Goal: Task Accomplishment & Management: Complete application form

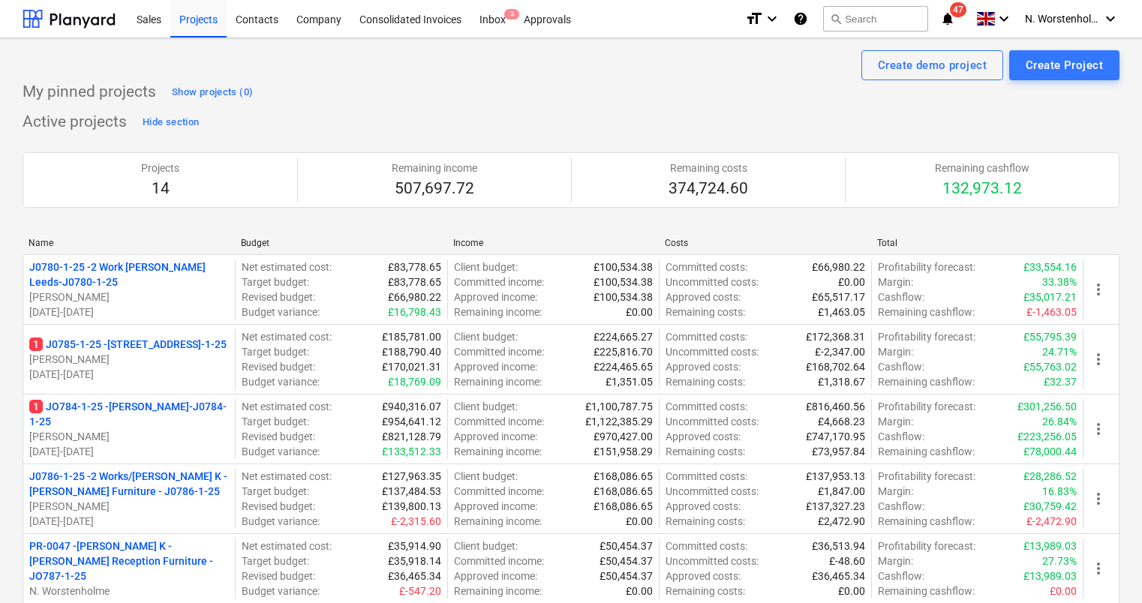
scroll to position [245, 0]
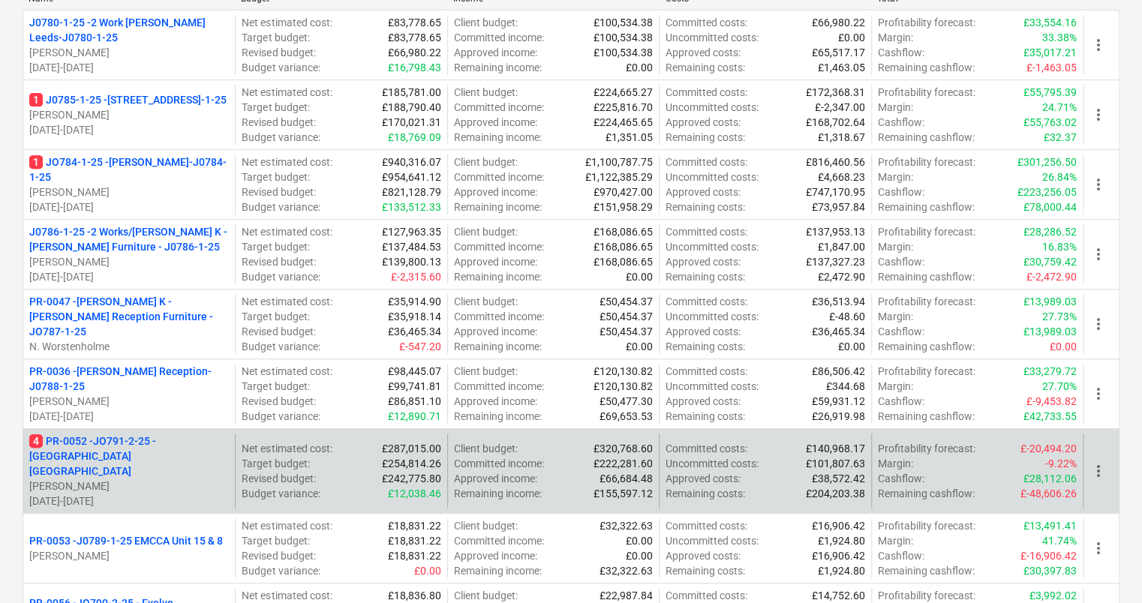
click at [90, 437] on p "4 PR-0052 - JO791-2-25 - [GEOGRAPHIC_DATA] [GEOGRAPHIC_DATA]" at bounding box center [129, 456] width 200 height 45
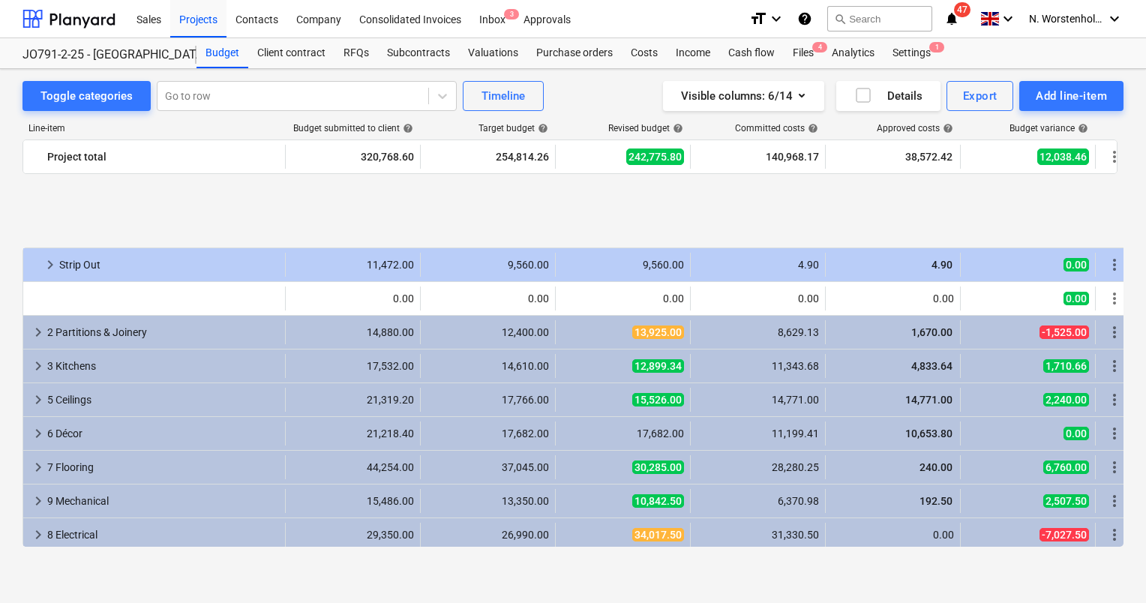
scroll to position [754, 0]
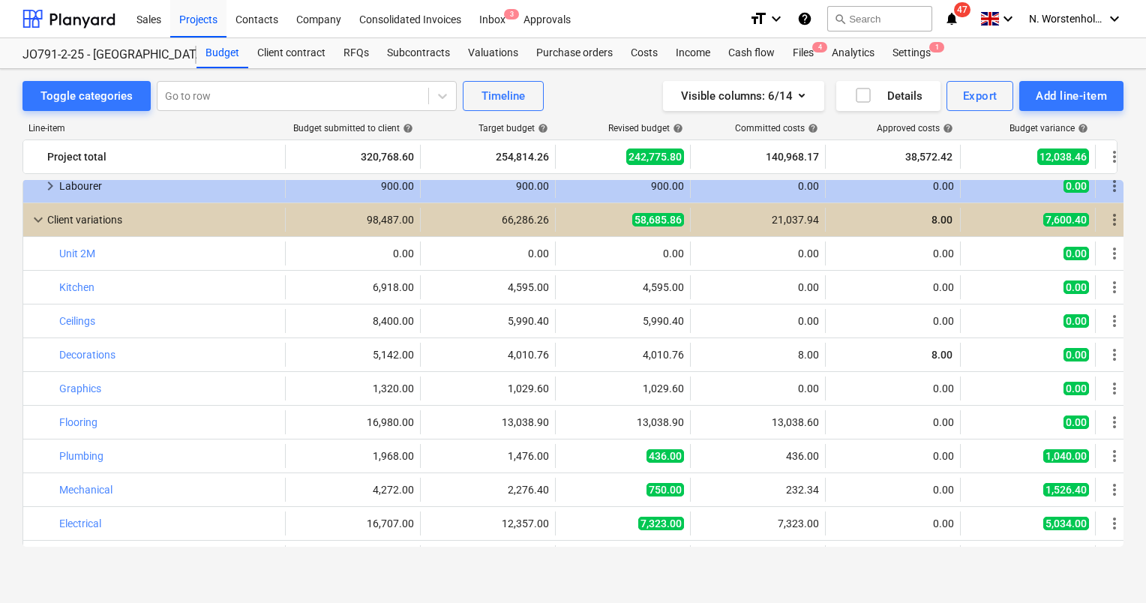
click at [720, 579] on div "Toggle categories Go to row Timeline Visible columns : 6/14 Details Export Add …" at bounding box center [573, 336] width 1146 height 534
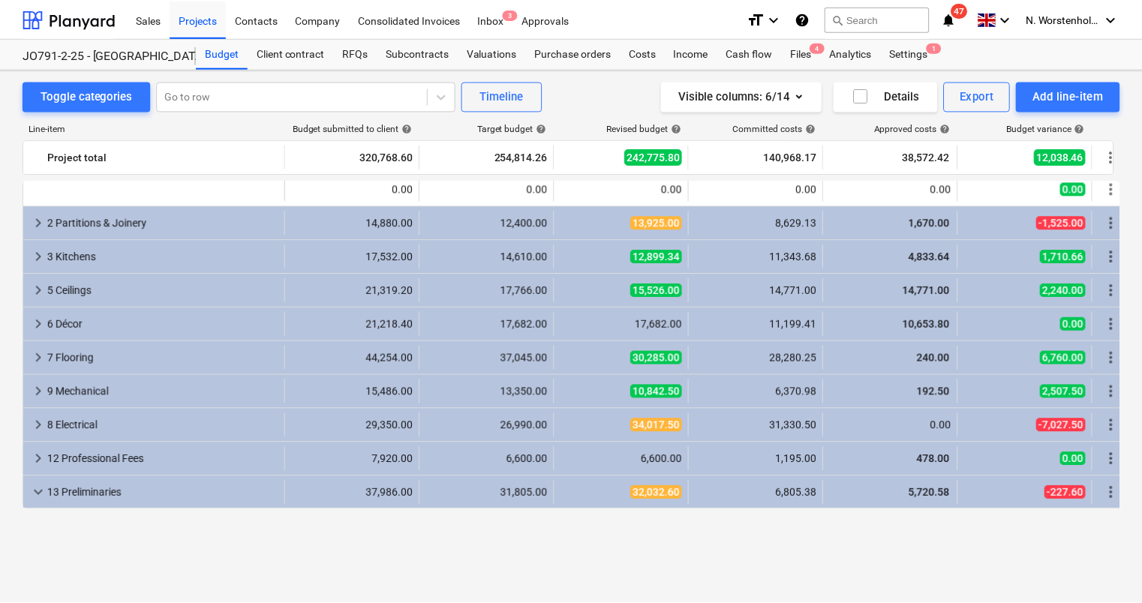
scroll to position [0, 0]
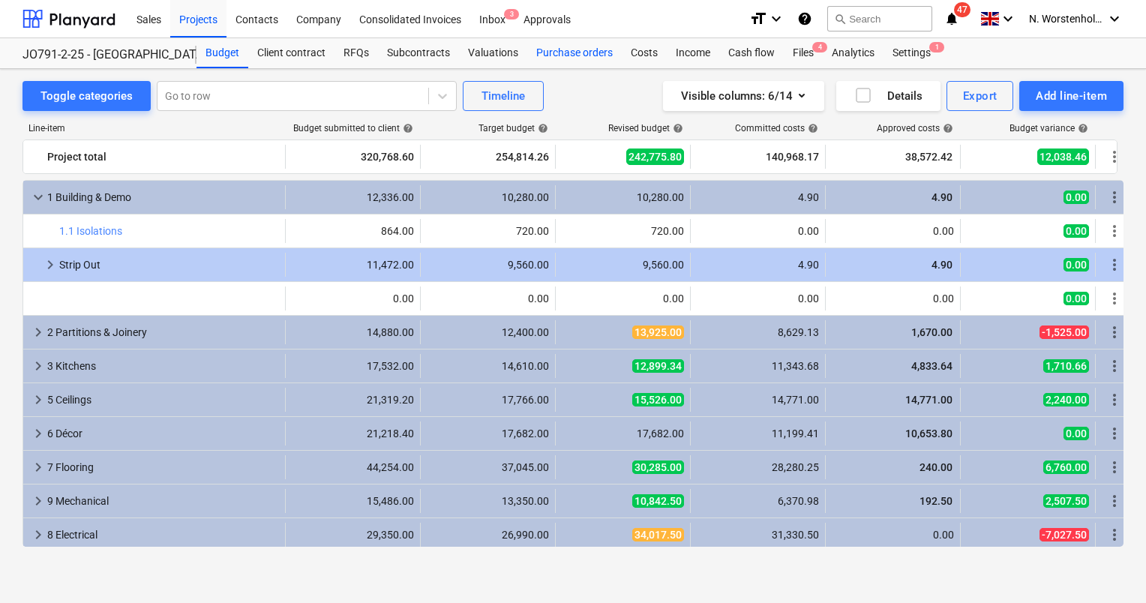
click at [562, 53] on div "Purchase orders" at bounding box center [574, 53] width 95 height 30
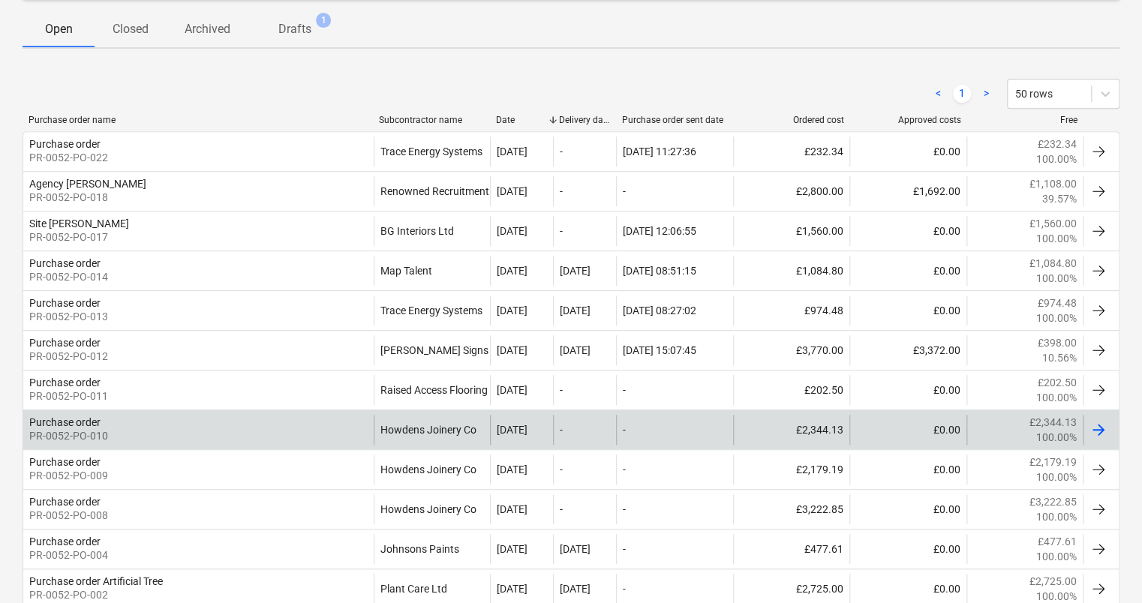
scroll to position [238, 0]
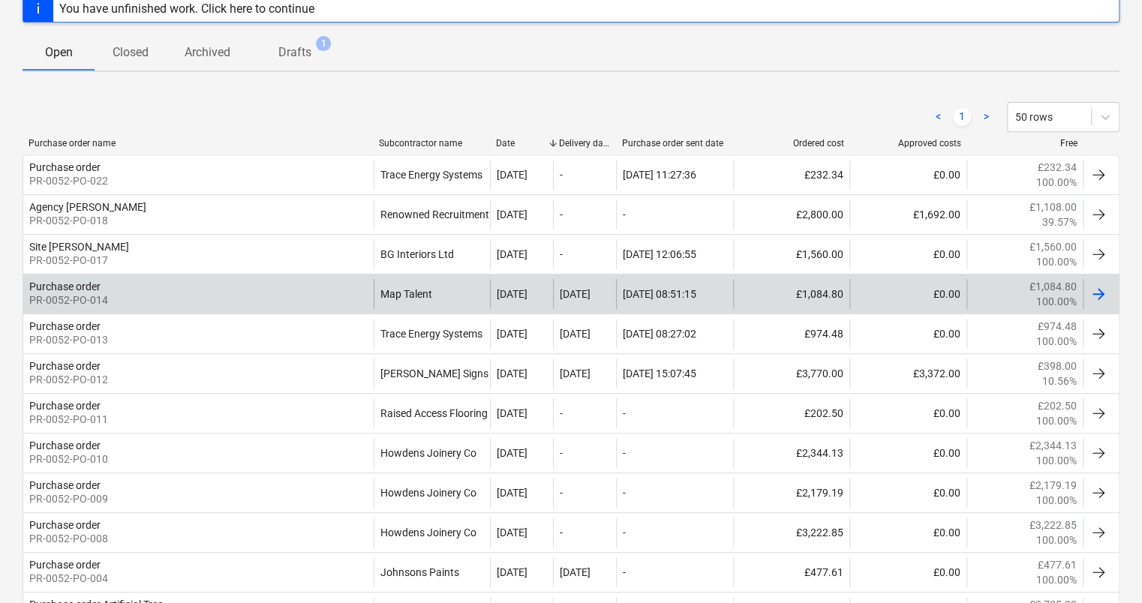
click at [75, 281] on div "Purchase order" at bounding box center [64, 287] width 71 height 12
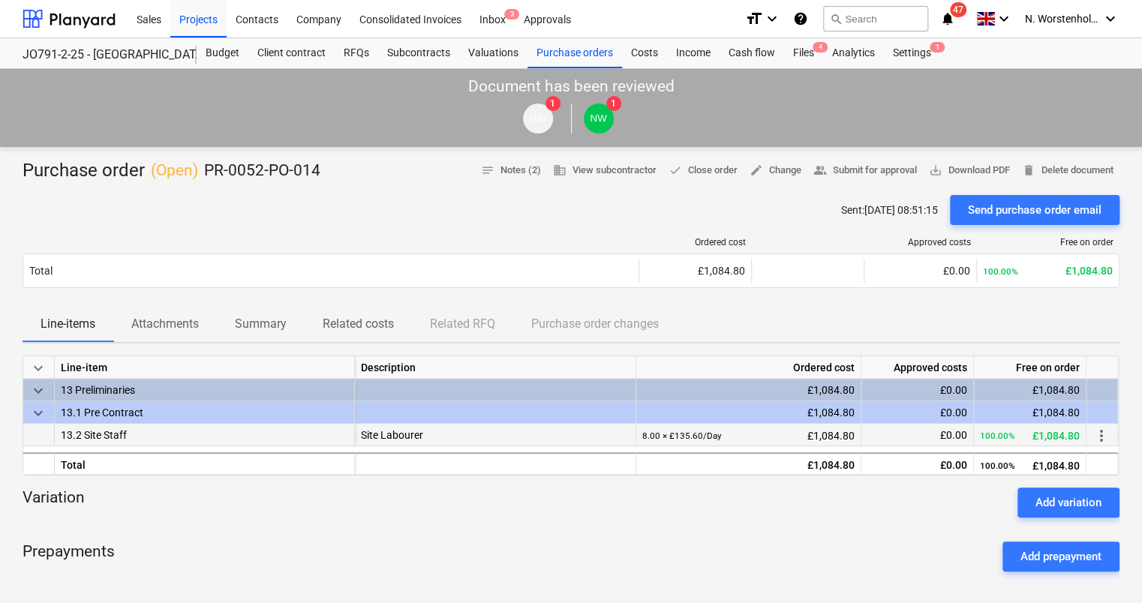
click at [100, 432] on span "13.2 Site Staff" at bounding box center [94, 435] width 66 height 12
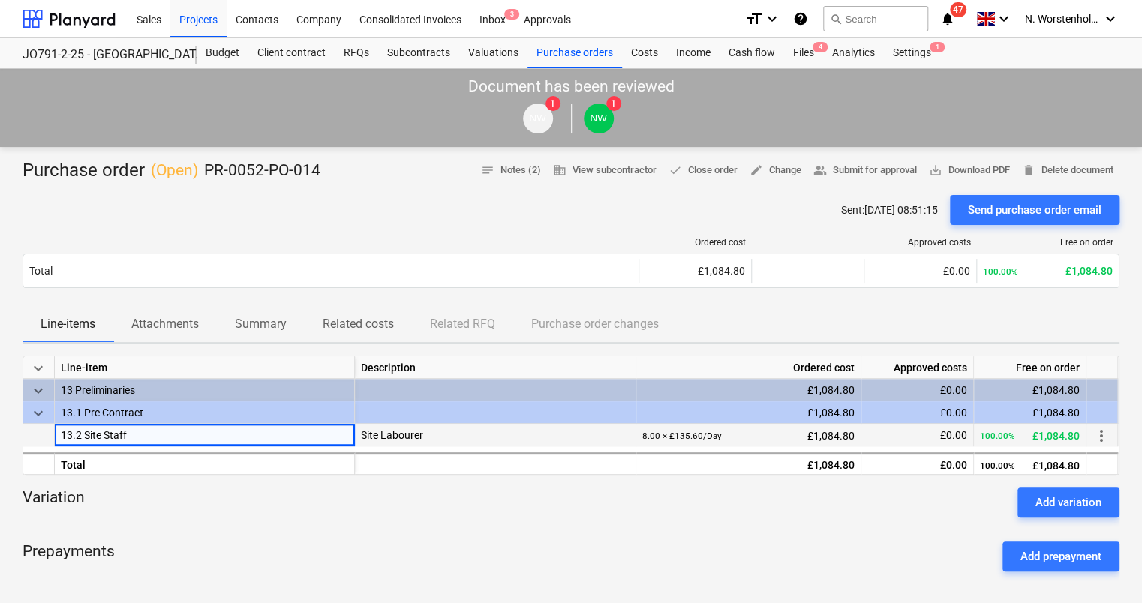
click at [662, 434] on small "8.00 × £135.60 / Day" at bounding box center [682, 436] width 80 height 11
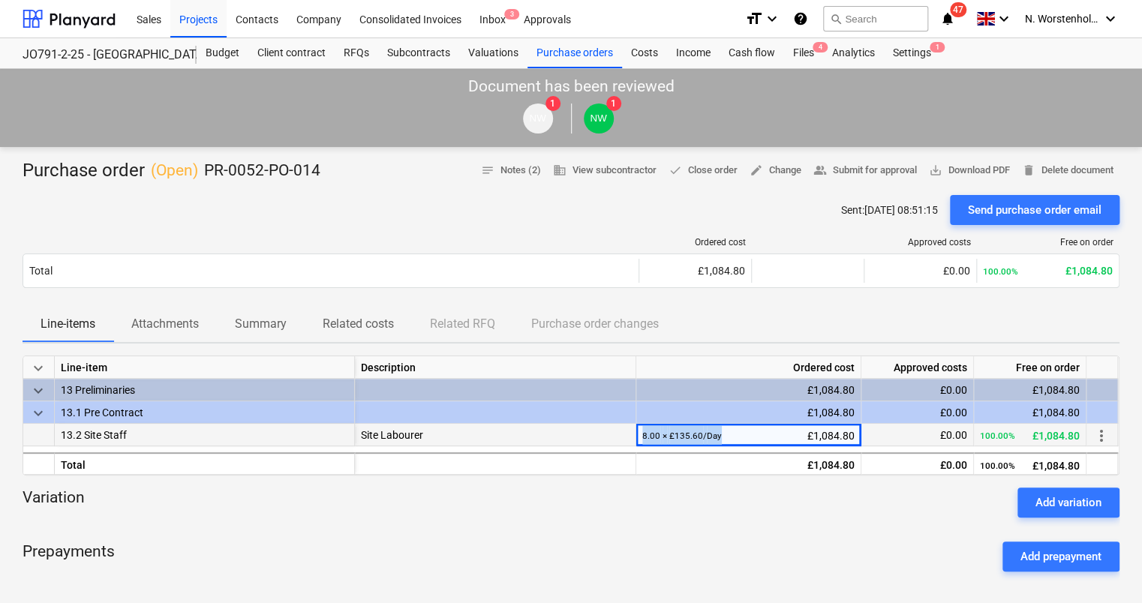
drag, startPoint x: 646, startPoint y: 434, endPoint x: 630, endPoint y: 434, distance: 15.8
click at [0, 0] on div "13.2 Site Staff Site Labourer 8.00 × £135.60 / Day £1,084.80 £0.00 100.00% £1,0…" at bounding box center [0, 0] width 0 height 0
drag, startPoint x: 631, startPoint y: 434, endPoint x: 666, endPoint y: 433, distance: 35.3
copy div "8.00 × £135.60 / Day"
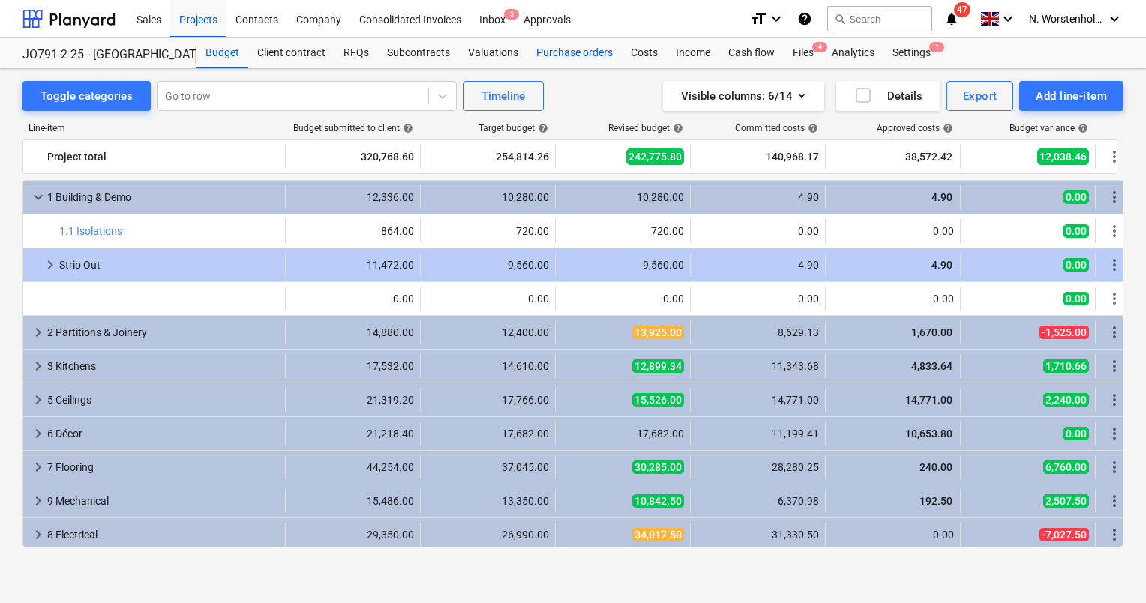
click at [549, 55] on div "Purchase orders" at bounding box center [574, 53] width 95 height 30
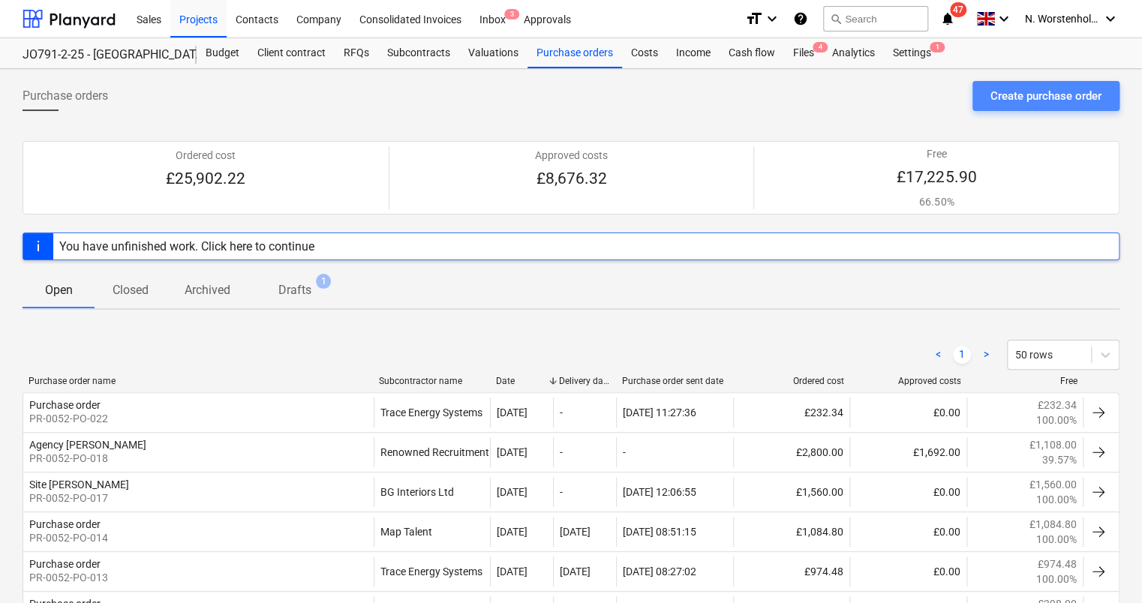
click at [999, 99] on div "Create purchase order" at bounding box center [1045, 96] width 111 height 20
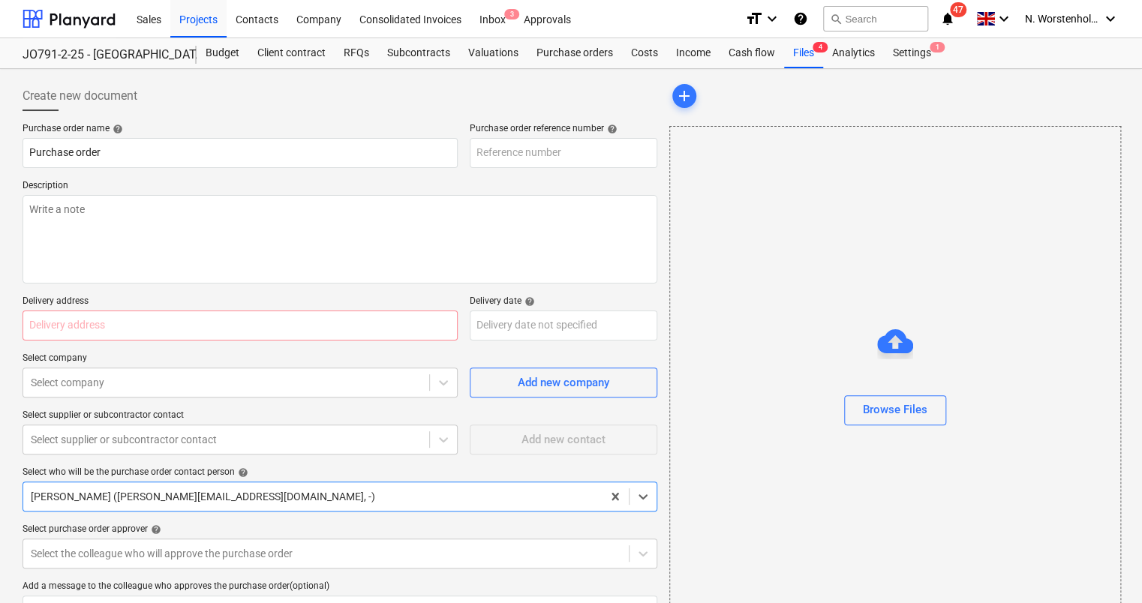
type textarea "x"
type input "PR-0052-PO-024"
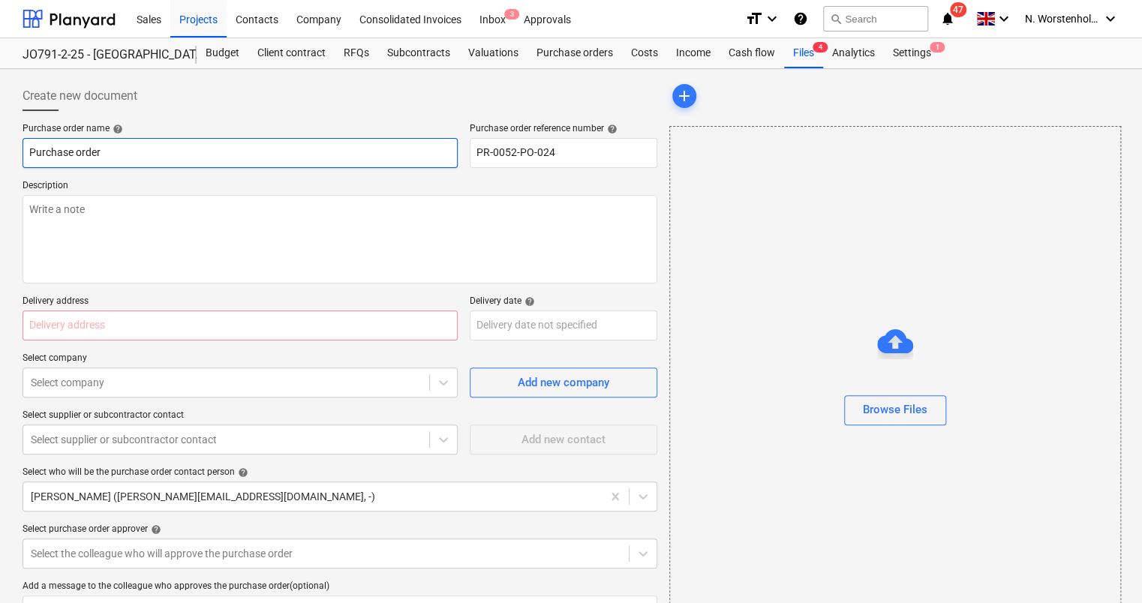
click at [104, 155] on input "Purchase order" at bounding box center [240, 153] width 435 height 30
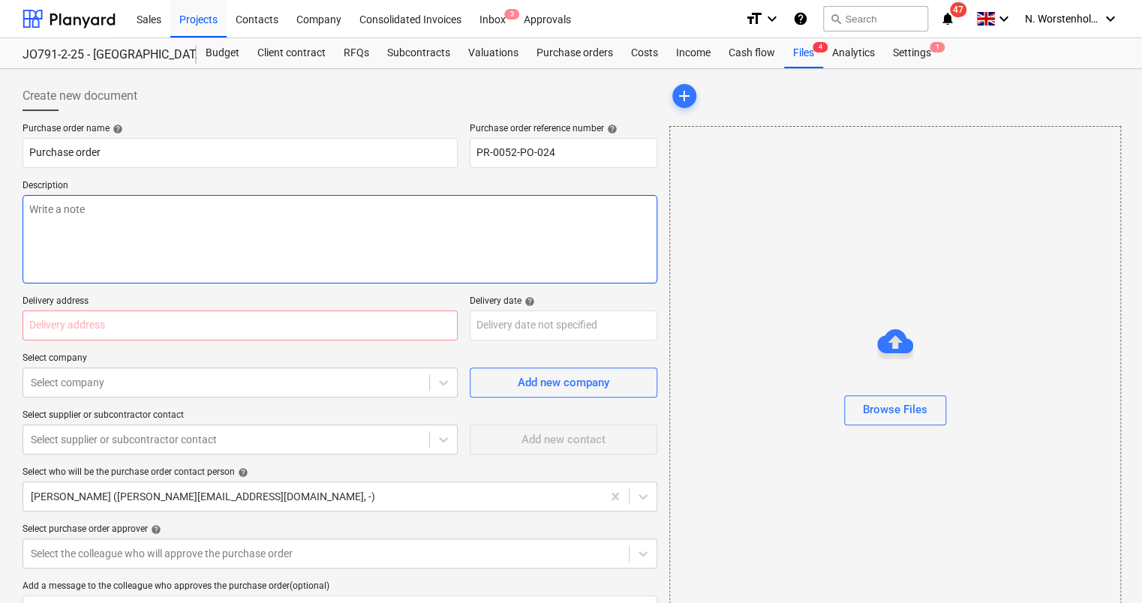
click at [425, 224] on textarea at bounding box center [340, 239] width 635 height 89
type textarea "x"
type textarea "L"
type textarea "x"
type textarea "La"
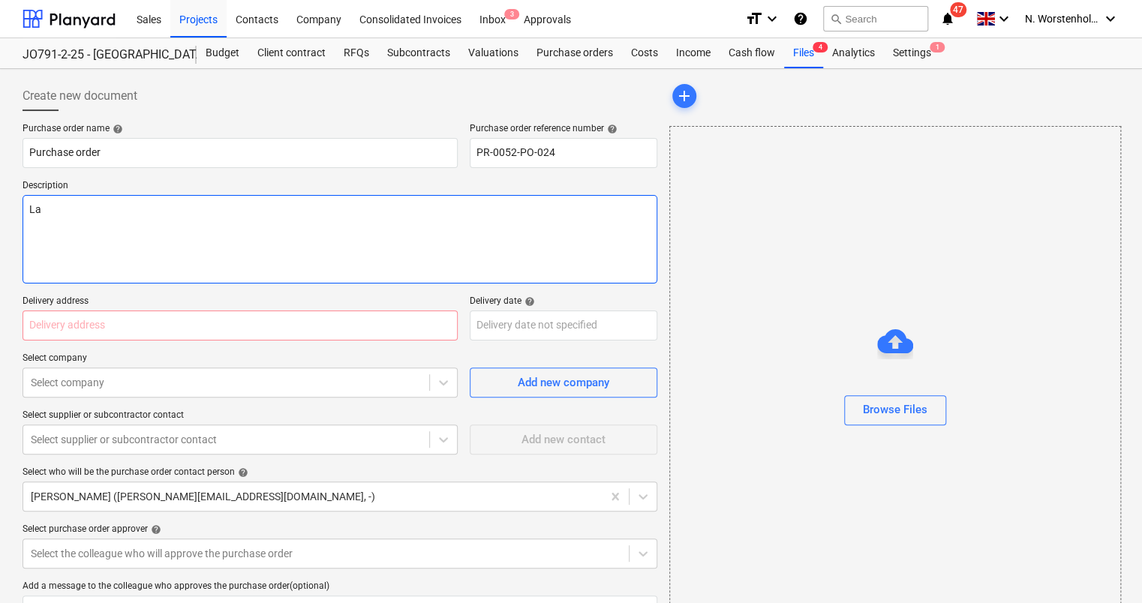
type textarea "x"
type textarea "L"
type textarea "x"
type textarea "S"
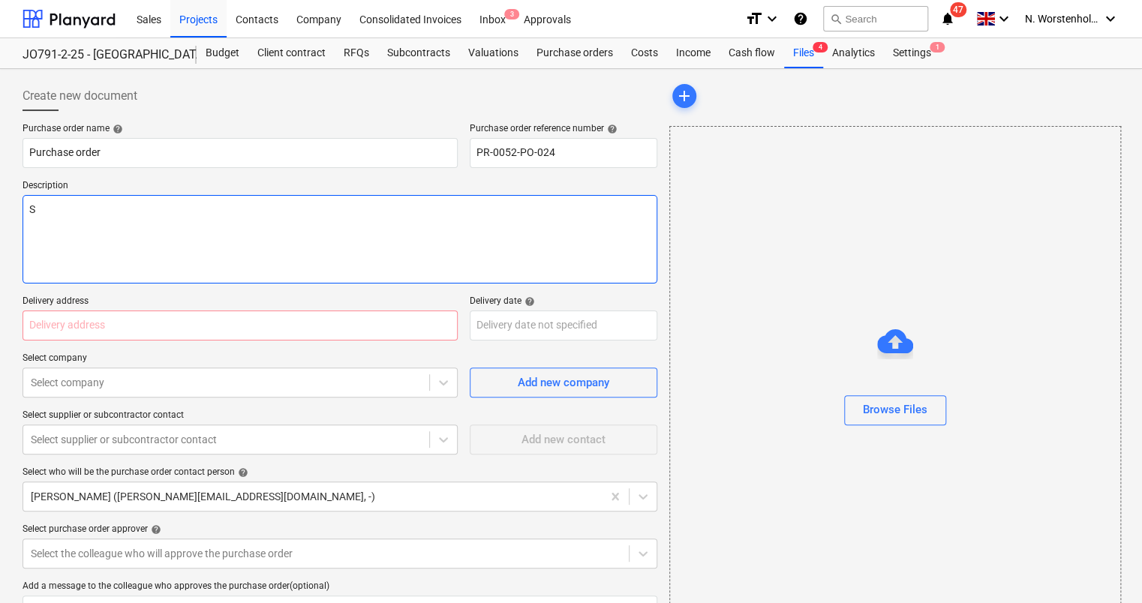
type textarea "x"
type textarea "Si"
type textarea "x"
type textarea "Sit"
type textarea "x"
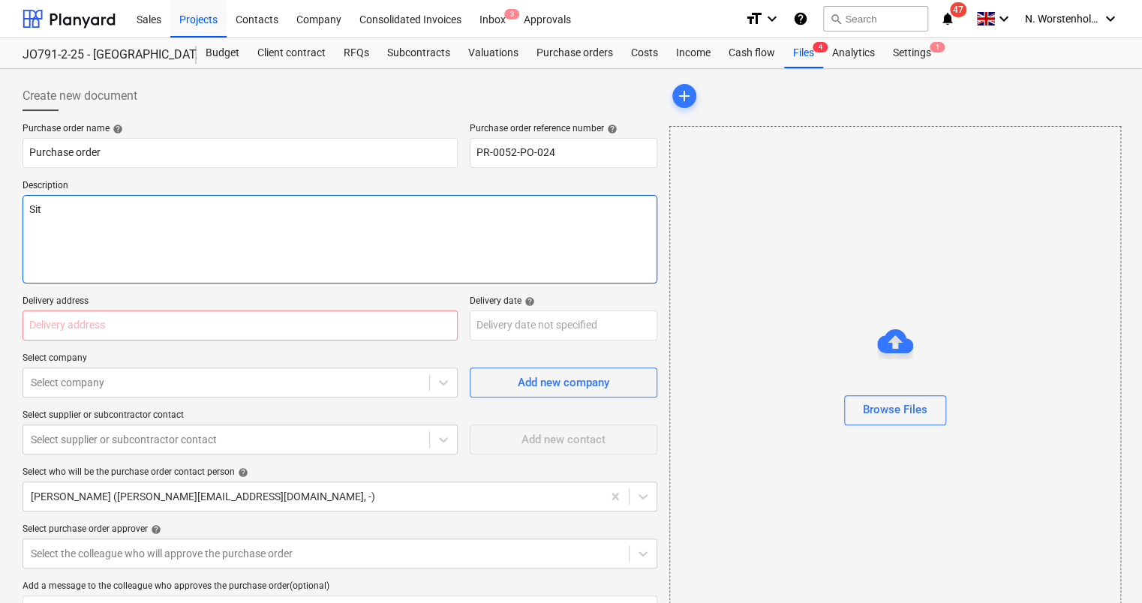
type textarea "Site"
type textarea "x"
type textarea "Site L"
type textarea "x"
type textarea "Site La"
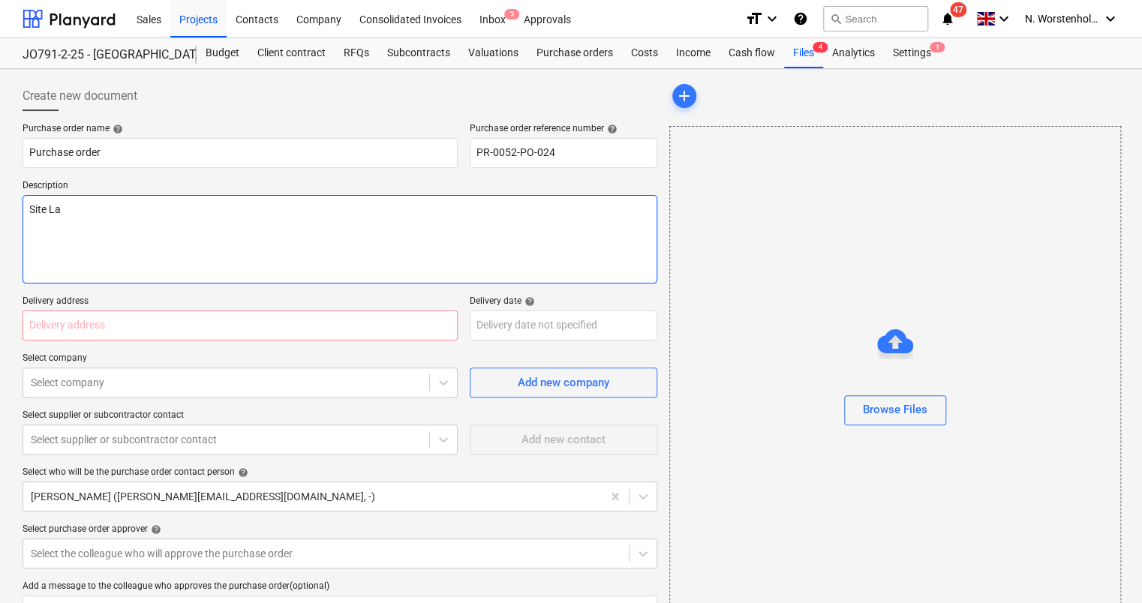
type textarea "x"
type textarea "Site Lab"
type textarea "x"
type textarea "Site Labo"
type textarea "x"
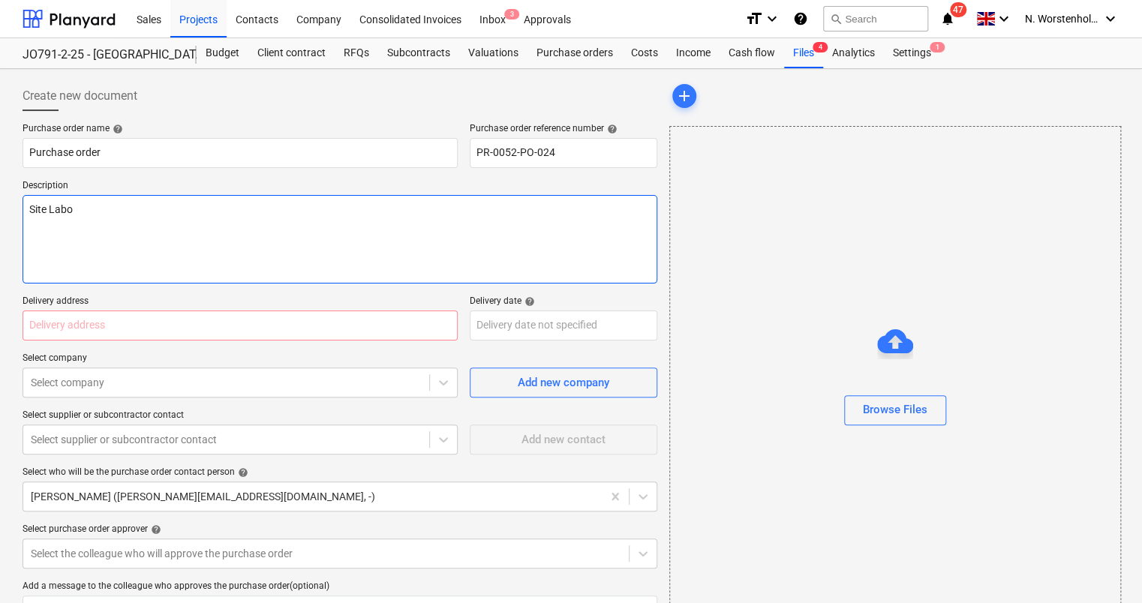
type textarea "Site Labou"
type textarea "x"
type textarea "Site Labour"
type textarea "x"
type textarea "Site Labouri"
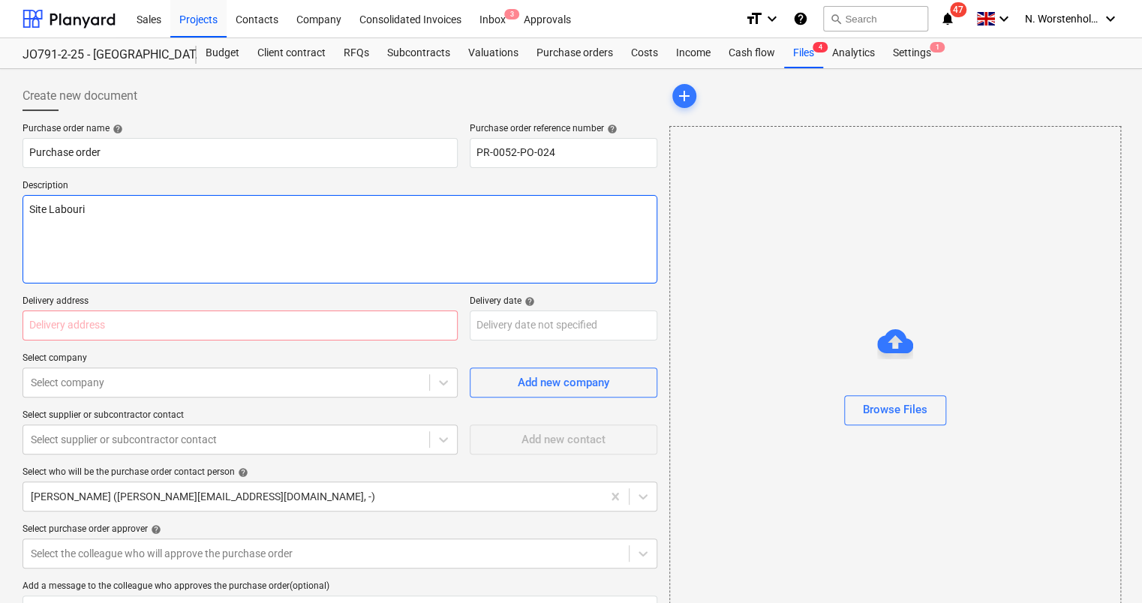
type textarea "x"
type textarea "Site Labourin"
type textarea "x"
type textarea "Site Labouring"
type textarea "x"
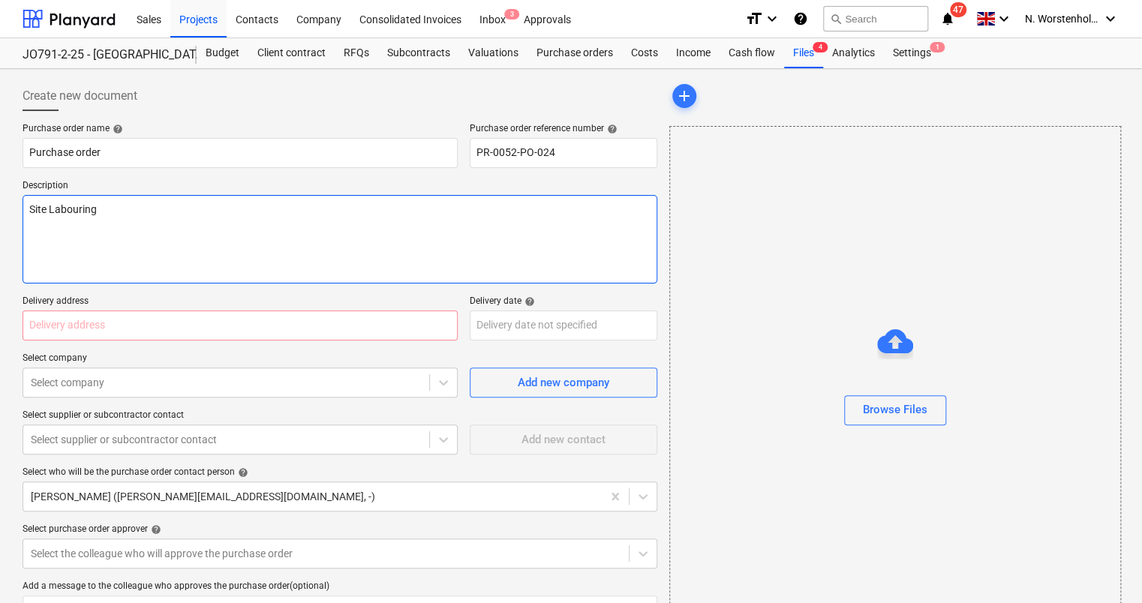
type textarea "Site Labouring"
type textarea "x"
type textarea "Site Labouring S"
type textarea "x"
type textarea "Site Labouring Se"
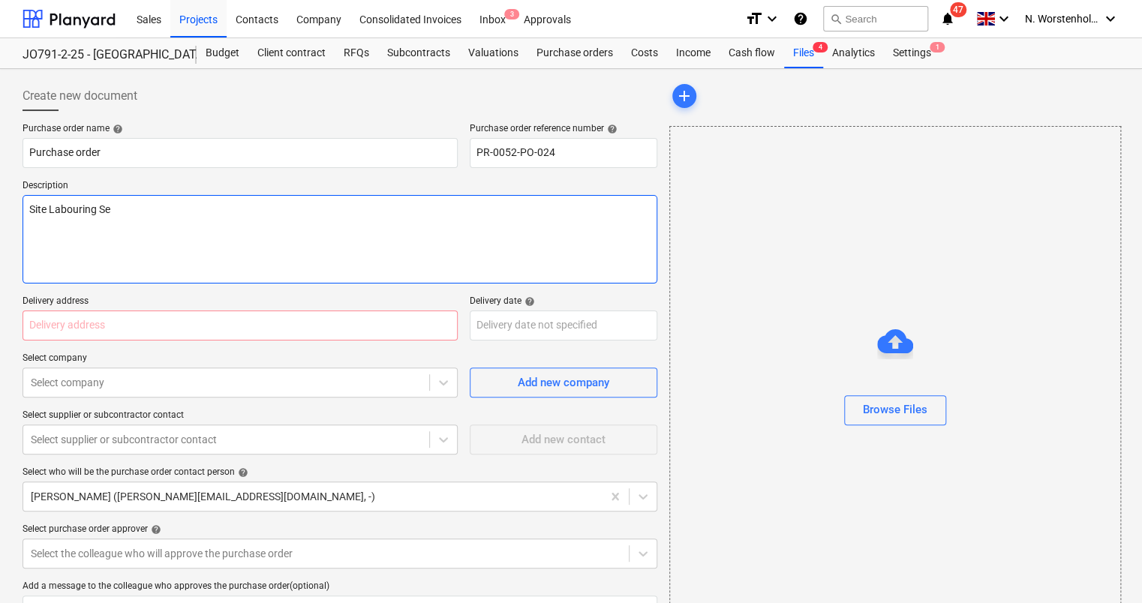
type textarea "x"
type textarea "Site Labouring S"
type textarea "x"
type textarea "Site Labouring"
type textarea "x"
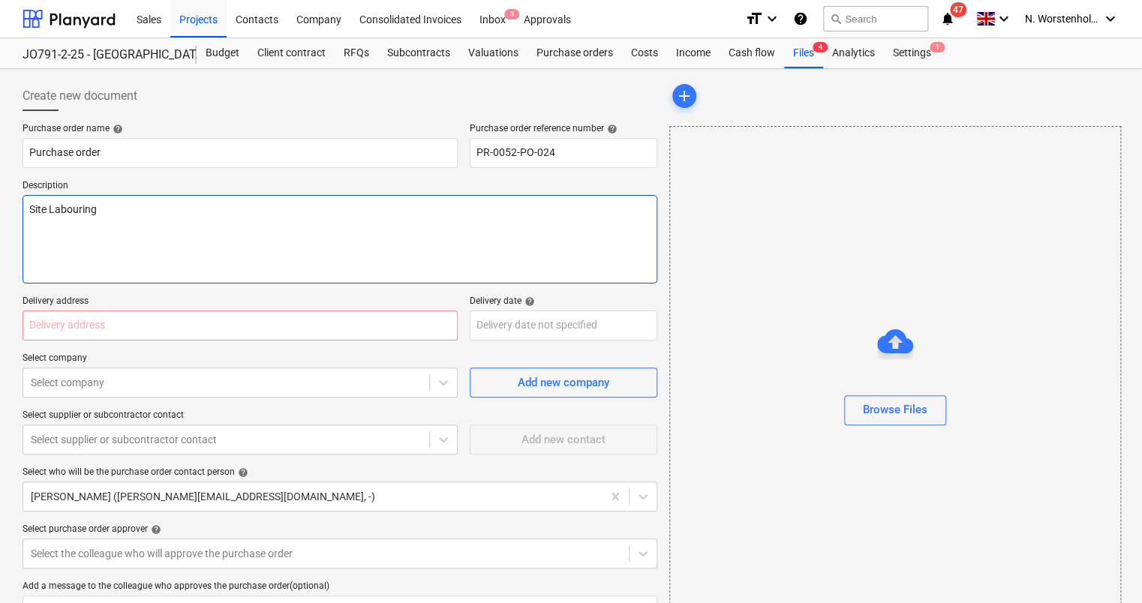
type textarea "Site Labouring s"
type textarea "x"
type textarea "Site Labouring se"
type textarea "x"
type textarea "Site Labouring ser"
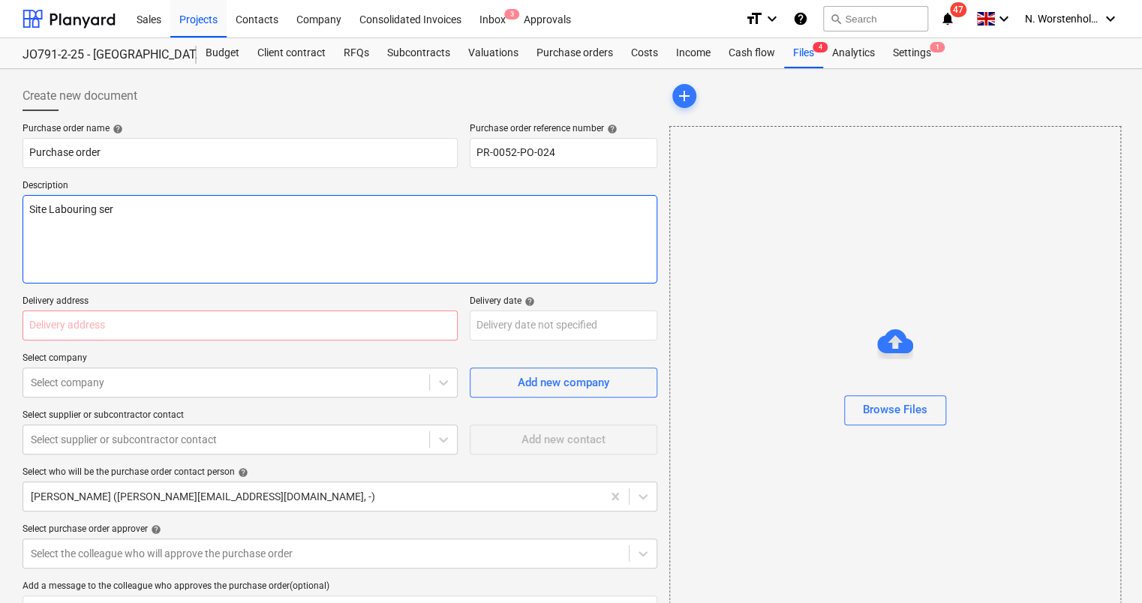
type textarea "x"
type textarea "Site Labouring serv"
type textarea "x"
type textarea "Site Labouring servi"
type textarea "x"
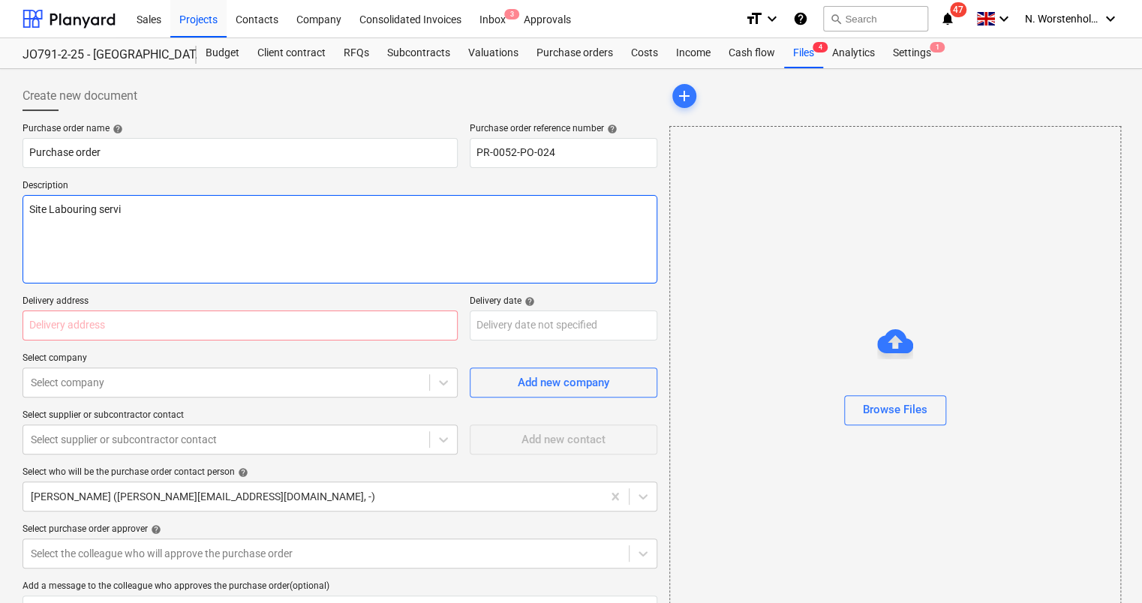
type textarea "Site Labouring servic"
type textarea "x"
type textarea "Site Labouring service"
type textarea "x"
type textarea "Site Labouring serviced"
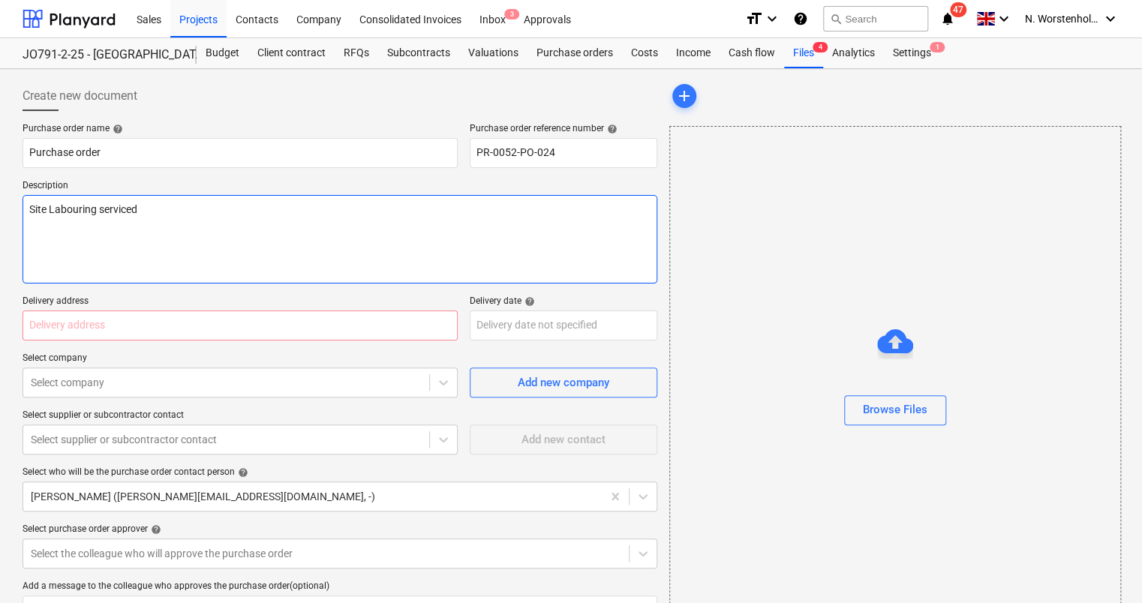
type textarea "x"
type textarea "Site Labouring service"
type textarea "x"
type textarea "Site Labouring servic"
type textarea "x"
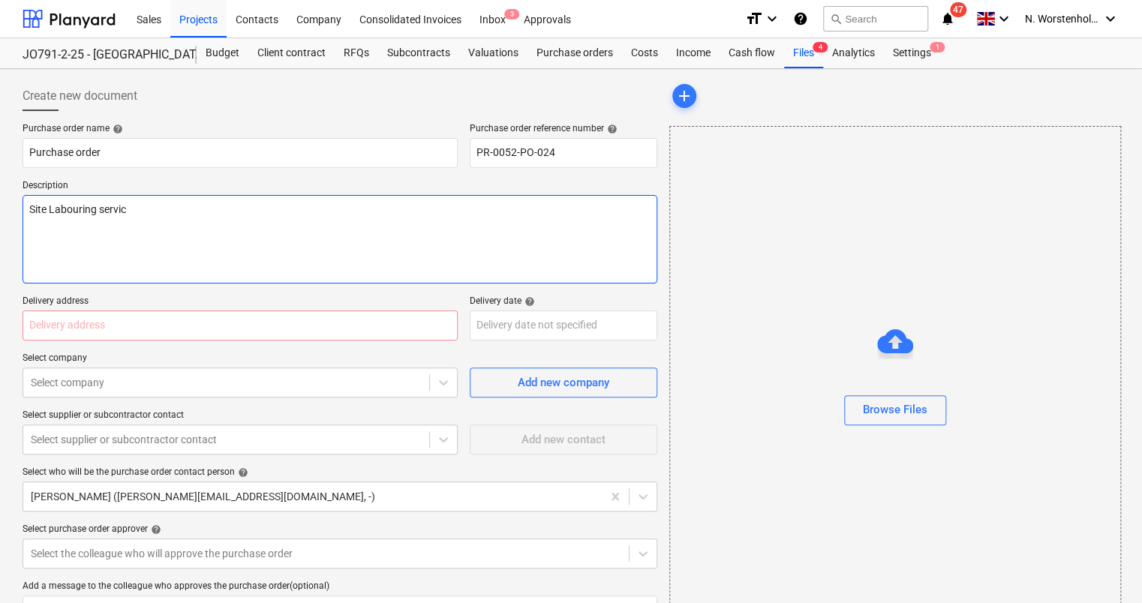
type textarea "Site Labouring servi"
type textarea "x"
type textarea "Site Labouring serv"
type textarea "x"
type textarea "Site Labouring ser"
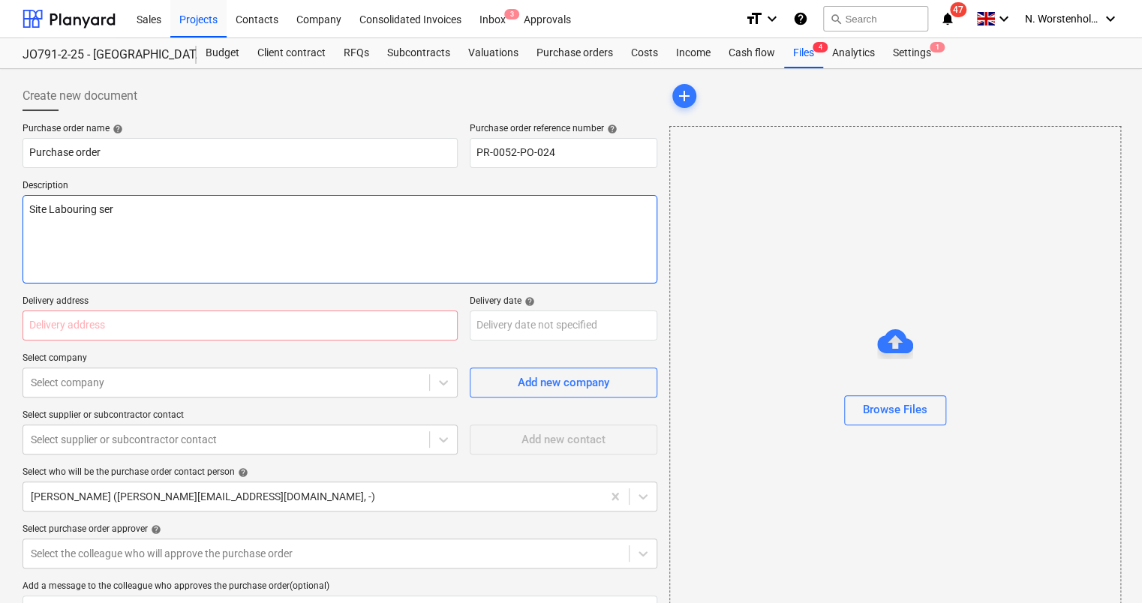
type textarea "x"
type textarea "Site Labouring se"
type textarea "x"
type textarea "Site Labouring s"
type textarea "x"
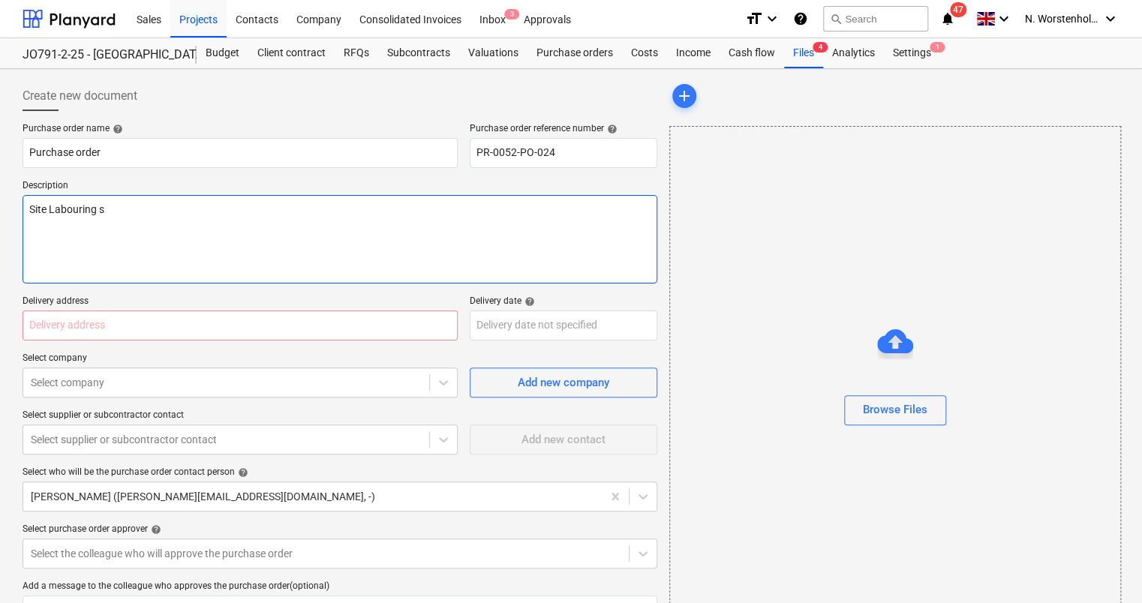
type textarea "Site Labouring"
type textarea "x"
type textarea "Site Labouring d"
type textarea "x"
type textarea "Site Labouring du"
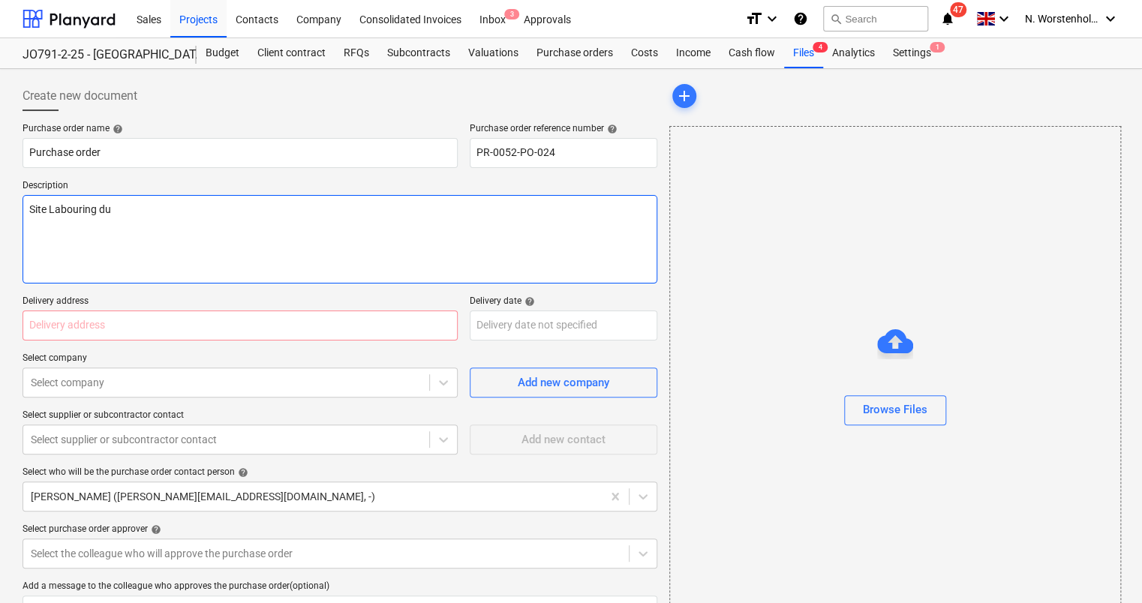
type textarea "x"
type textarea "Site Labouring dur"
type textarea "x"
type textarea "Site Labouring duri"
type textarea "x"
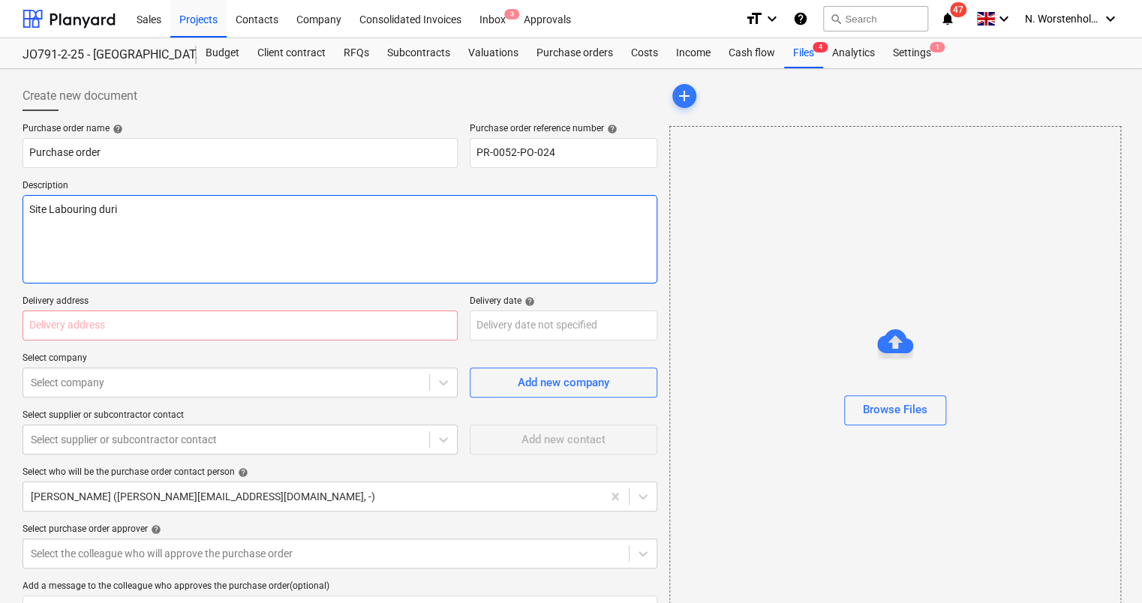
type textarea "Site Labouring durie"
type textarea "x"
type textarea "Site Labouring duries"
type textarea "x"
type textarea "Site Labouring durie"
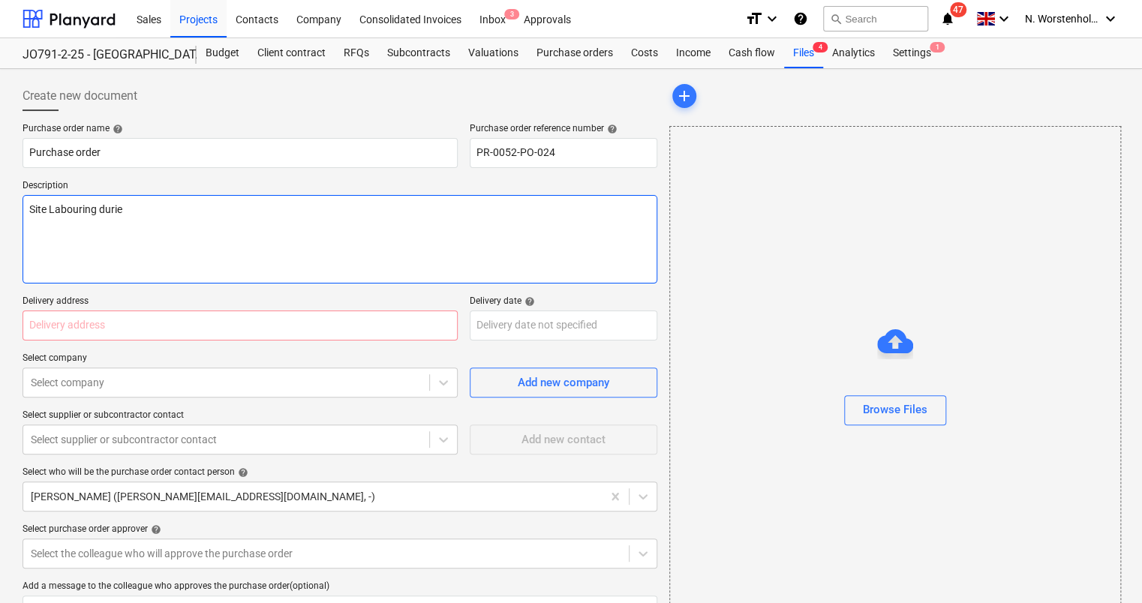
type textarea "x"
type textarea "Site Labouring duri"
type textarea "x"
type textarea "Site Labouring dur"
type textarea "x"
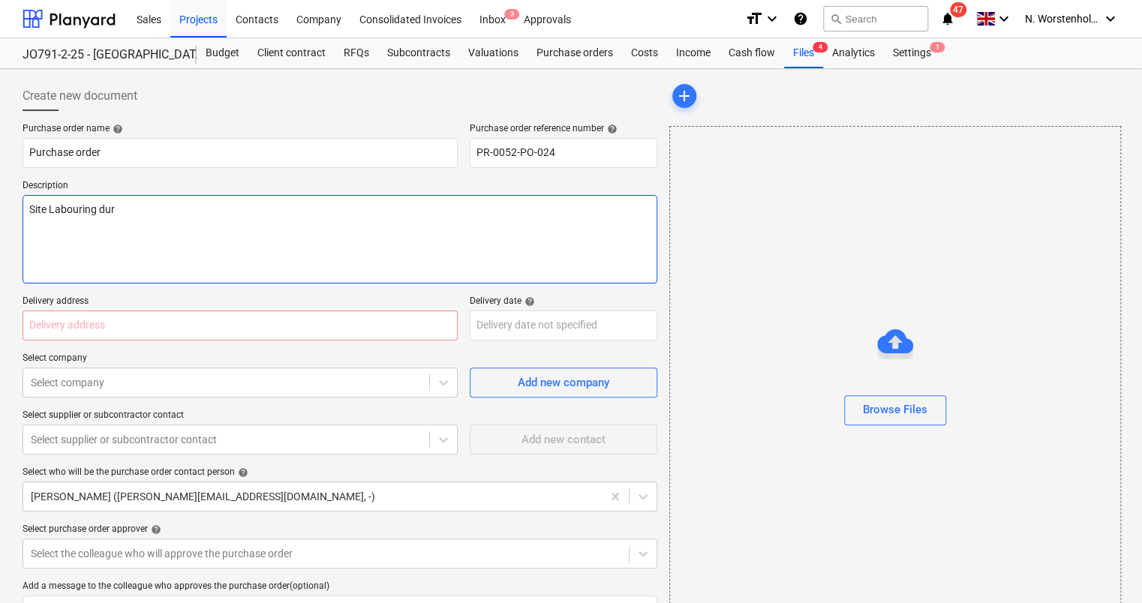
type textarea "Site Labouring du"
type textarea "x"
type textarea "Site Labouring dut"
type textarea "x"
type textarea "Site Labouring duti"
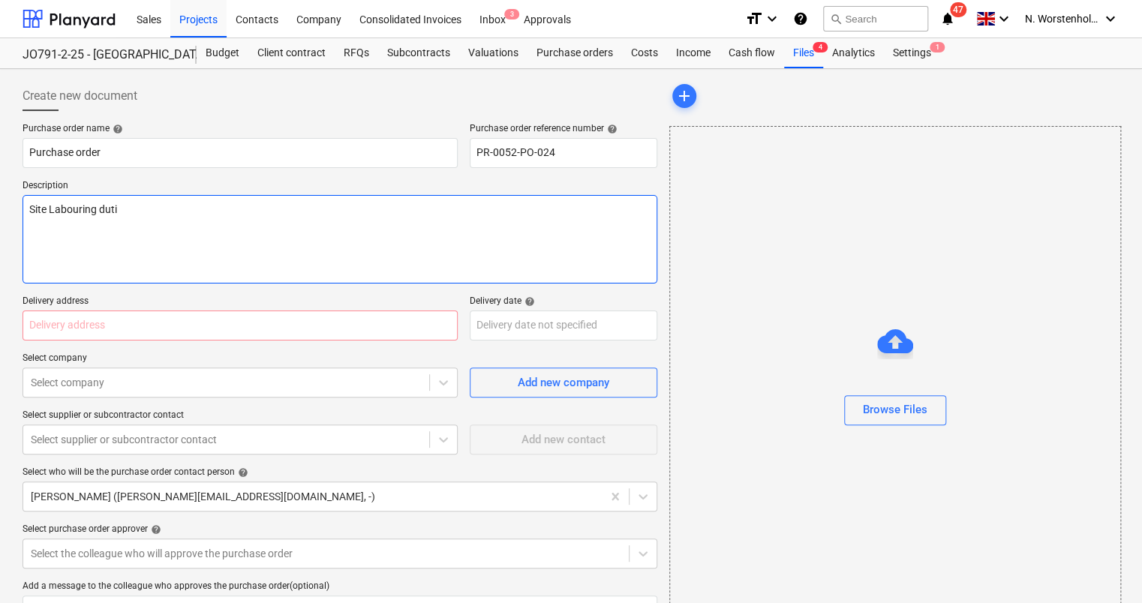
type textarea "x"
type textarea "Site Labouring dutie"
type textarea "x"
type textarea "Site Labouring duties"
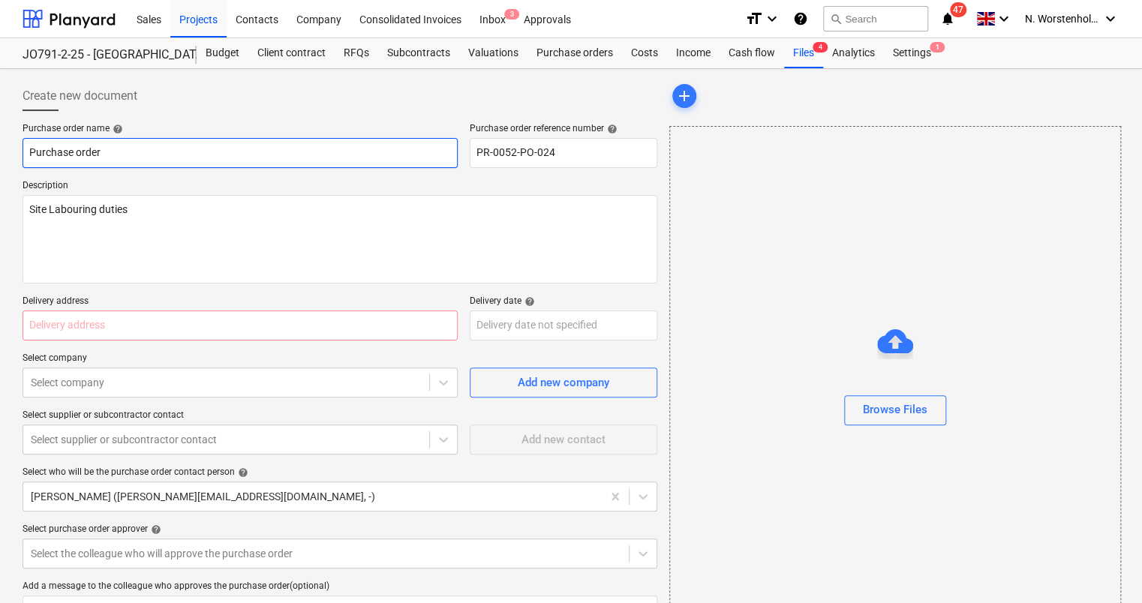
click at [142, 149] on input "Purchase order" at bounding box center [240, 153] width 435 height 30
type textarea "x"
type input "Purchase order"
type textarea "x"
type input "Purchase order -"
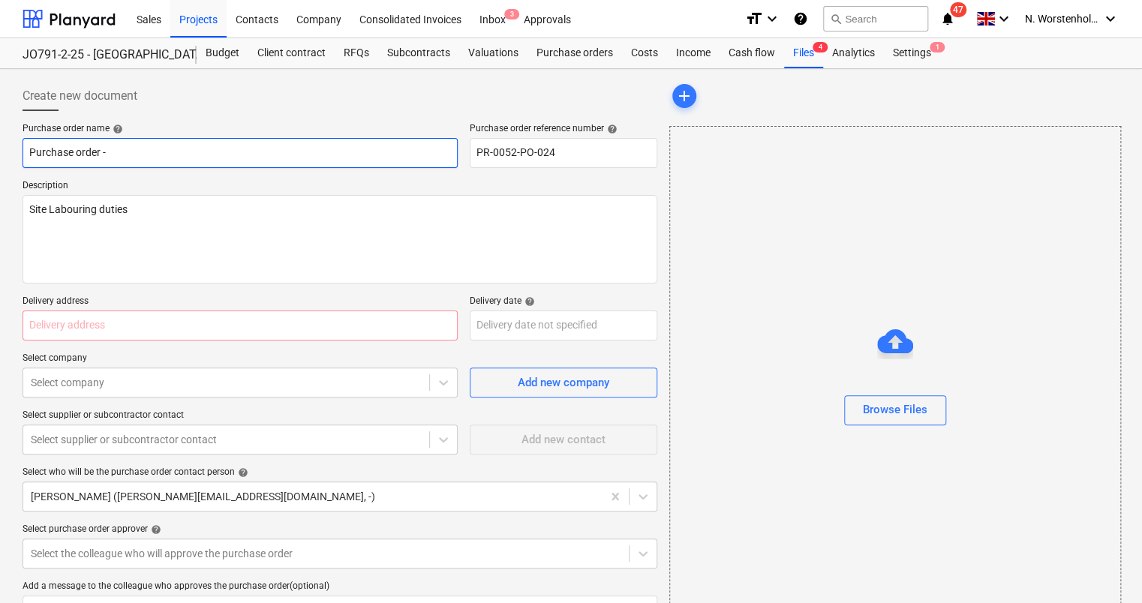
type textarea "x"
type input "Purchase order -"
type textarea "x"
type input "Purchase order - M"
type textarea "x"
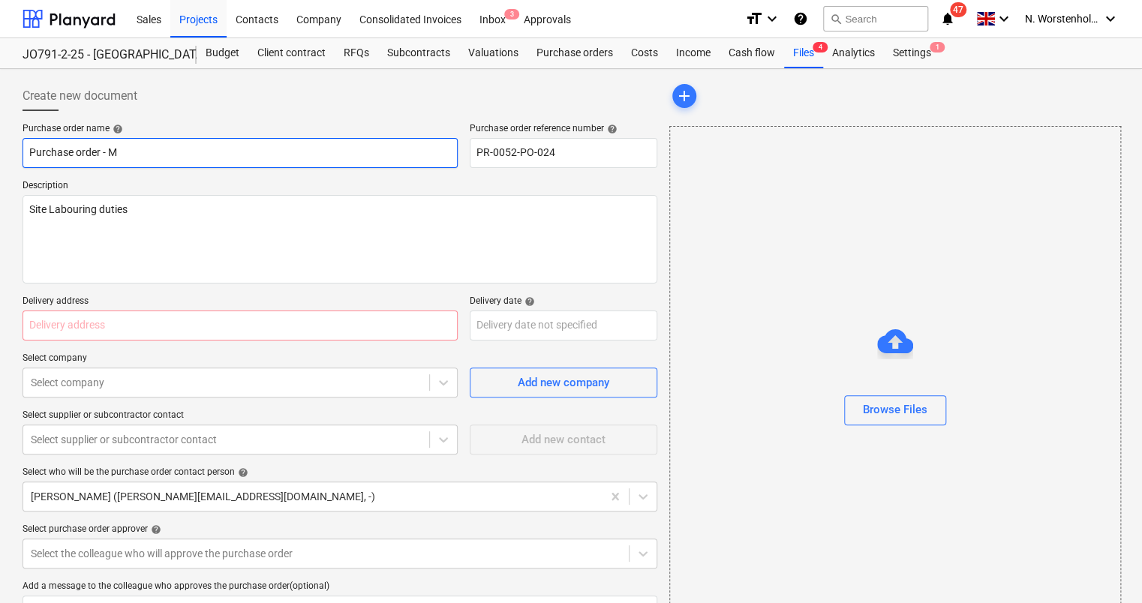
type input "Purchase order - Ma"
type textarea "x"
type input "Purchase order - Map"
type textarea "x"
type input "Purchase order - Map"
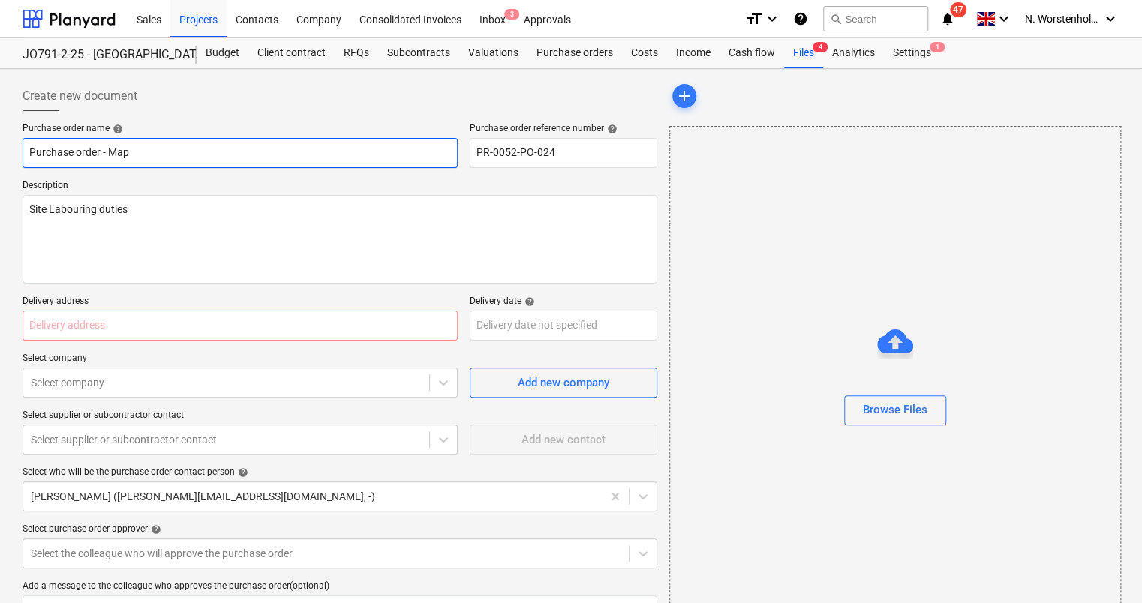
type textarea "x"
type input "Purchase order - Map T"
type textarea "x"
type input "Purchase order - Map Ta"
type textarea "x"
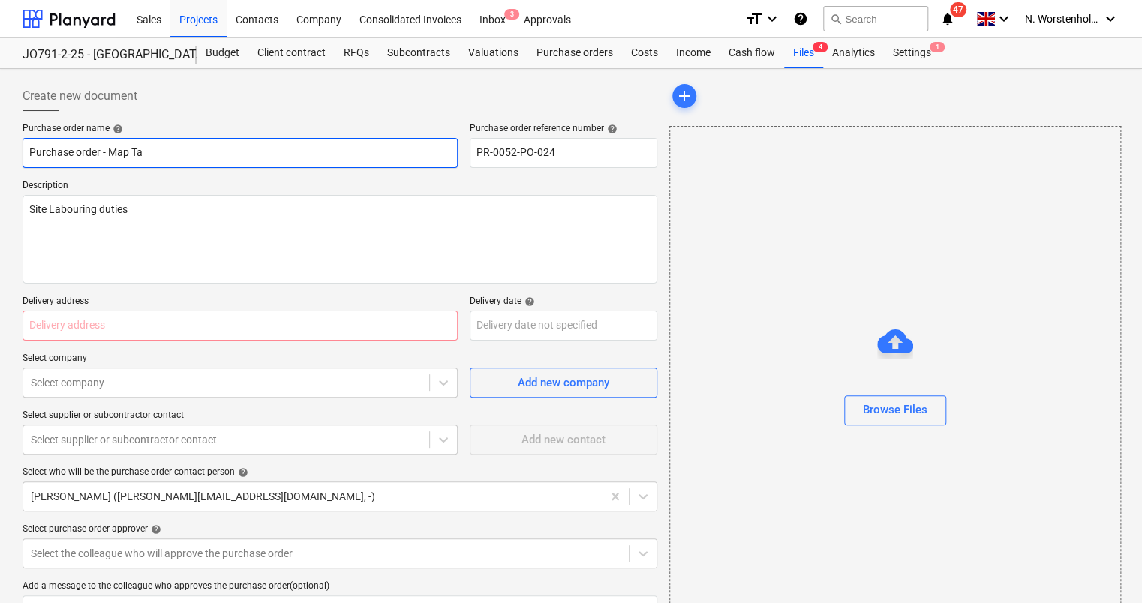
type input "Purchase order - Map Tal"
type textarea "x"
type input "Purchase order - Map Tale"
type textarea "x"
type input "Purchase order - Map Talen"
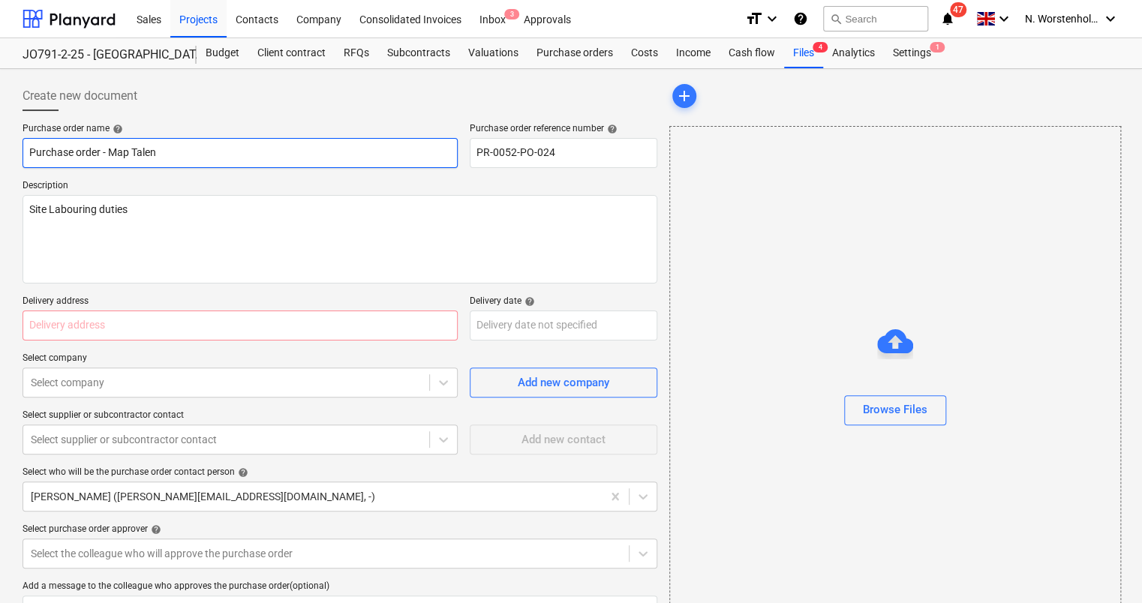
type textarea "x"
type input "Purchase order - Map Talent"
type textarea "x"
type input "Purchase order - Map Talent"
type textarea "x"
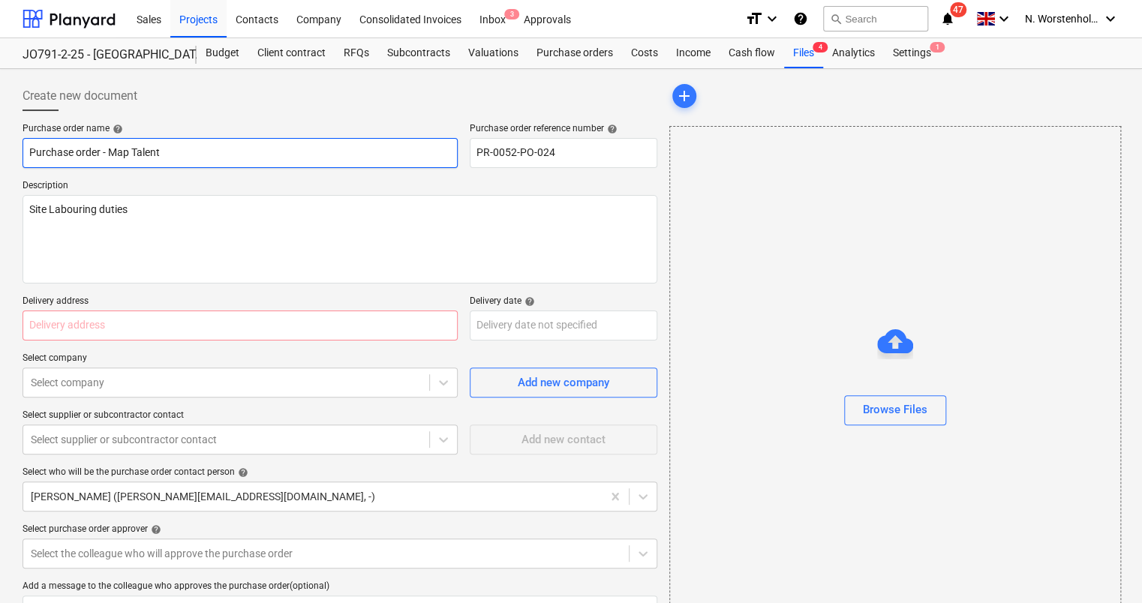
type input "Purchase order - Map Talent ("
type textarea "x"
type input "Purchase order - Map Talent (L"
type textarea "x"
type input "Purchase order - Map Talent (La"
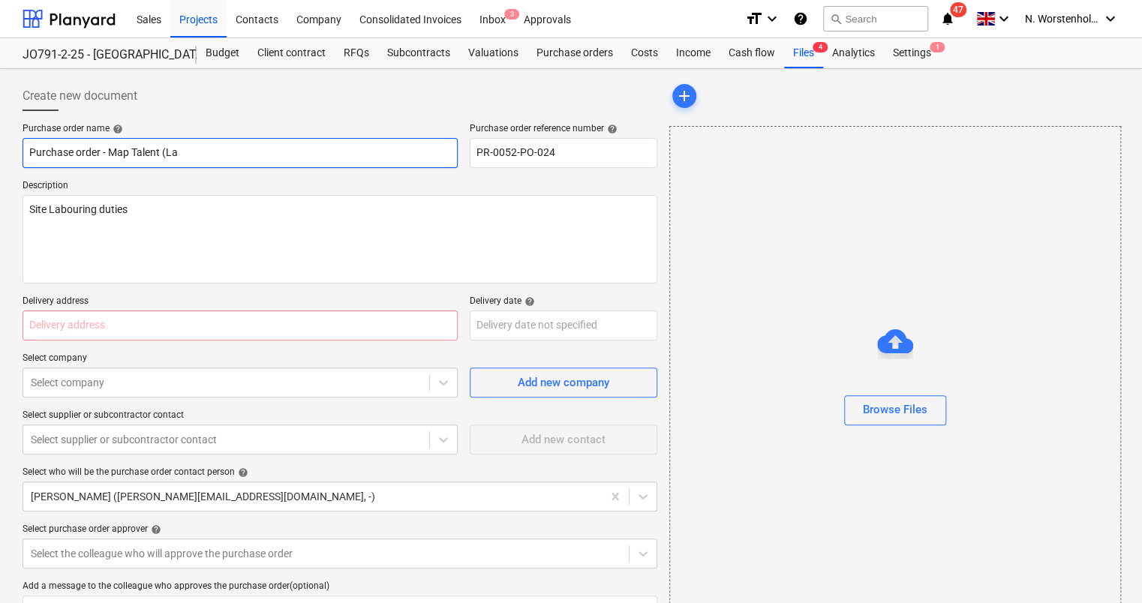
type textarea "x"
type input "Purchase order - Map Talent (Lab"
type textarea "x"
type input "Purchase order - Map Talent (Labo"
type textarea "x"
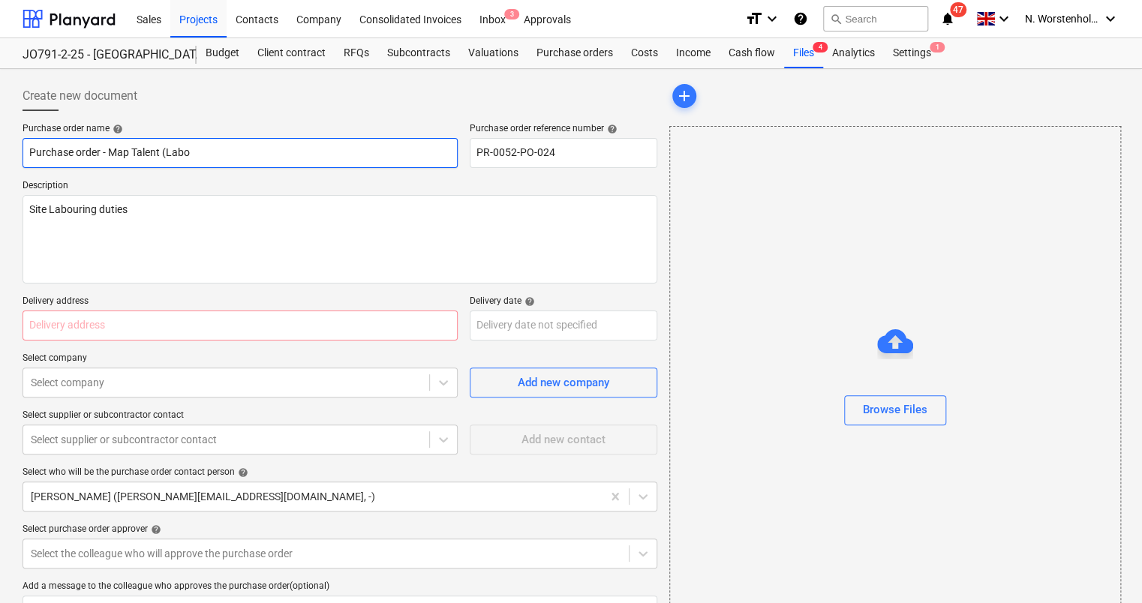
type input "Purchase order - Map Talent (Labou"
type textarea "x"
type input "Purchase order - Map Talent (Labour"
type textarea "x"
type input "Purchase order - Map Talent (Laboure"
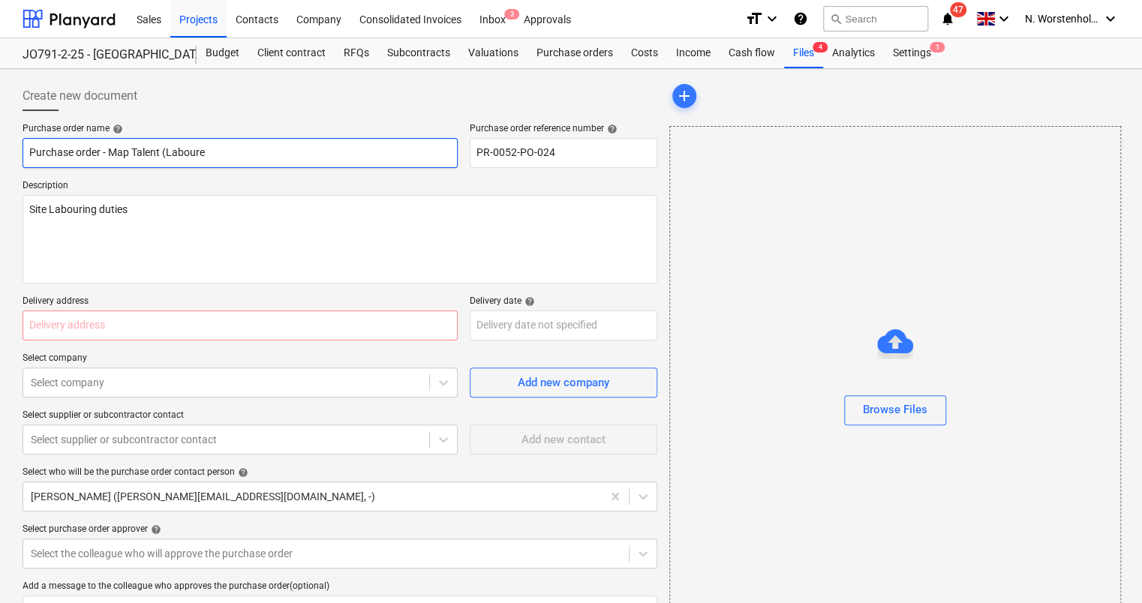
type textarea "x"
type input "Purchase order - Map Talent (Labourer"
type textarea "x"
type input "Purchase order - Map Talent (Labourer)"
type textarea "x"
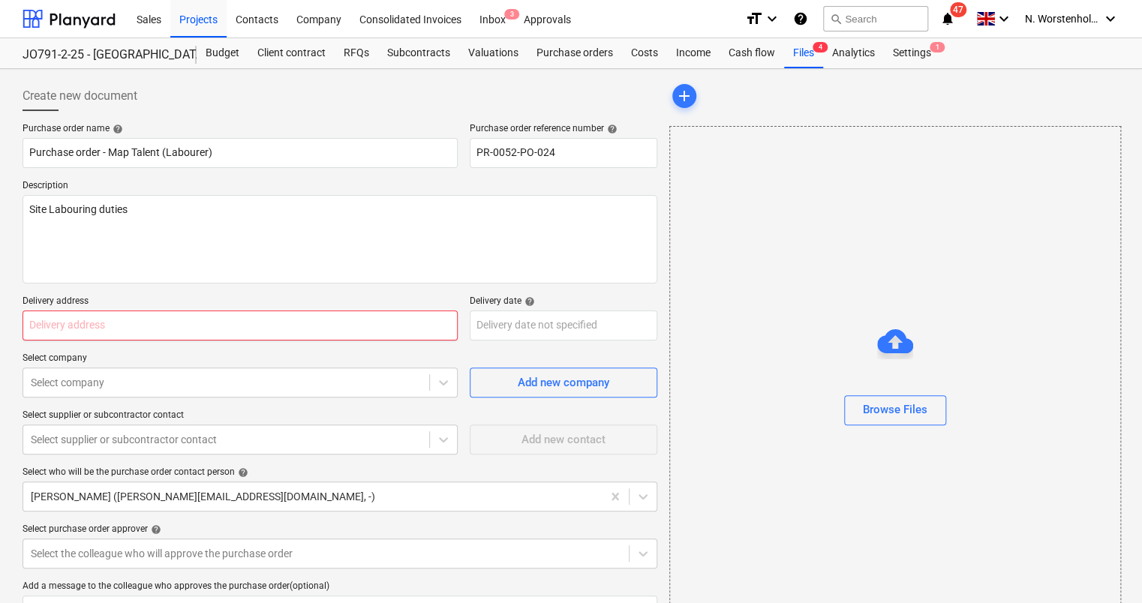
click at [114, 326] on input "text" at bounding box center [240, 326] width 435 height 30
type input "Middlemarch [GEOGRAPHIC_DATA]"
type textarea "x"
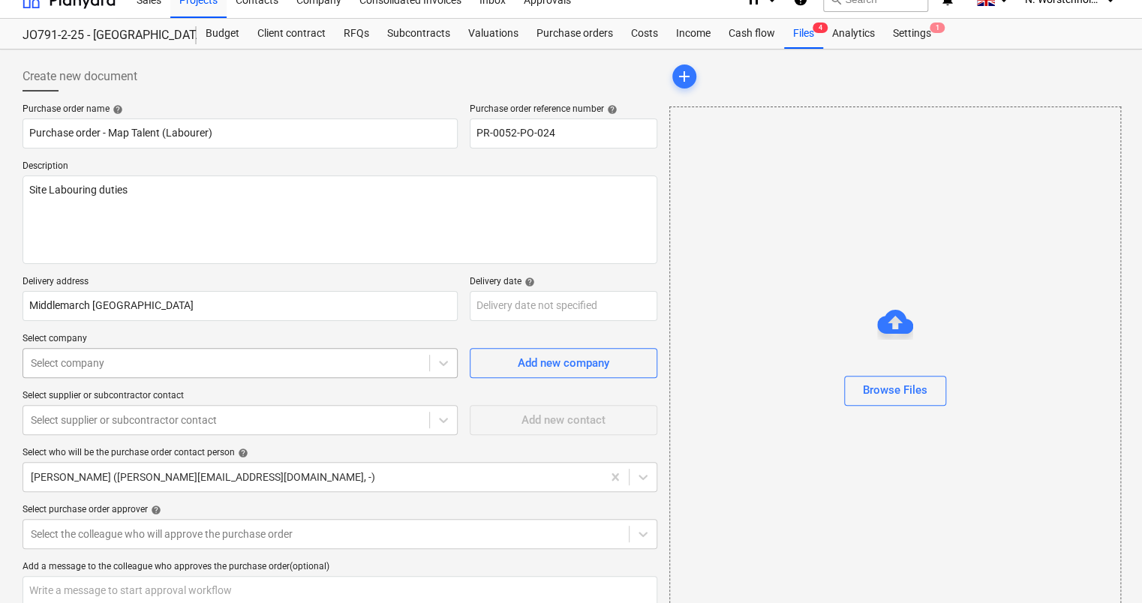
click at [111, 381] on body "Sales Projects Contacts Company Consolidated Invoices Inbox 3 Approvals format_…" at bounding box center [571, 281] width 1142 height 603
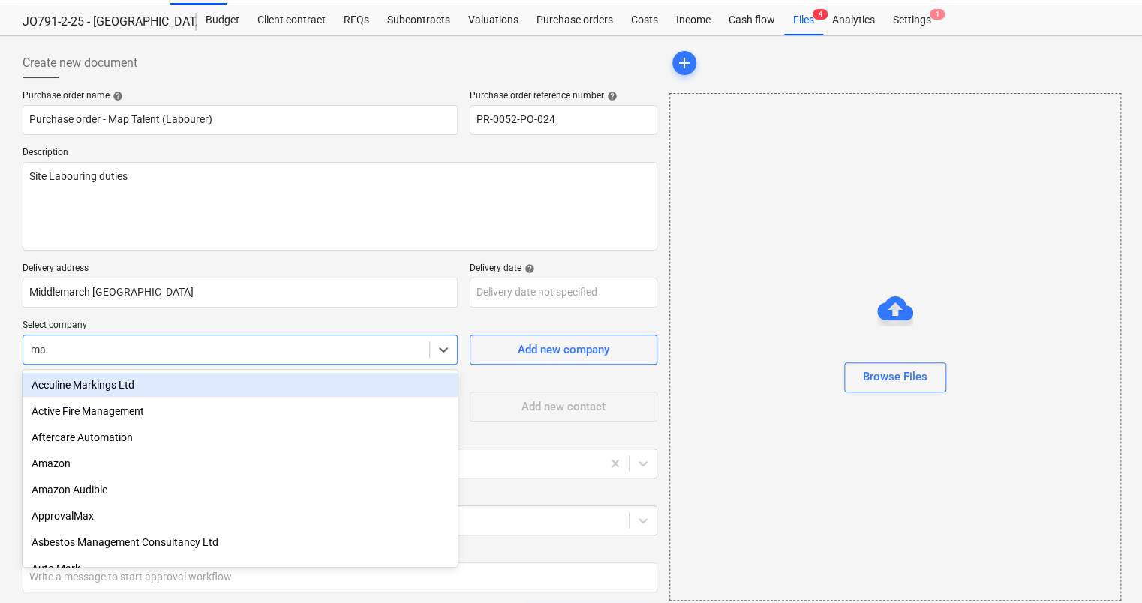
type input "map"
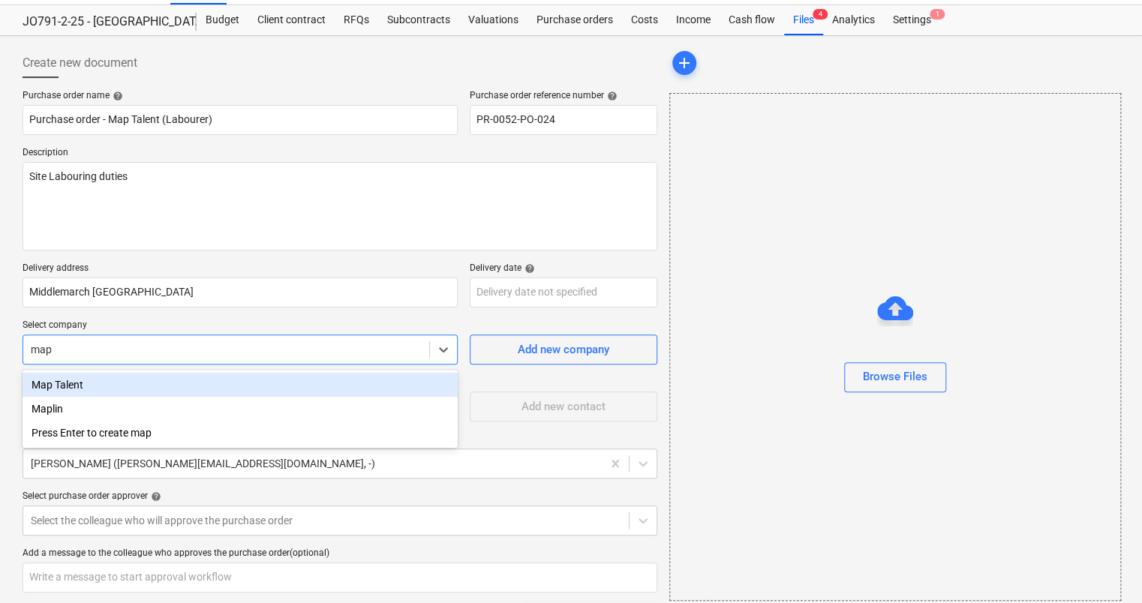
click at [72, 379] on div "Map Talent" at bounding box center [240, 385] width 435 height 24
type textarea "x"
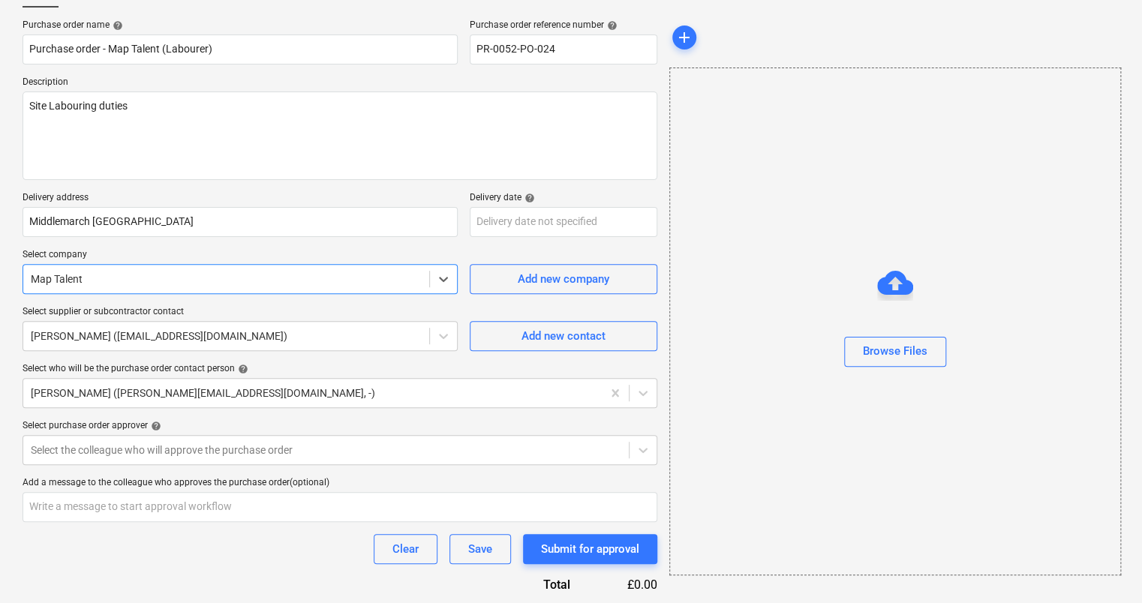
scroll to position [162, 0]
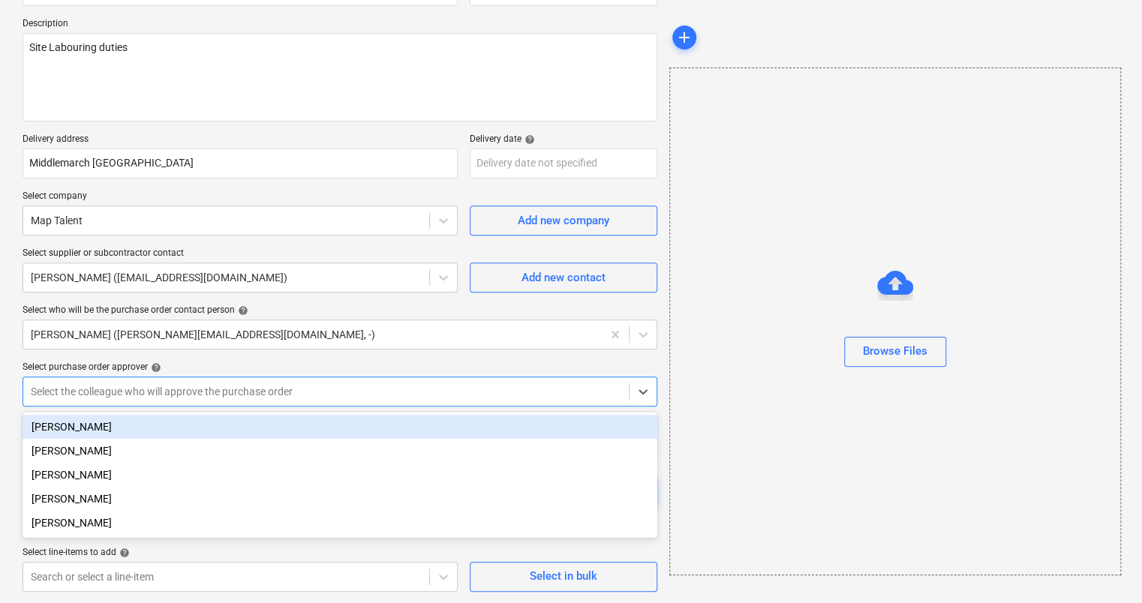
click at [108, 385] on div at bounding box center [326, 391] width 590 height 15
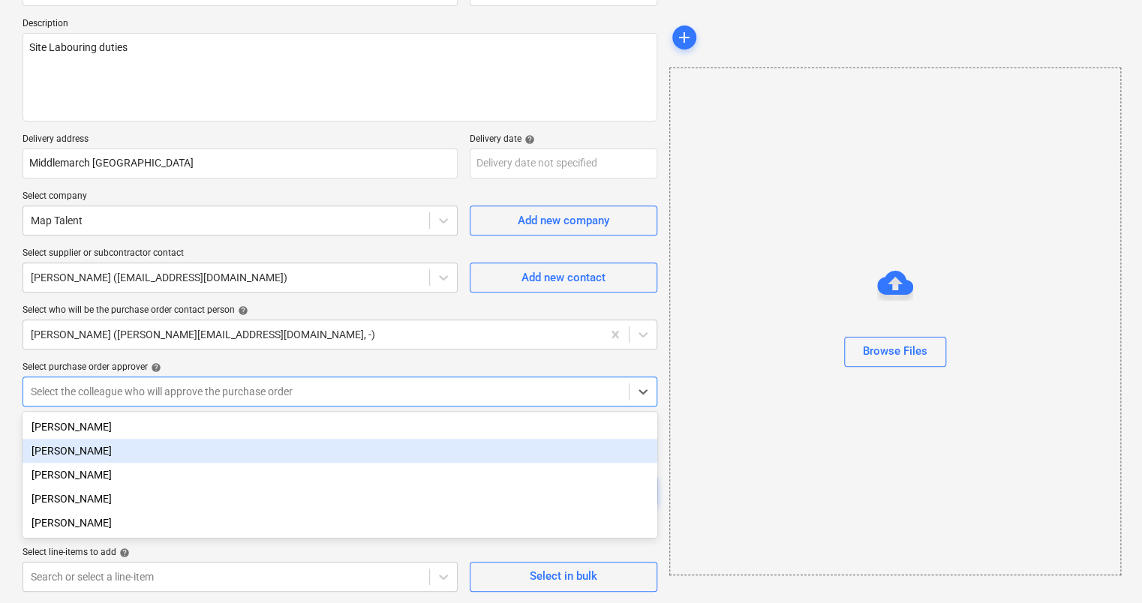
click at [78, 458] on div "[PERSON_NAME]" at bounding box center [340, 451] width 635 height 24
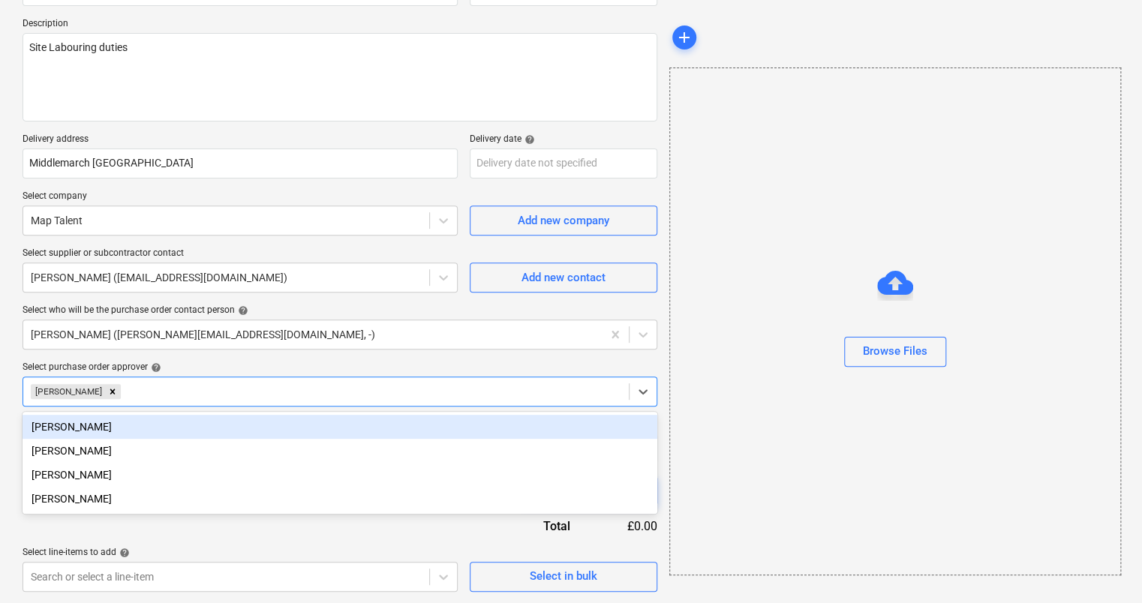
click at [754, 405] on div "Browse Files" at bounding box center [895, 322] width 452 height 508
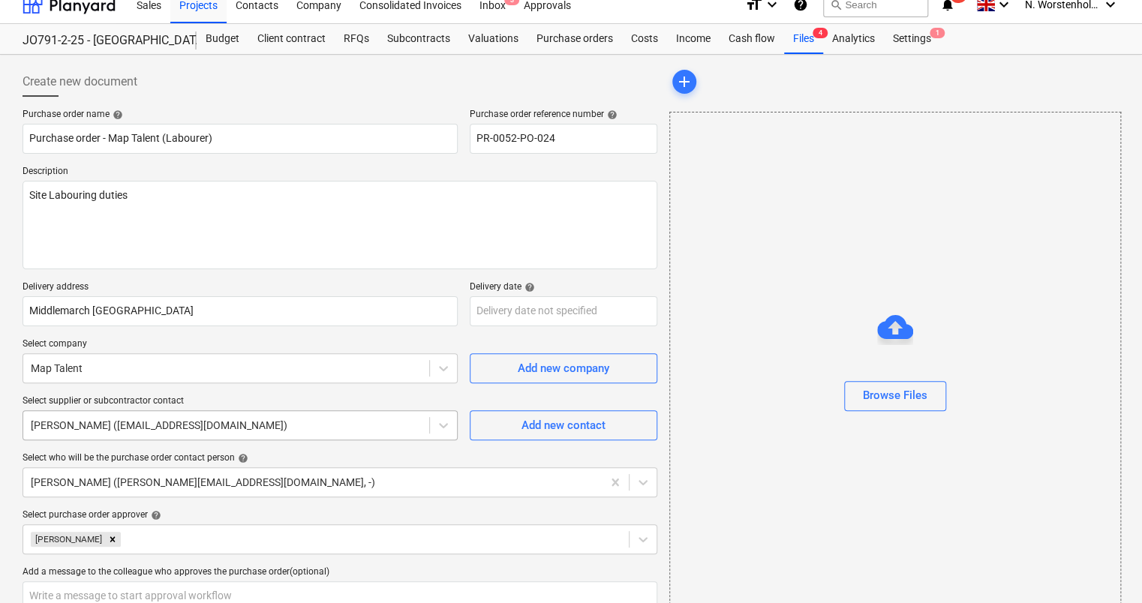
scroll to position [0, 0]
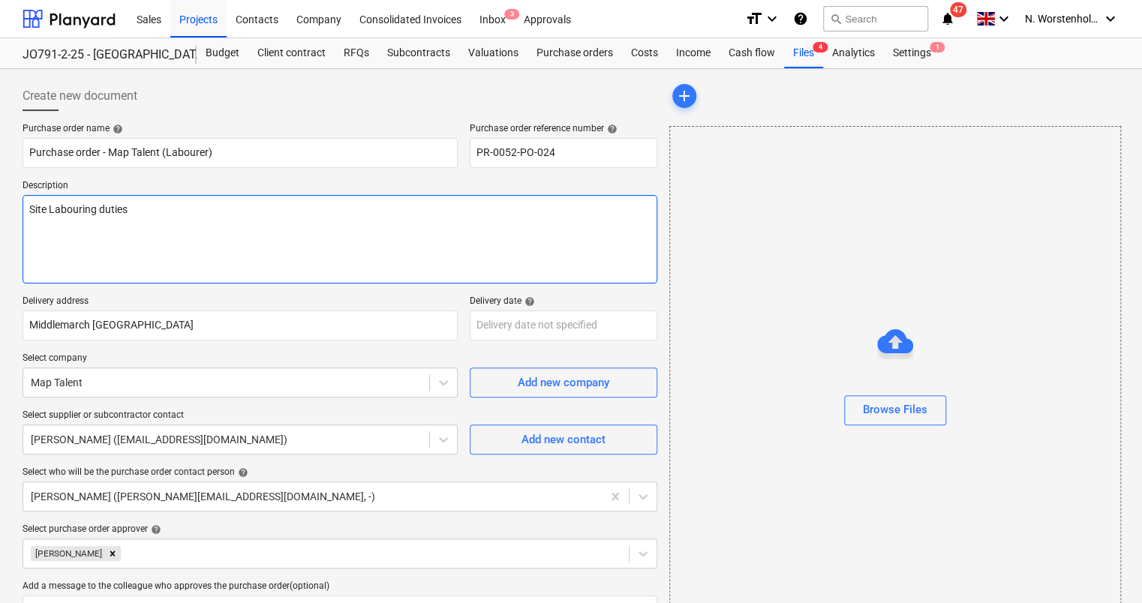
click at [125, 213] on textarea "Site Labouring duties" at bounding box center [340, 239] width 635 height 89
click at [133, 213] on textarea "Site Labouring duties" at bounding box center [340, 239] width 635 height 89
type textarea "x"
type textarea "Site Labouring duties"
type textarea "x"
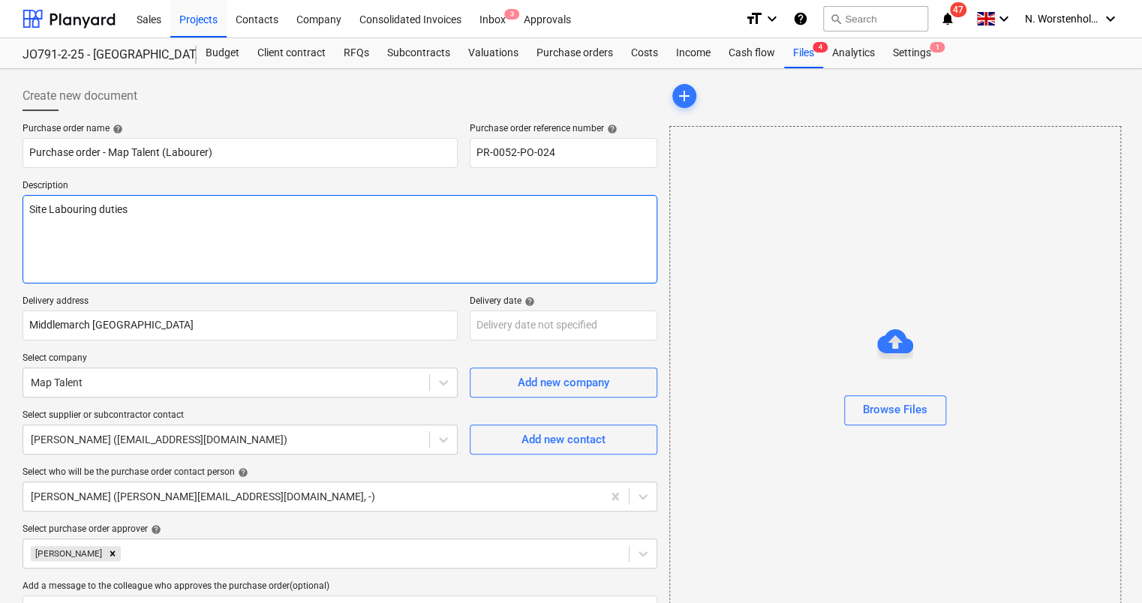
type textarea "Site Labouring duties C"
type textarea "x"
type textarea "Site Labouring duties Co"
type textarea "x"
type textarea "Site Labouring duties Com"
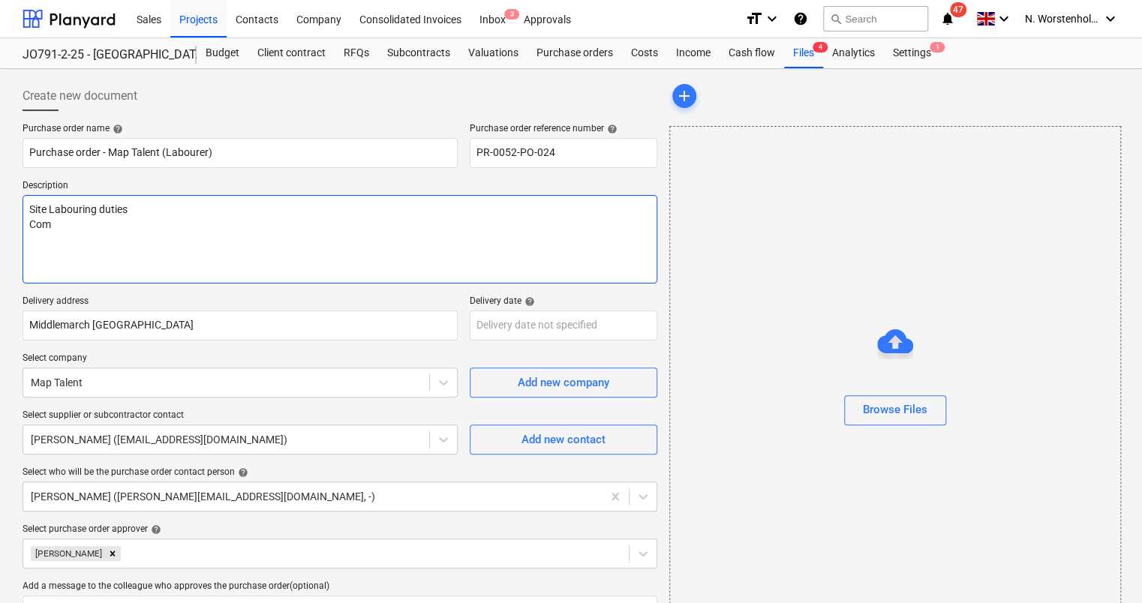
type textarea "x"
type textarea "Site Labouring duties Comm"
type textarea "x"
type textarea "Site Labouring duties Commen"
type textarea "x"
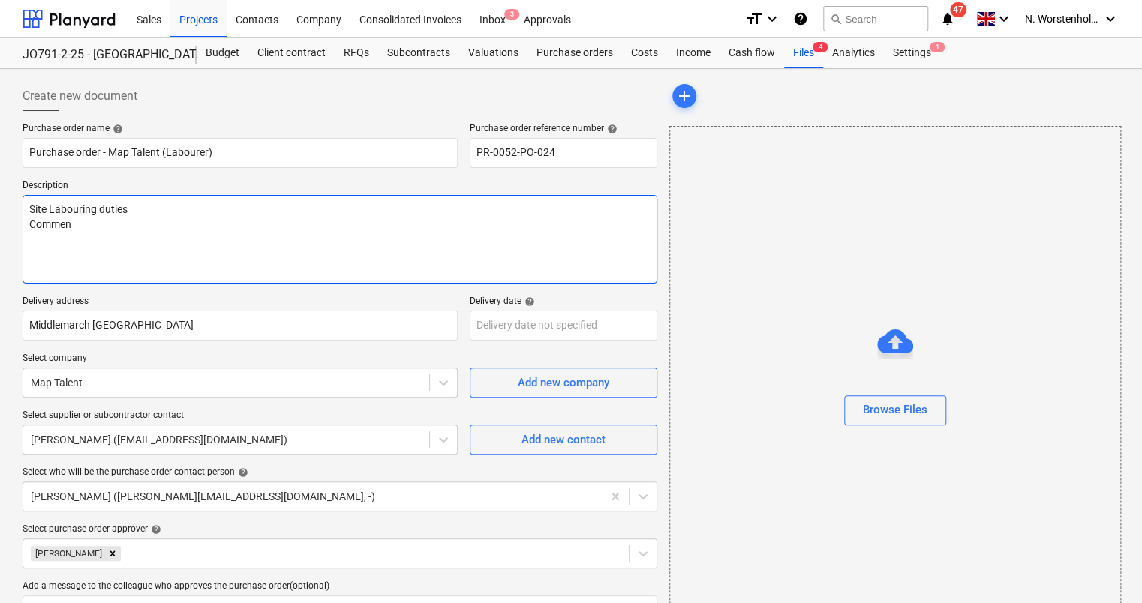
type textarea "Site Labouring duties Commenc"
type textarea "x"
type textarea "Site Labouring duties Commence"
type textarea "x"
type textarea "Site Labouring duties Commence"
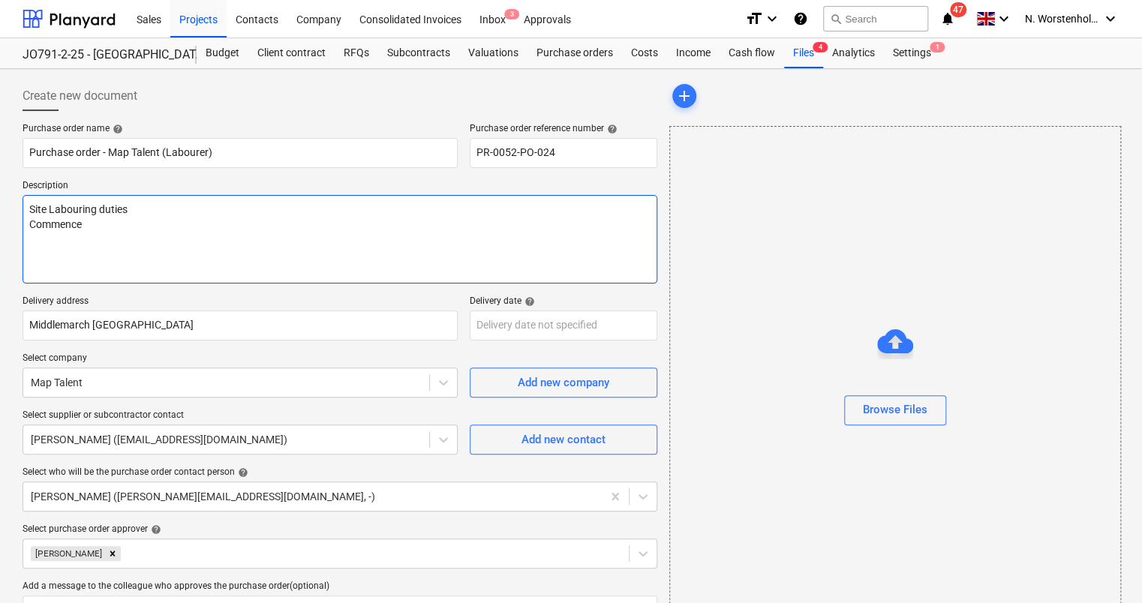
type textarea "x"
type textarea "Site Labouring duties Commence 2"
type textarea "x"
type textarea "Site Labouring duties Commence 26"
type textarea "x"
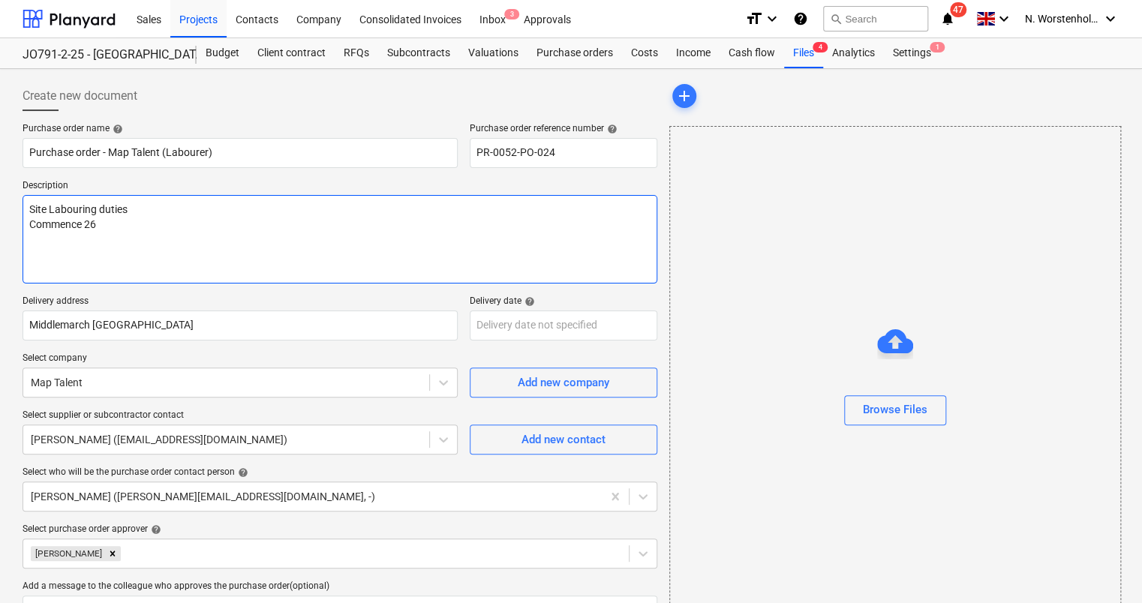
type textarea "Site Labouring duties Commence 26"
type textarea "x"
type textarea "Site Labouring duties Commence 26 A"
type textarea "x"
type textarea "Site Labouring duties Commence 26 Au"
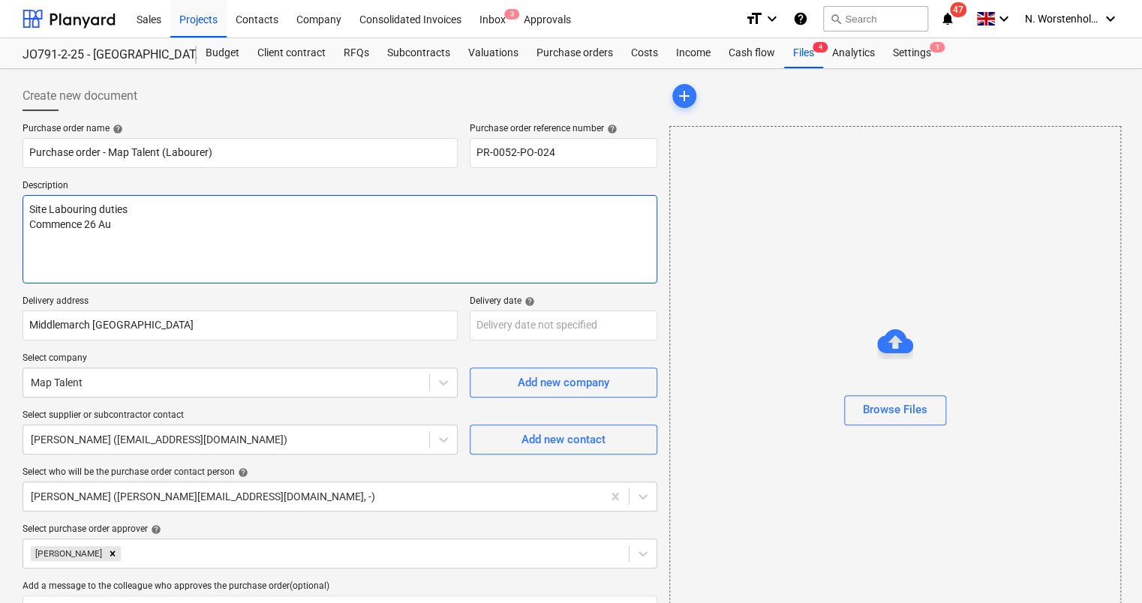
type textarea "x"
type textarea "Site Labouring duties Commence [DATE]"
type textarea "x"
type textarea "Site Labouring duties Commence 26 Augu"
type textarea "x"
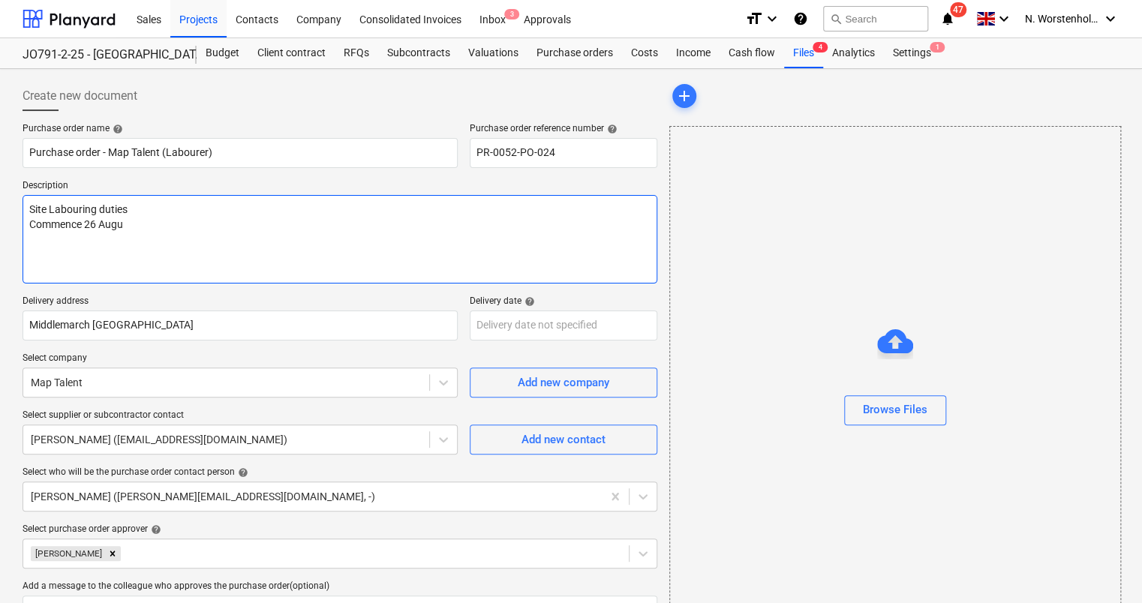
type textarea "Site Labouring duties Commence 26 Augus"
type textarea "x"
type textarea "Site Labouring duties Commence 26 Augusr"
type textarea "x"
type textarea "Site Labouring duties Commence 26 Augus"
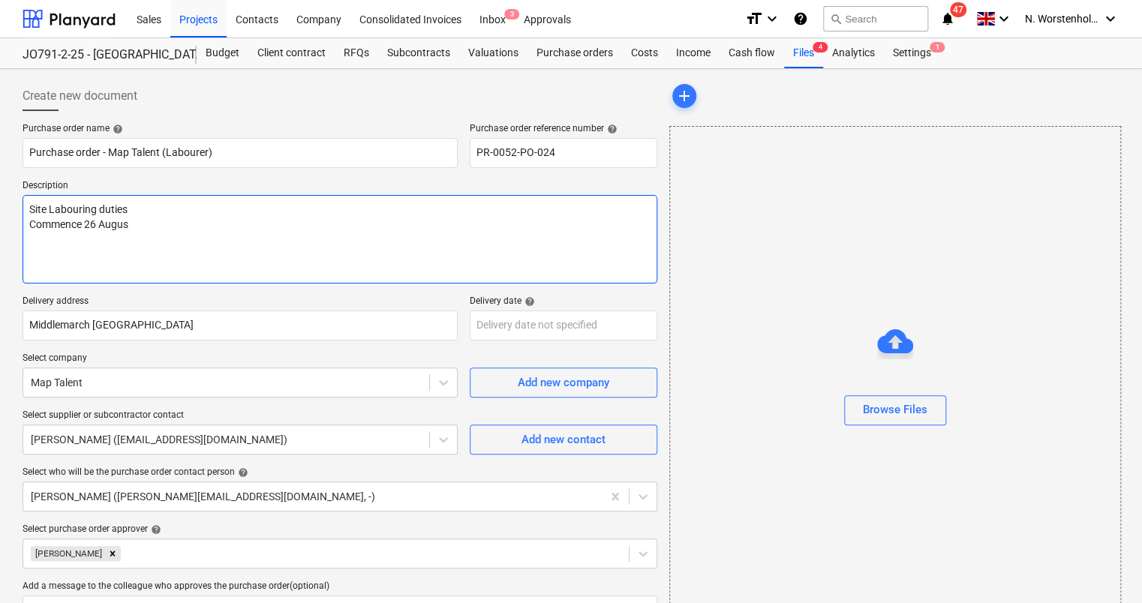
type textarea "x"
type textarea "Site Labouring duties Commence [DATE]"
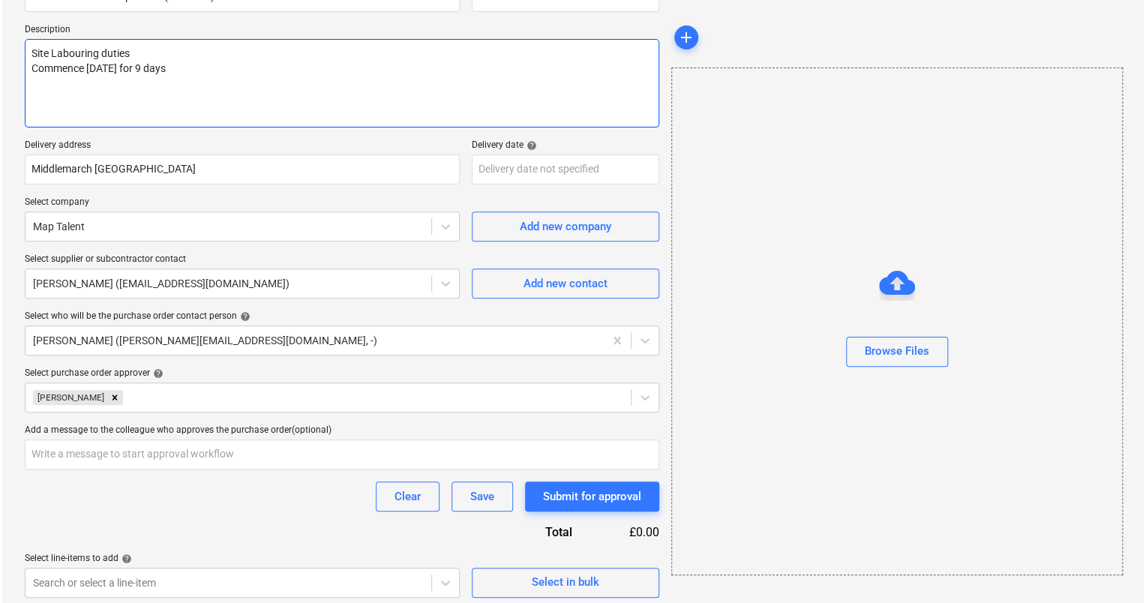
scroll to position [162, 0]
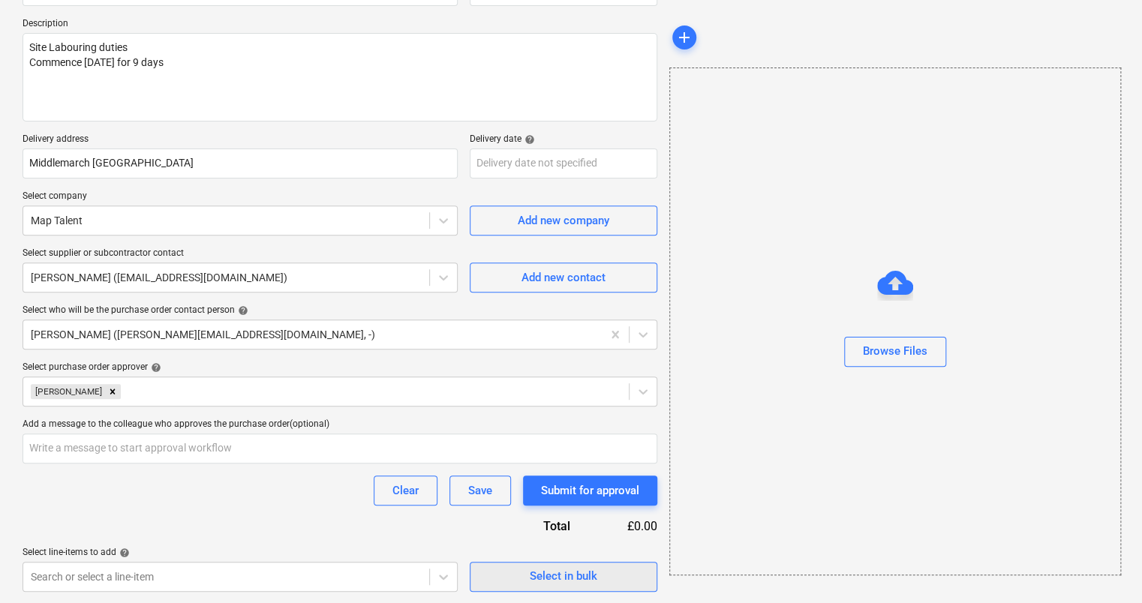
click at [573, 572] on div "Select in bulk" at bounding box center [564, 576] width 68 height 20
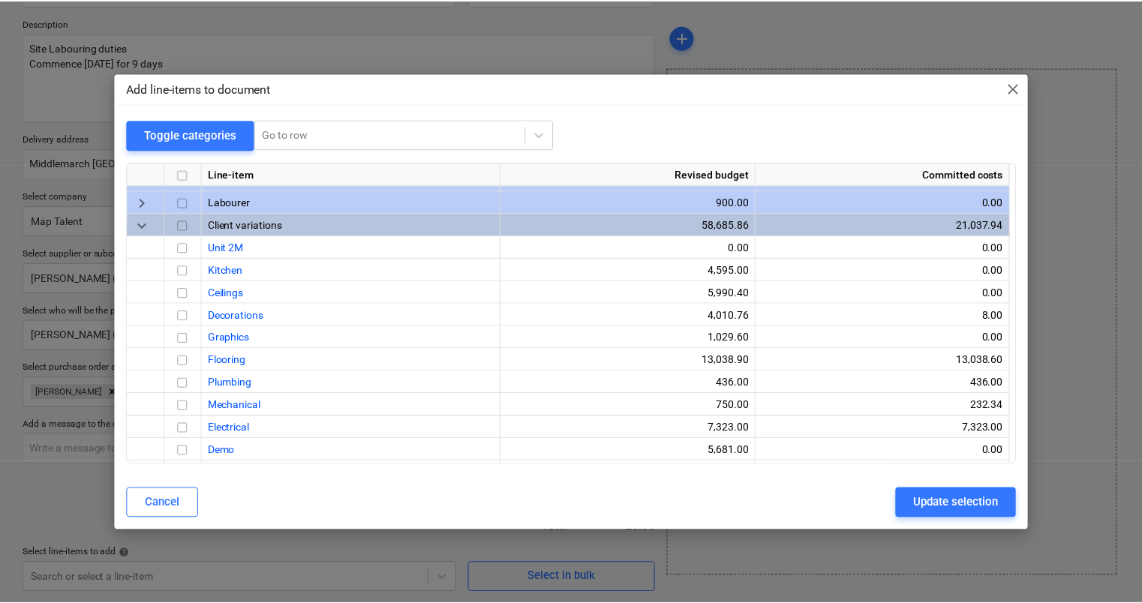
scroll to position [577, 0]
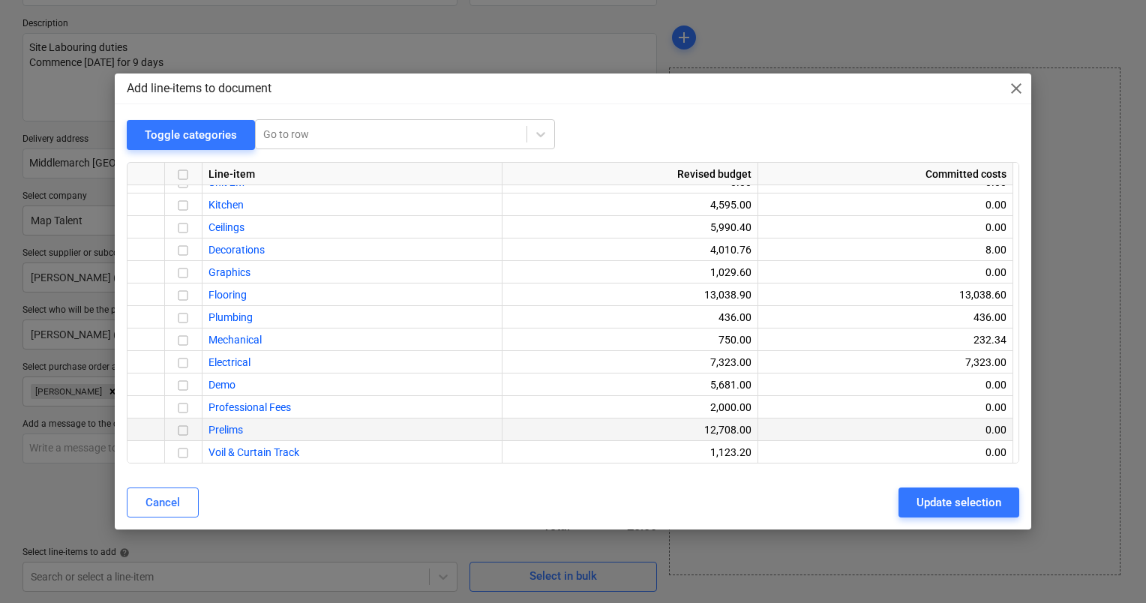
click at [185, 431] on input "checkbox" at bounding box center [183, 431] width 18 height 18
click at [915, 493] on button "Update selection" at bounding box center [959, 503] width 121 height 30
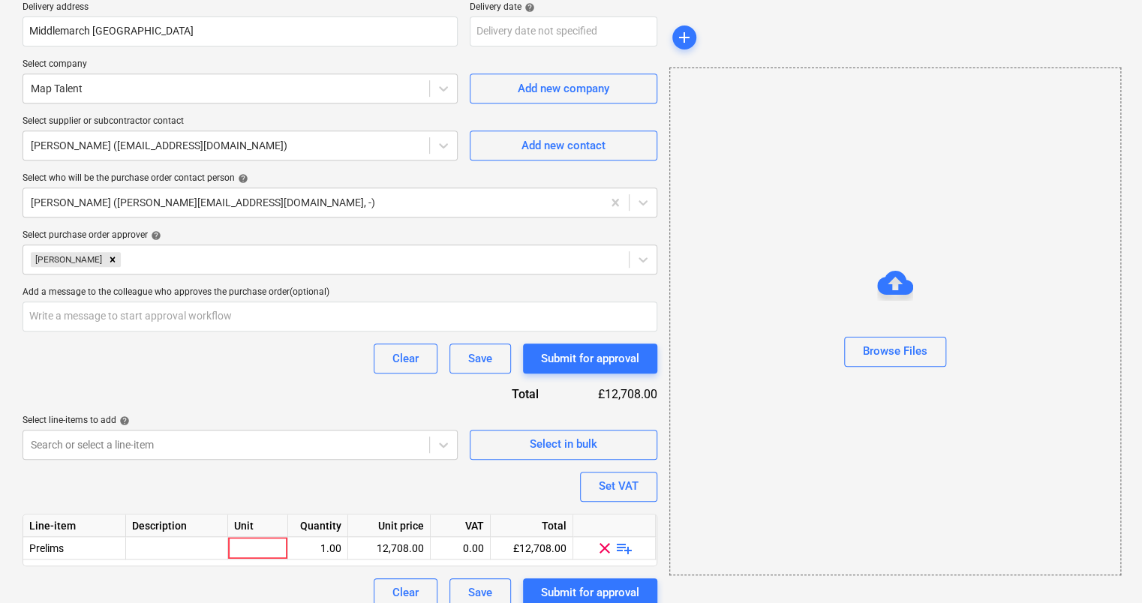
scroll to position [310, 0]
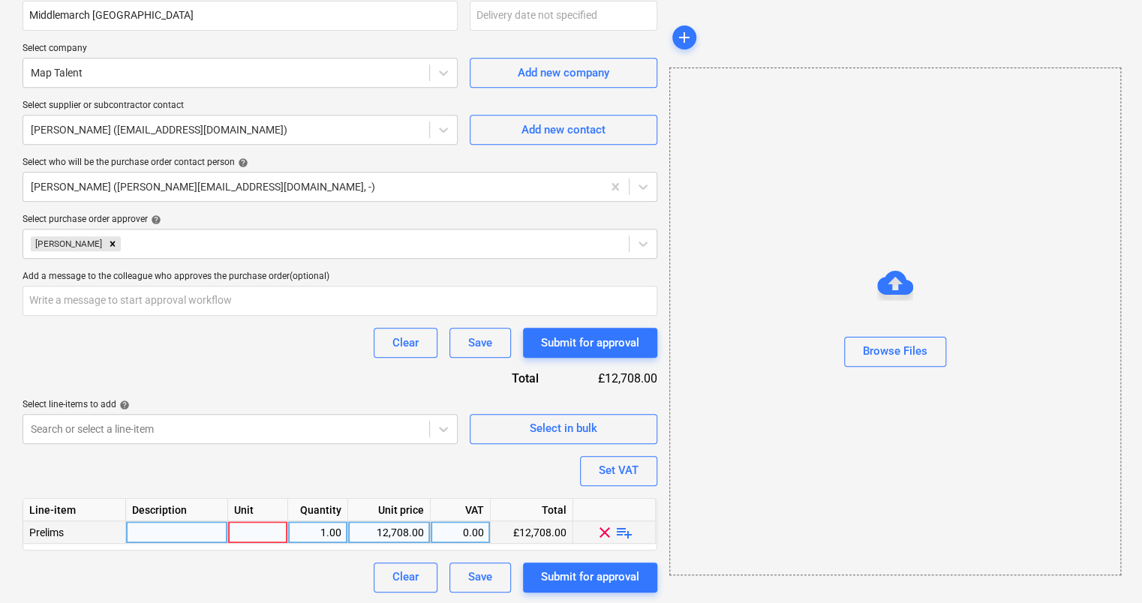
click at [242, 533] on div at bounding box center [258, 532] width 60 height 23
click at [558, 578] on div "Submit for approval" at bounding box center [590, 577] width 98 height 20
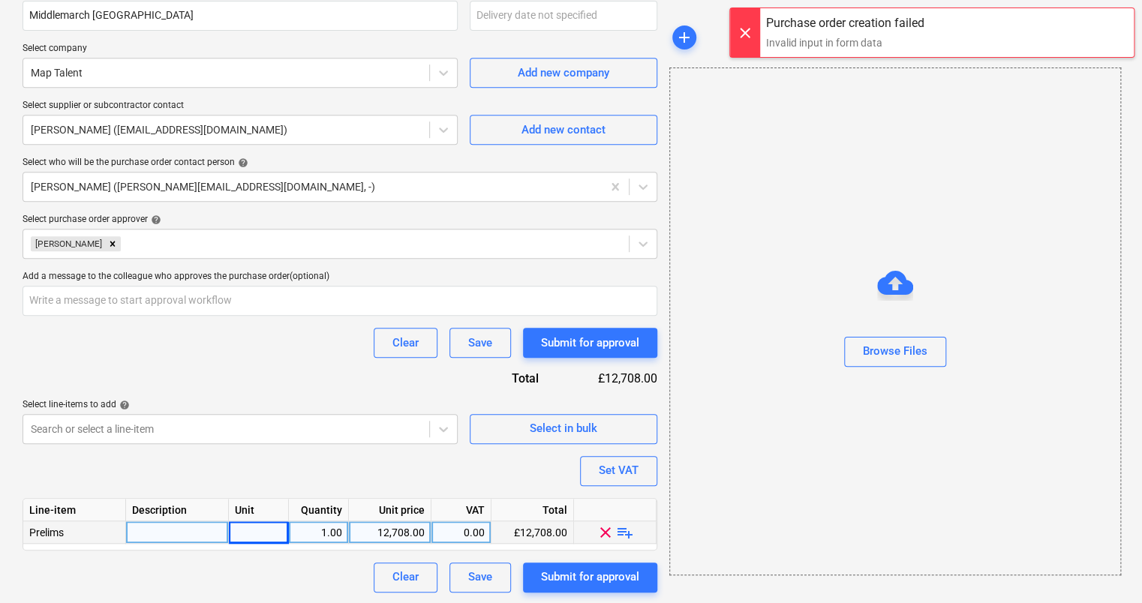
click at [620, 531] on span "playlist_add" at bounding box center [625, 532] width 18 height 18
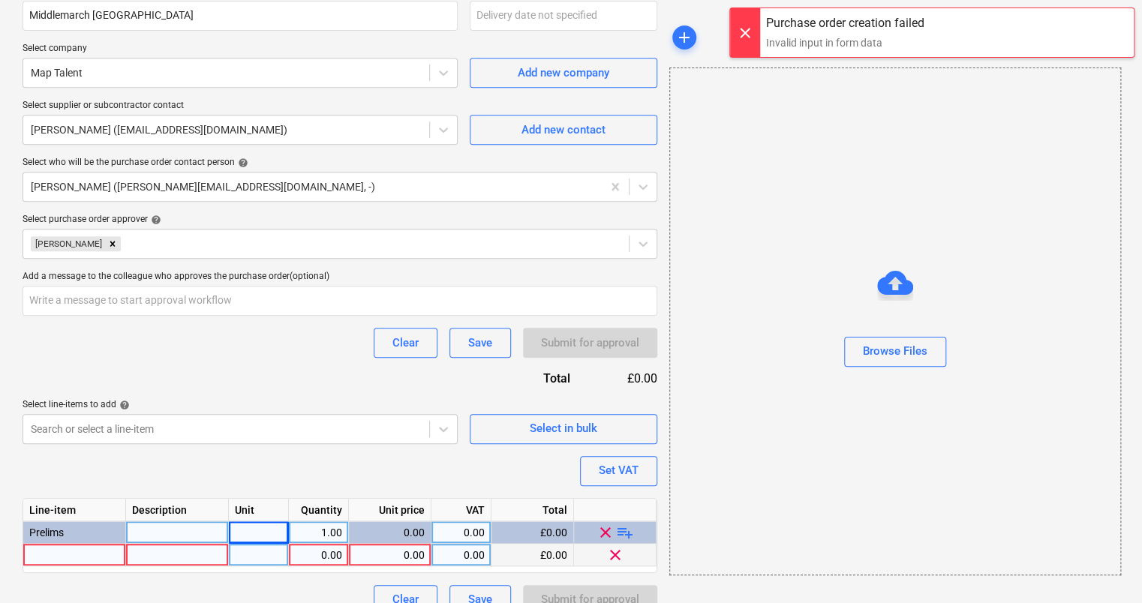
click at [304, 552] on div "0.00" at bounding box center [318, 555] width 47 height 23
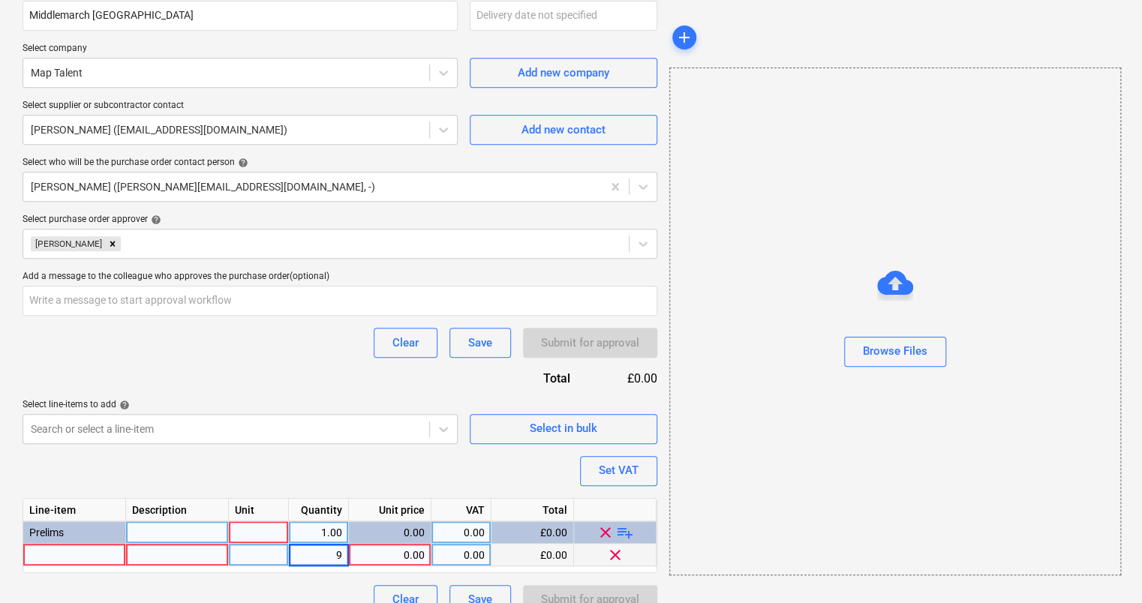
click at [405, 548] on div "0.00" at bounding box center [390, 555] width 70 height 23
click at [401, 534] on div "0.00" at bounding box center [390, 532] width 70 height 23
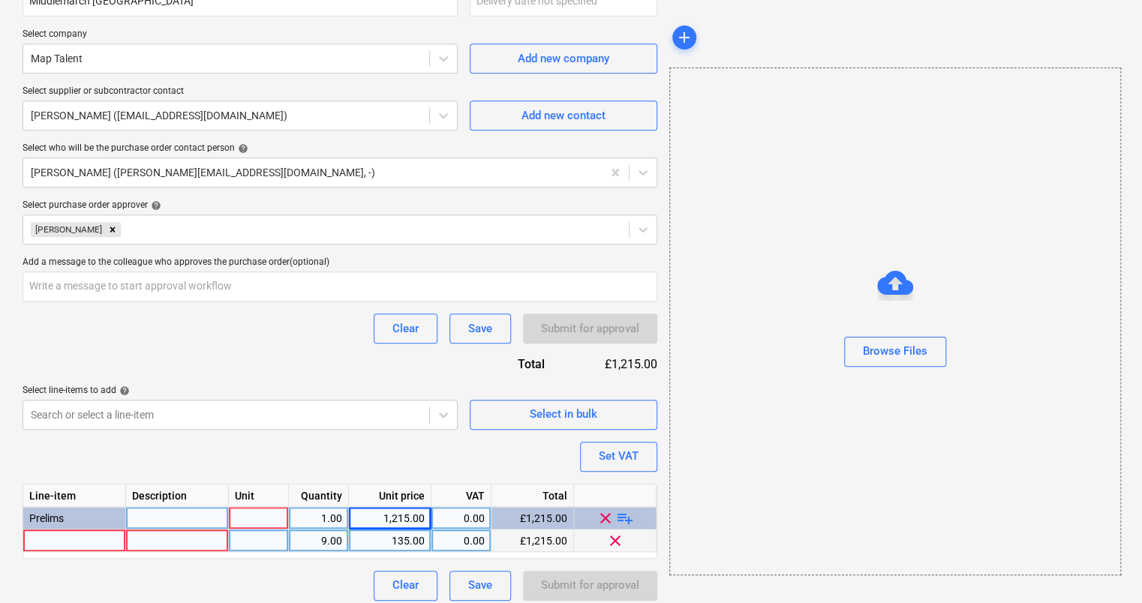
scroll to position [333, 0]
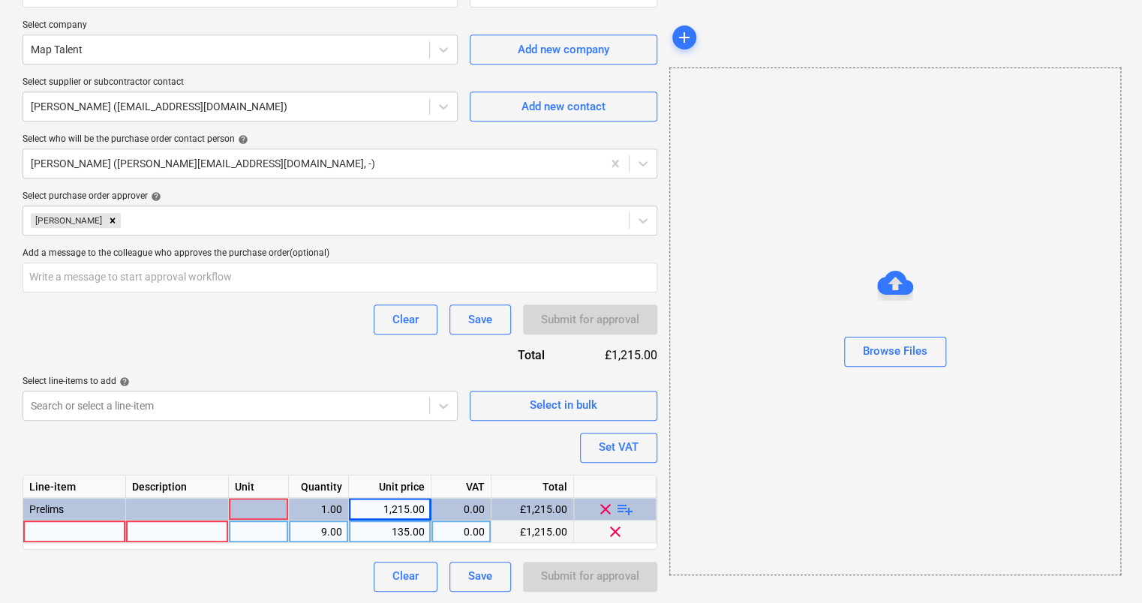
click at [89, 540] on div at bounding box center [74, 532] width 103 height 23
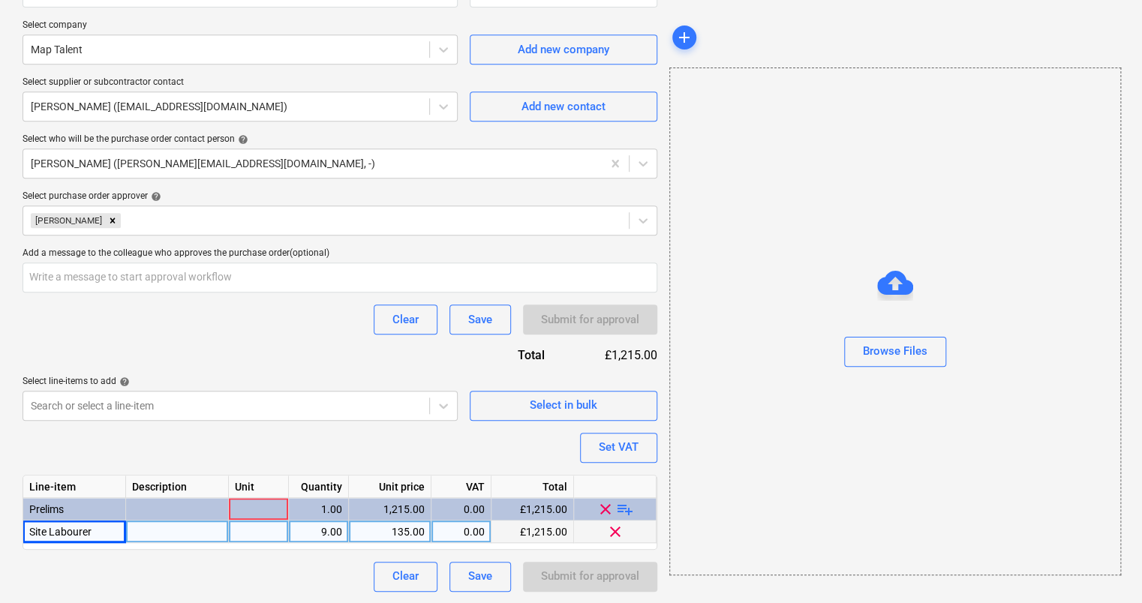
click at [151, 530] on div at bounding box center [177, 532] width 103 height 23
click at [238, 564] on div "Clear Save Submit for approval" at bounding box center [340, 577] width 635 height 30
click at [283, 382] on div "Select line-items to add help" at bounding box center [240, 382] width 435 height 12
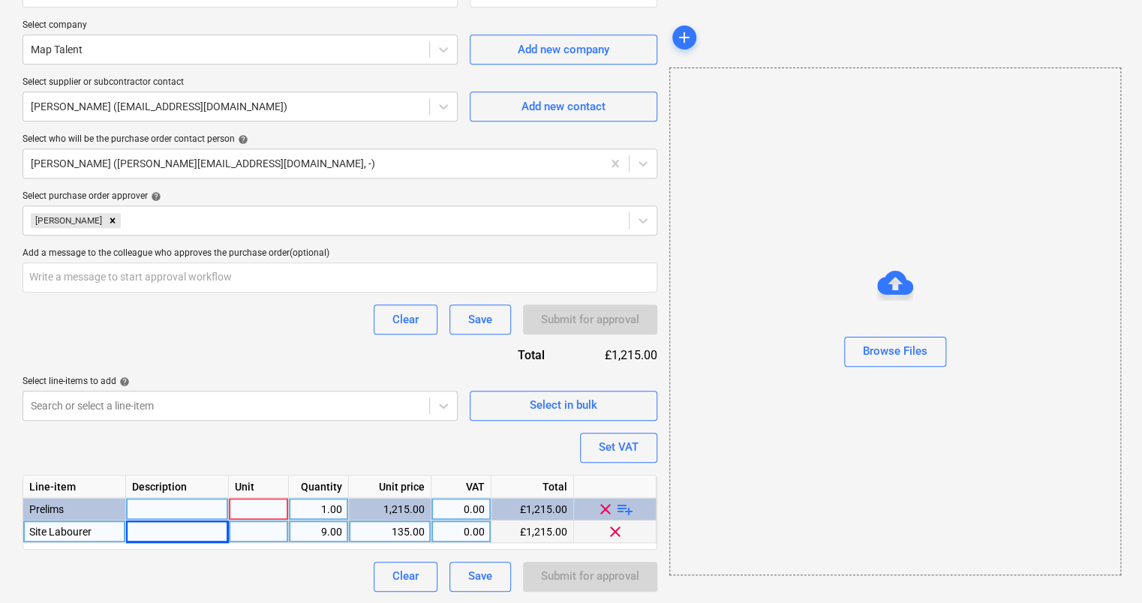
click at [262, 505] on div at bounding box center [259, 509] width 60 height 23
click at [482, 572] on div "Save" at bounding box center [480, 576] width 24 height 20
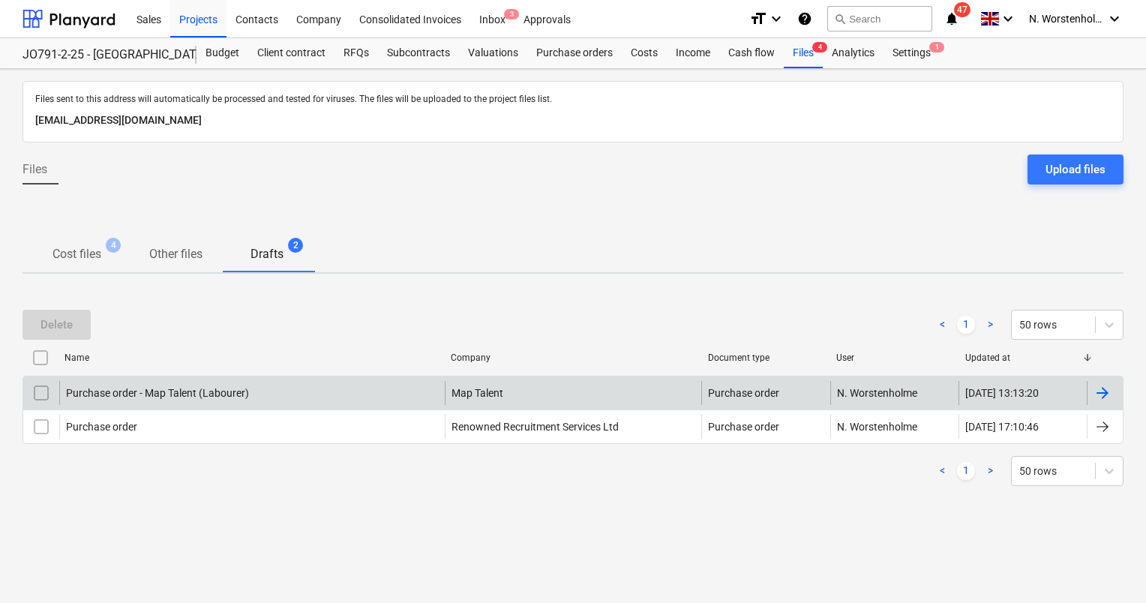
click at [1112, 392] on div at bounding box center [1105, 393] width 36 height 24
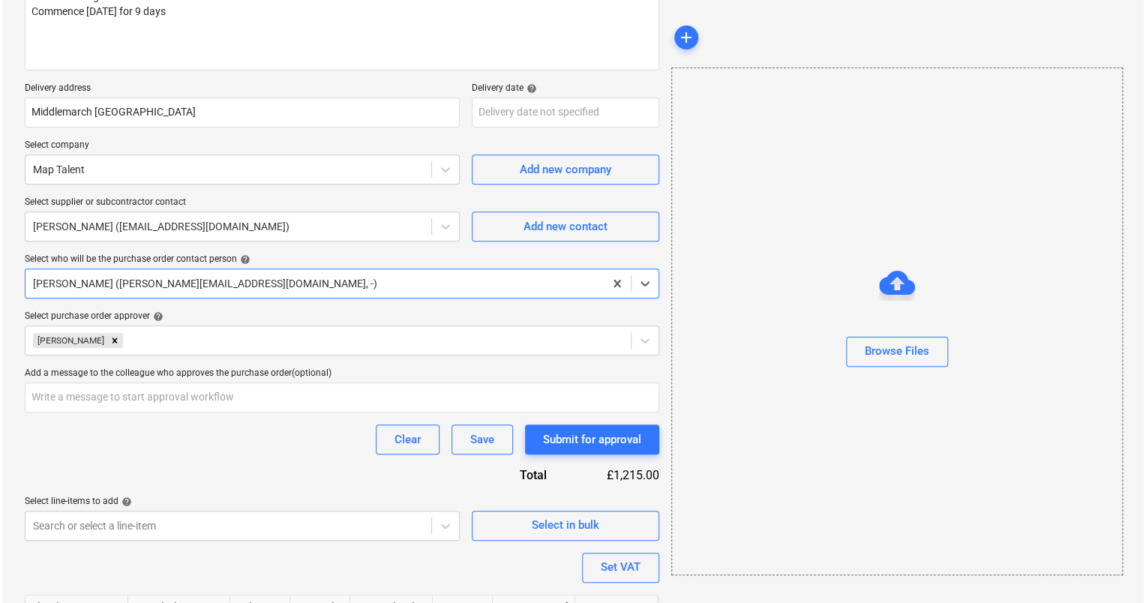
scroll to position [333, 0]
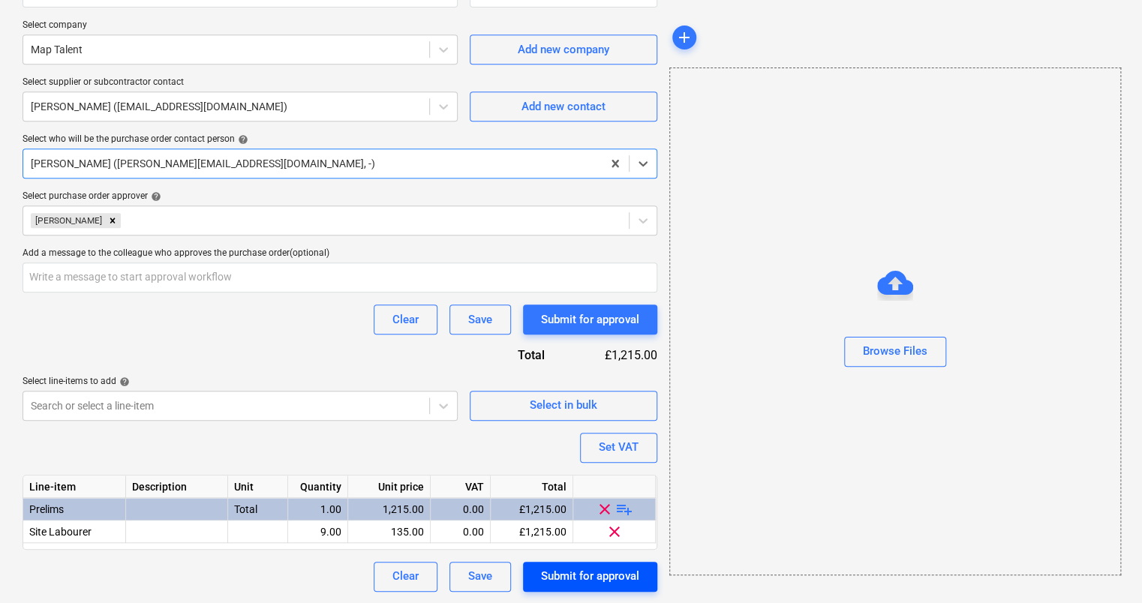
click at [591, 575] on div "Submit for approval" at bounding box center [590, 576] width 98 height 20
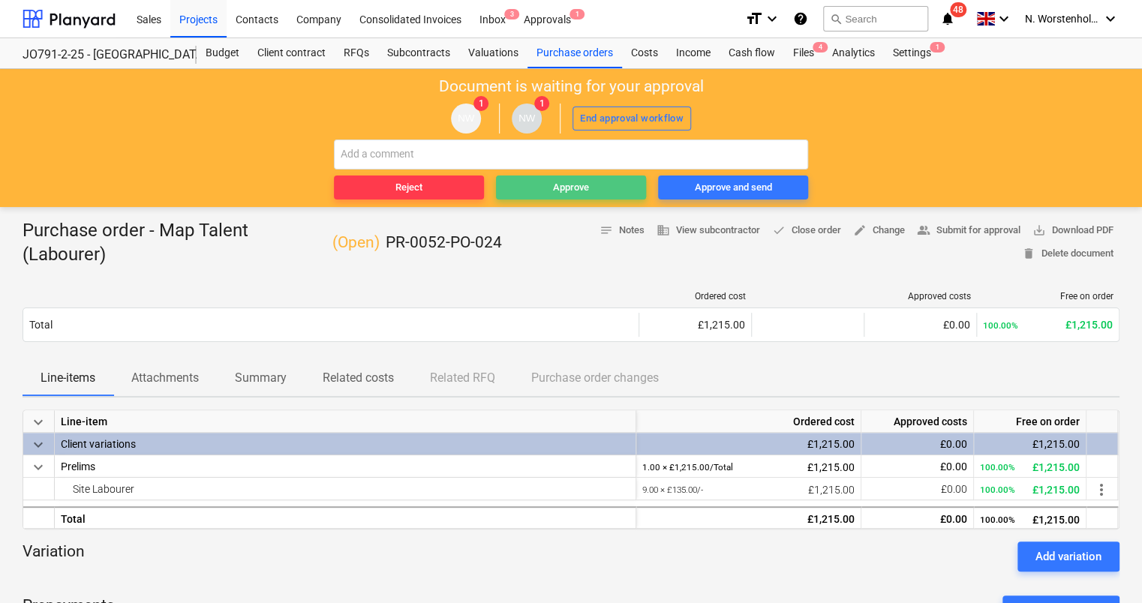
click at [545, 186] on span "Approve" at bounding box center [571, 187] width 138 height 17
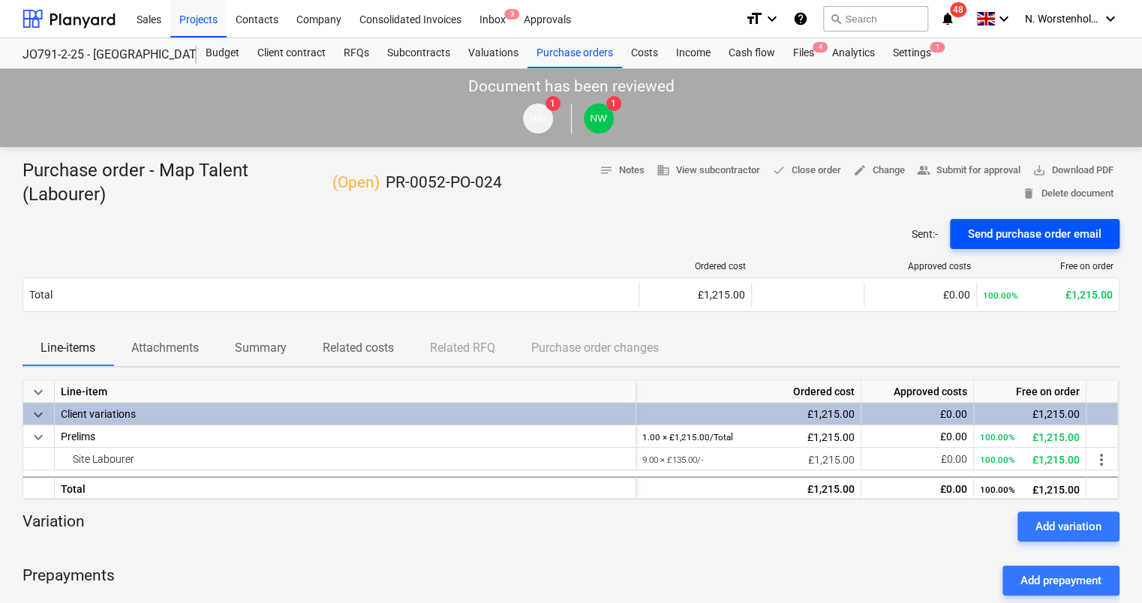
click at [1018, 226] on div "Send purchase order email" at bounding box center [1035, 234] width 134 height 20
click at [572, 52] on div "Purchase orders" at bounding box center [574, 53] width 95 height 30
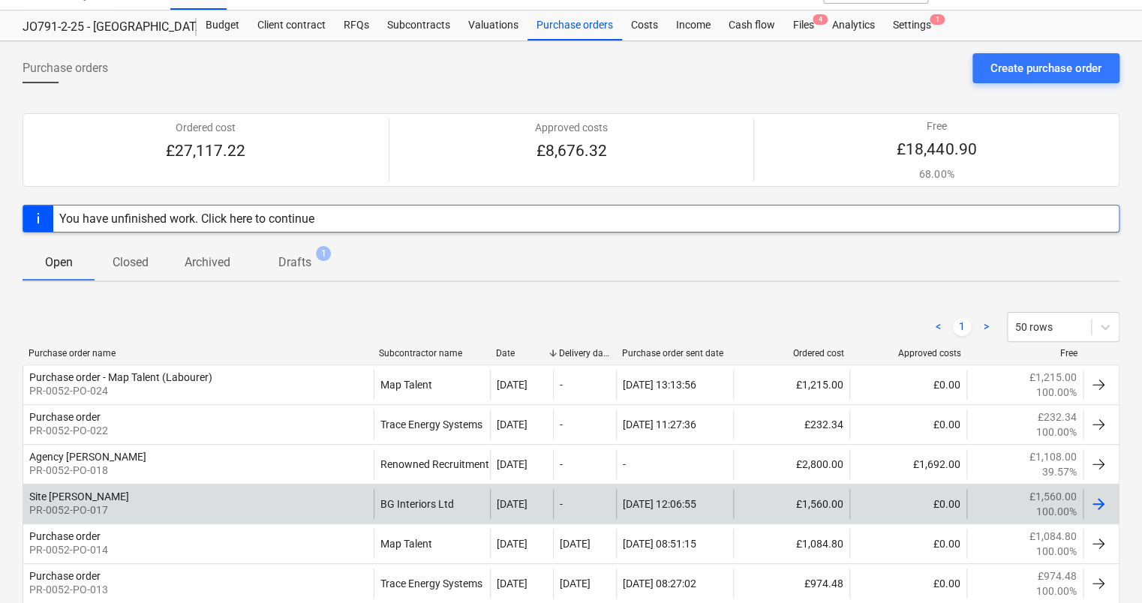
scroll to position [75, 0]
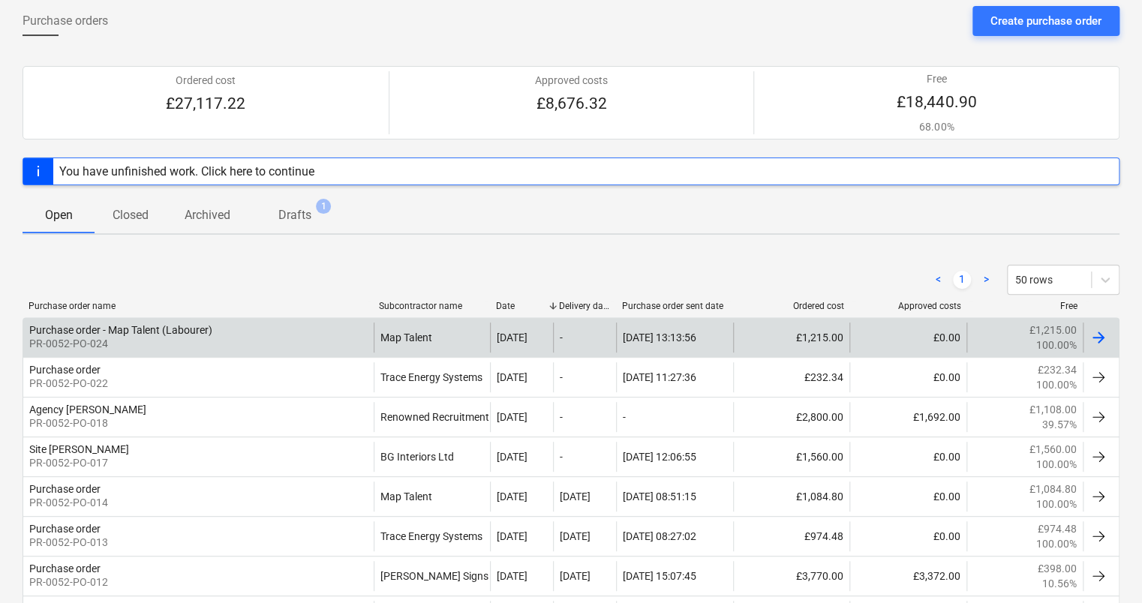
click at [1098, 336] on div at bounding box center [1098, 338] width 18 height 18
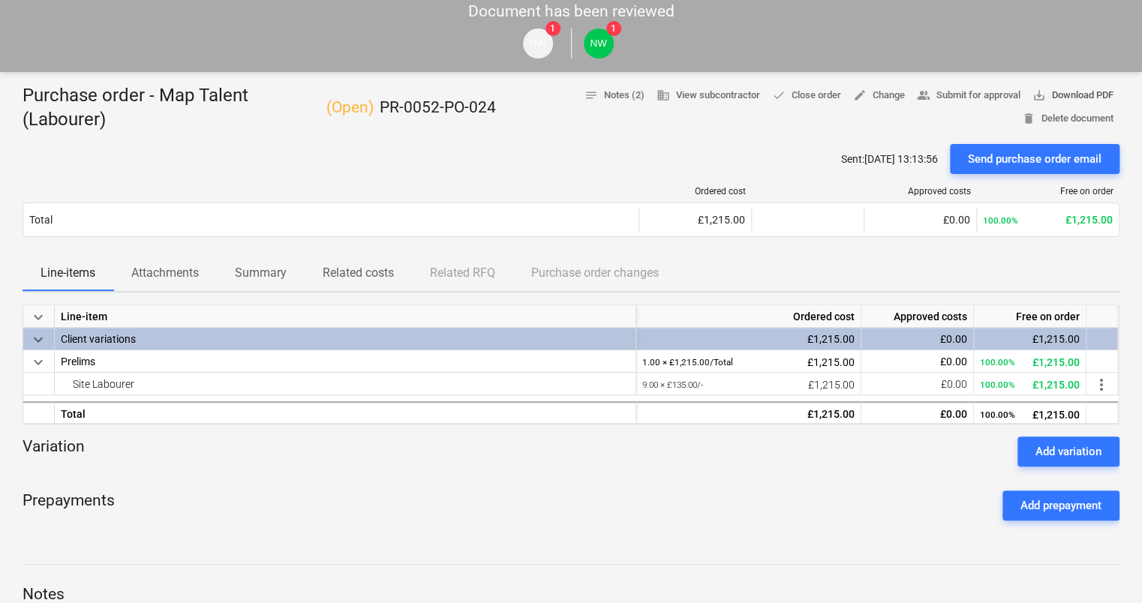
click at [1061, 91] on span "save_alt Download PDF" at bounding box center [1072, 95] width 81 height 17
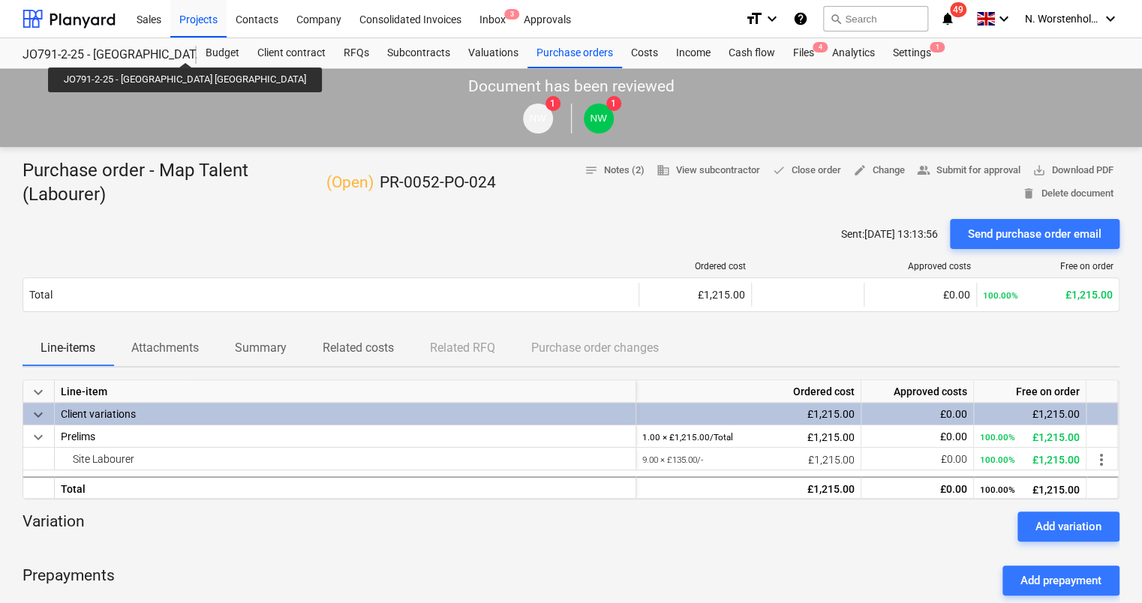
click at [142, 49] on div "JO791-2-25 - [GEOGRAPHIC_DATA] [GEOGRAPHIC_DATA]" at bounding box center [101, 55] width 156 height 16
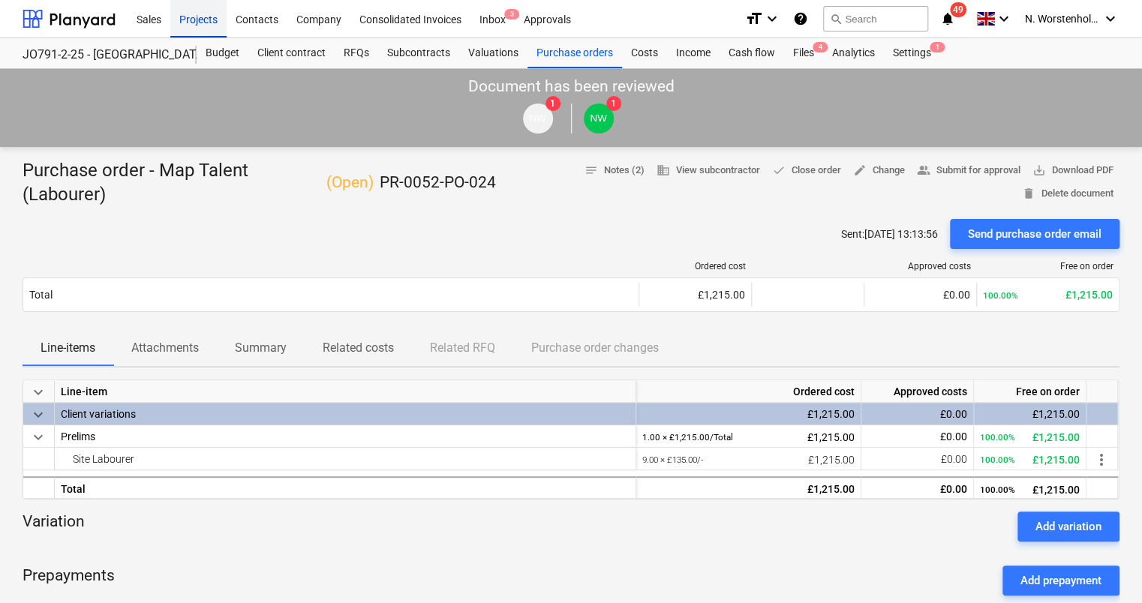
click at [195, 20] on div "Projects" at bounding box center [198, 18] width 56 height 38
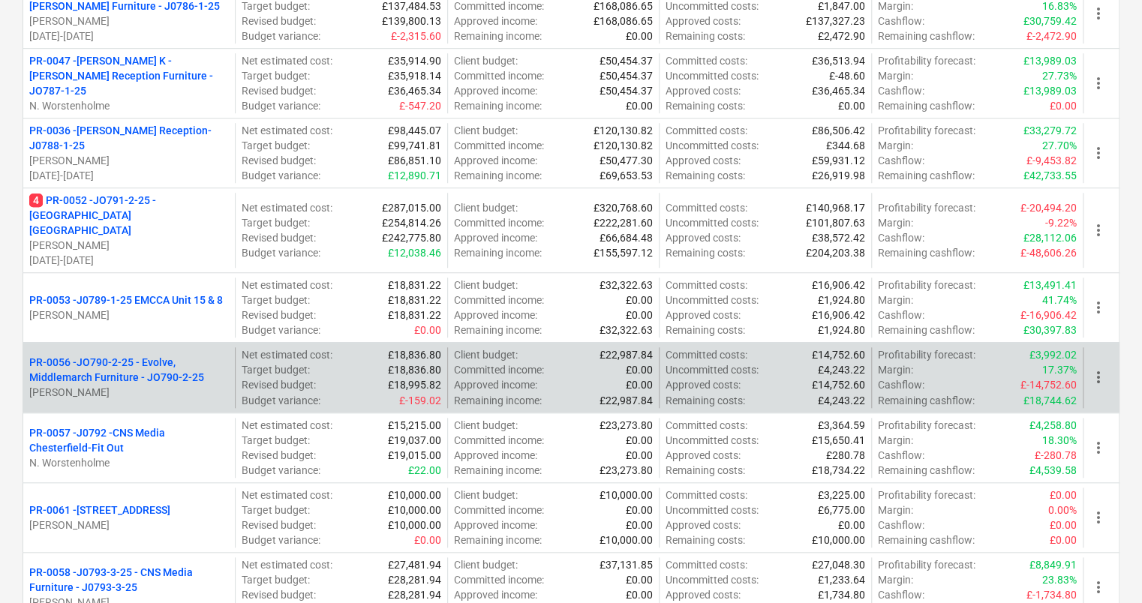
scroll to position [525, 0]
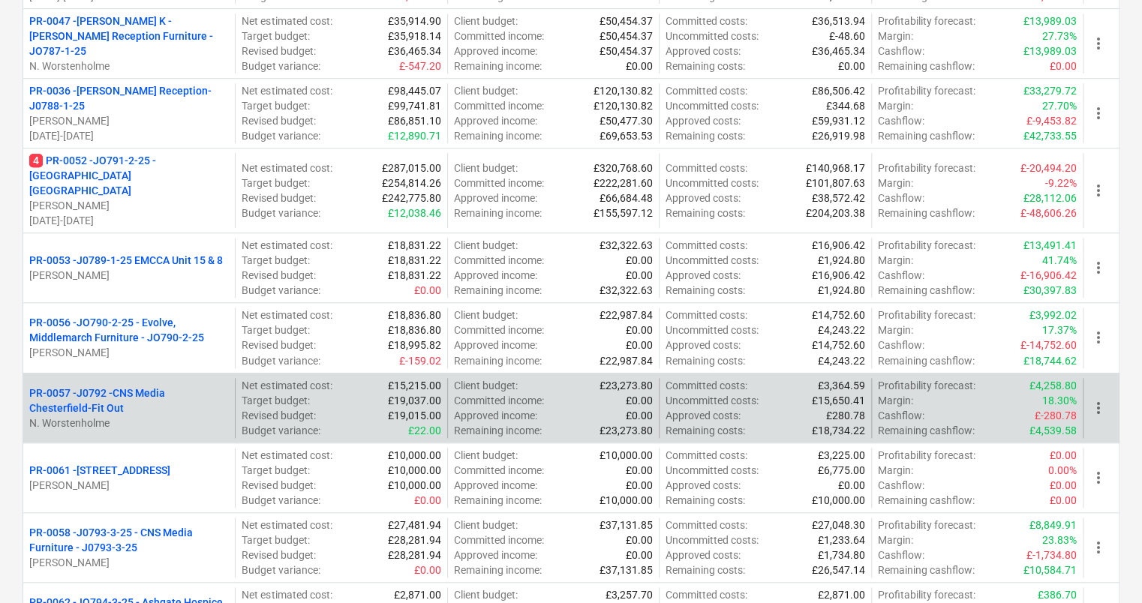
click at [82, 386] on p "PR-0057 - J0792 -CNS Media Chesterfield-Fit Out" at bounding box center [129, 401] width 200 height 30
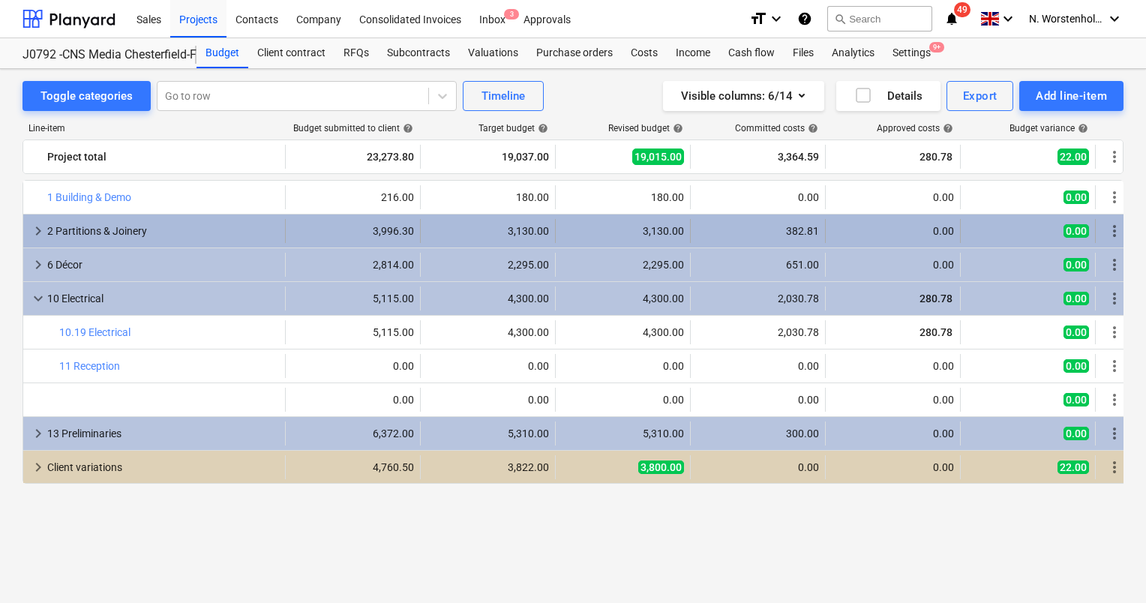
click at [37, 228] on span "keyboard_arrow_right" at bounding box center [38, 231] width 18 height 18
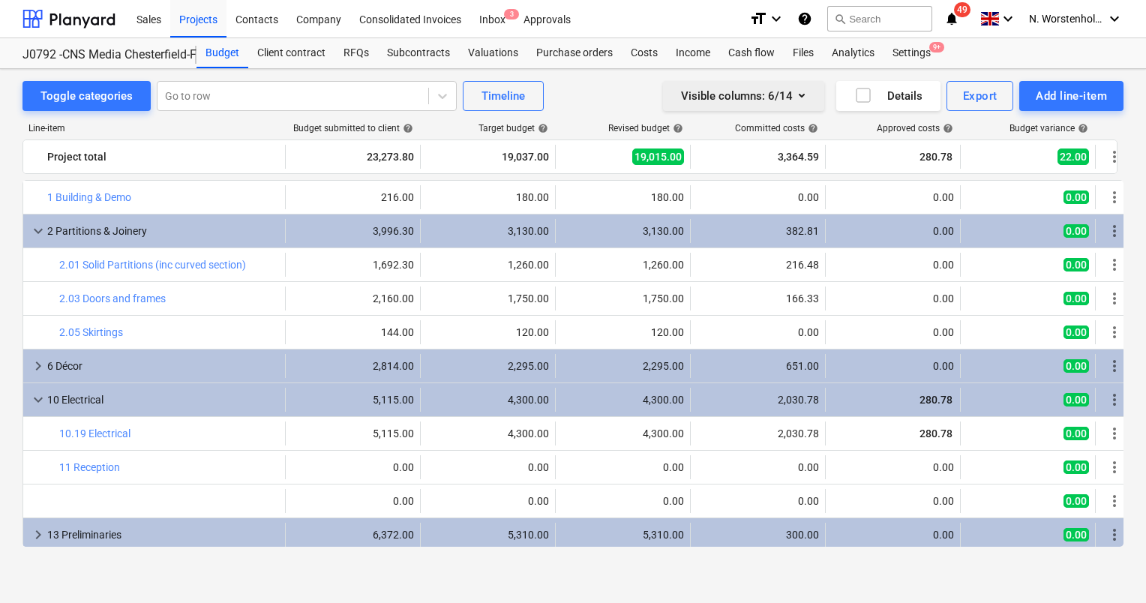
click at [802, 92] on icon "button" at bounding box center [802, 95] width 18 height 18
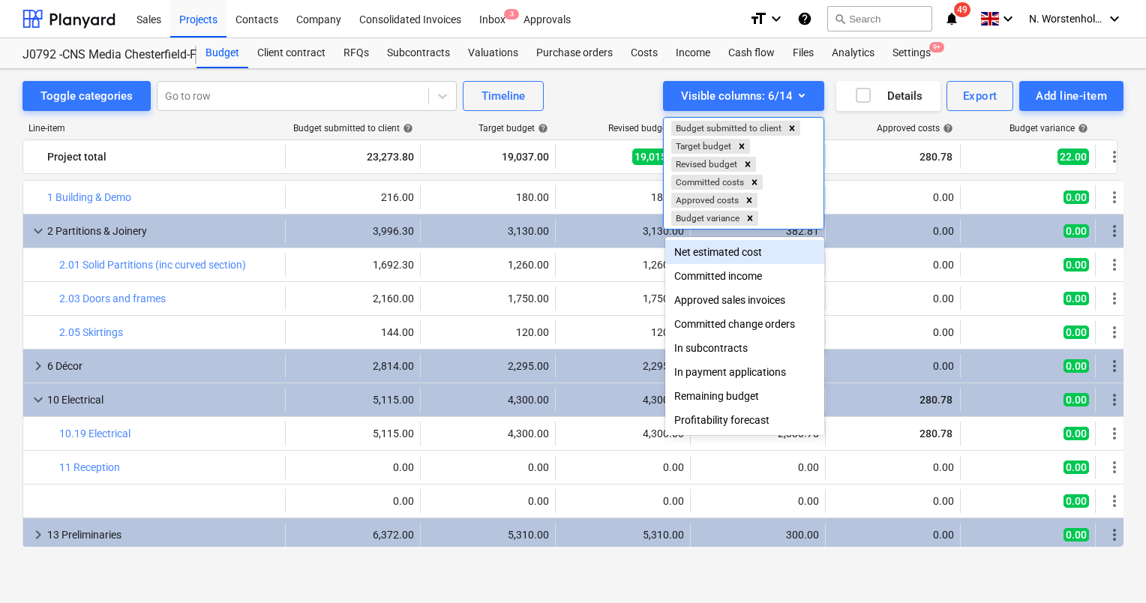
click at [711, 249] on div "Net estimated cost" at bounding box center [744, 252] width 159 height 24
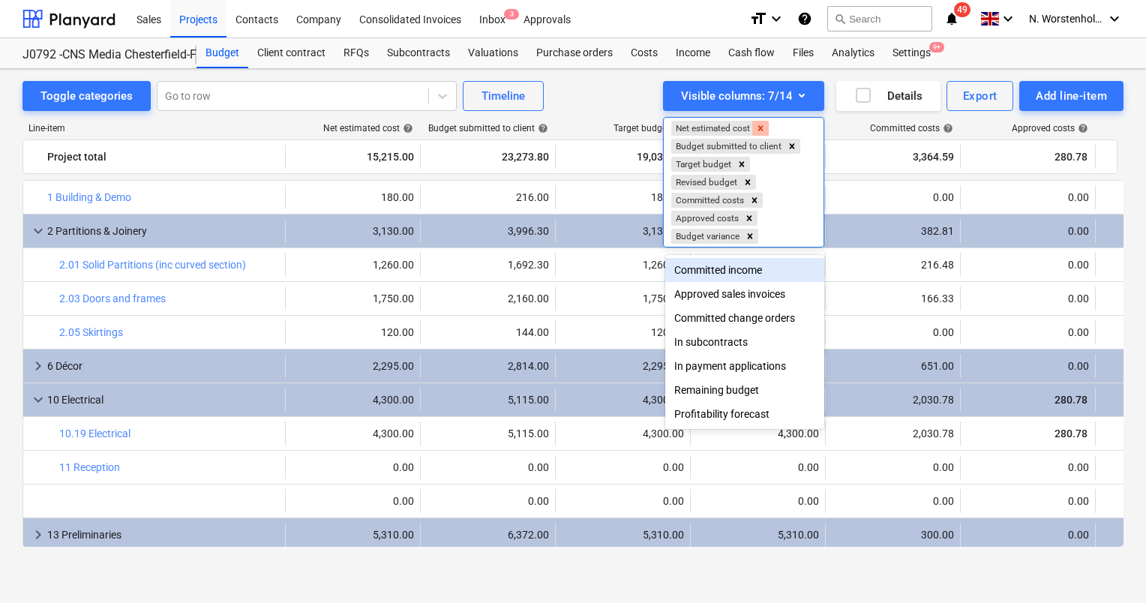
click at [764, 128] on icon "Remove Net estimated cost" at bounding box center [760, 127] width 5 height 5
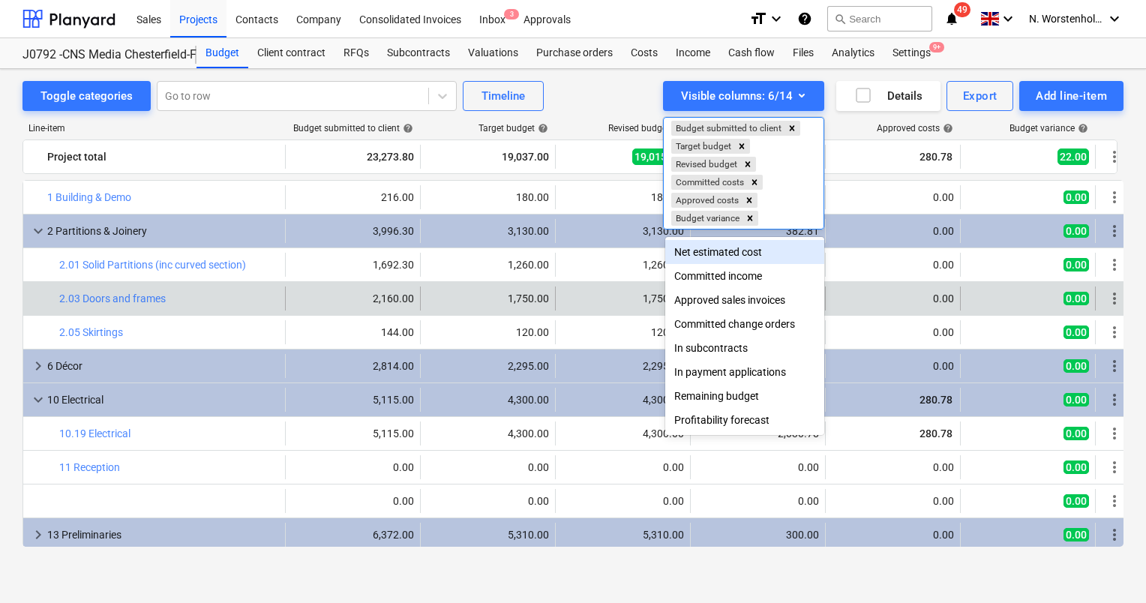
click at [496, 309] on div at bounding box center [573, 301] width 1146 height 603
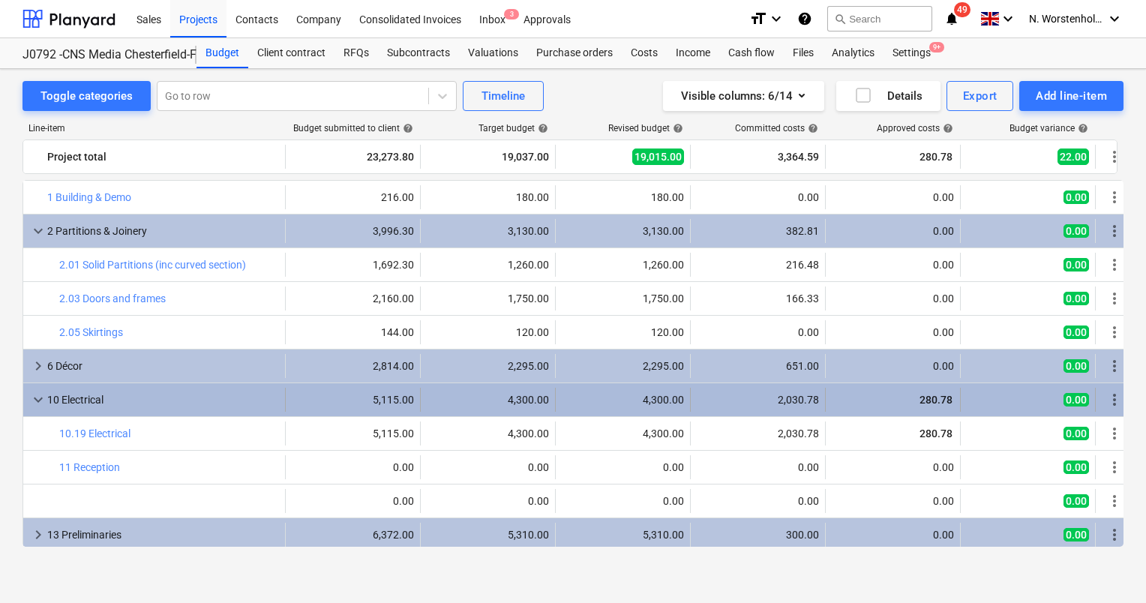
click at [781, 402] on div "2,030.78" at bounding box center [758, 400] width 122 height 12
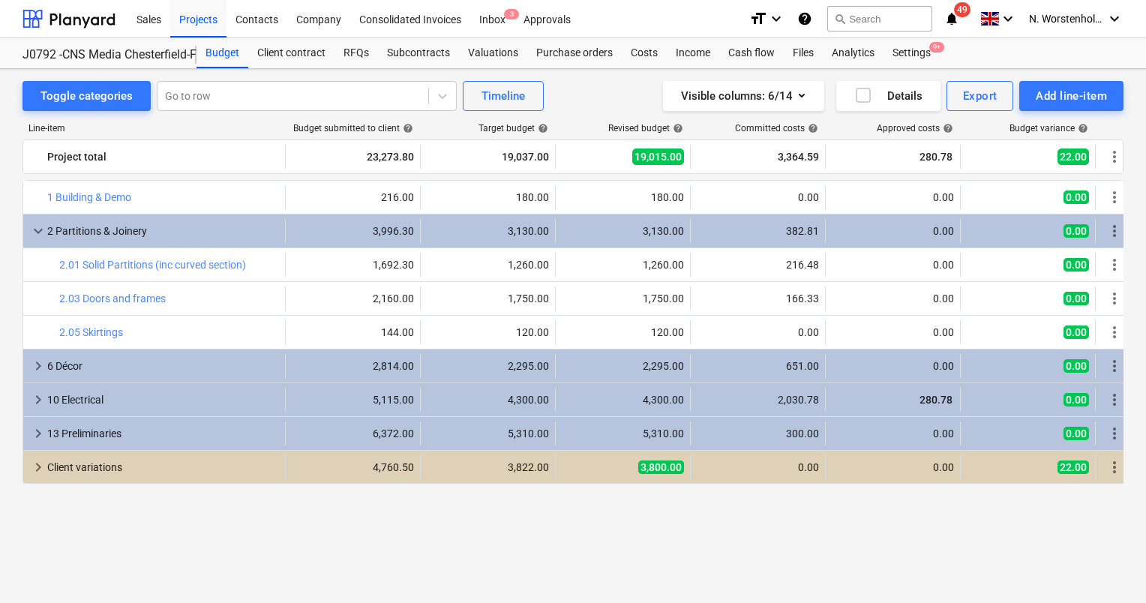
click at [828, 539] on div "bar_chart 1 Building & Demo edit 216.00 edit 180.00 edit 180.00 0.00 0.00 0.00 …" at bounding box center [573, 363] width 1101 height 367
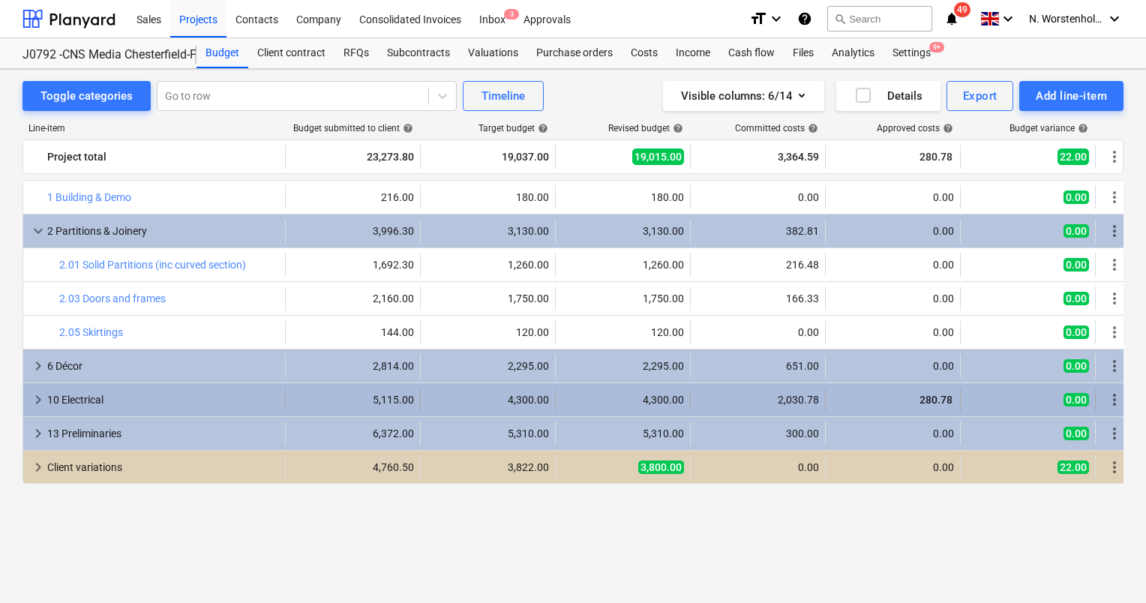
click at [38, 401] on span "keyboard_arrow_right" at bounding box center [38, 400] width 18 height 18
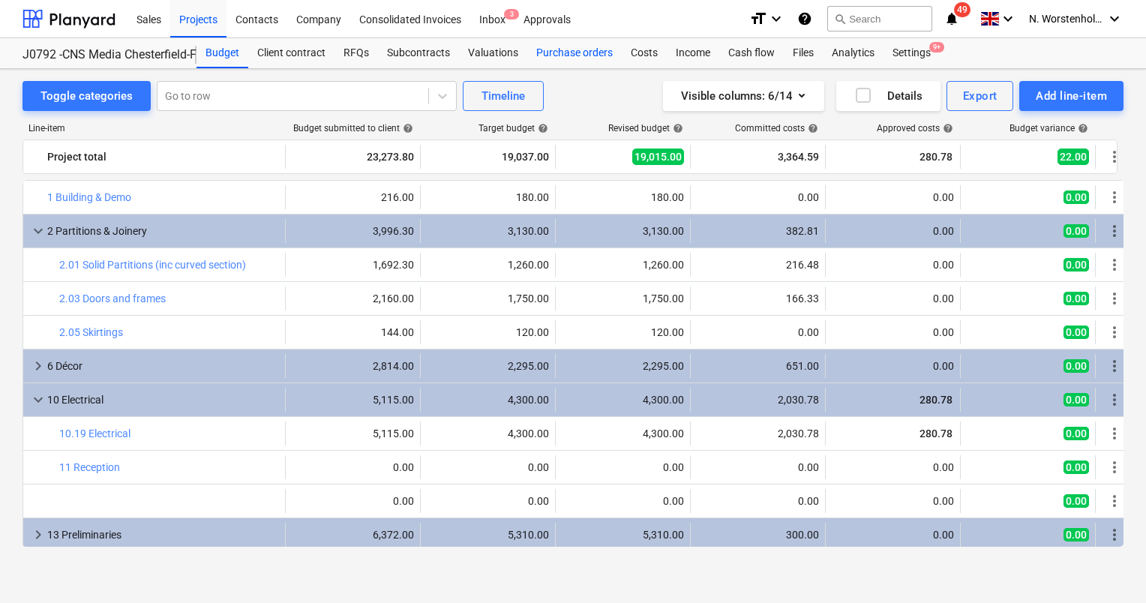
click at [573, 53] on div "Purchase orders" at bounding box center [574, 53] width 95 height 30
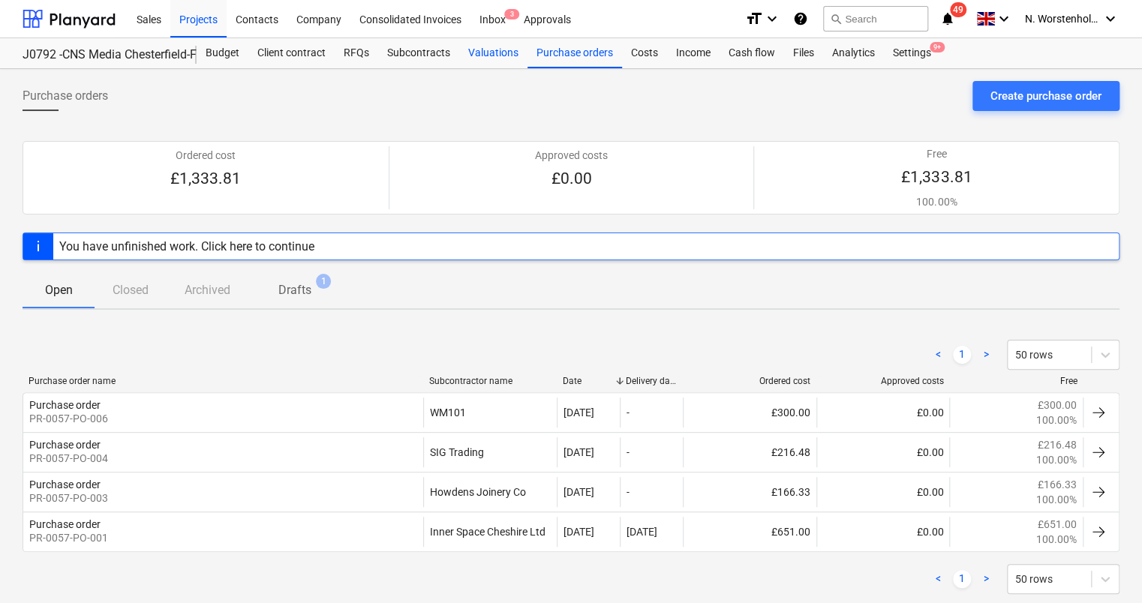
click at [491, 50] on div "Valuations" at bounding box center [493, 53] width 68 height 30
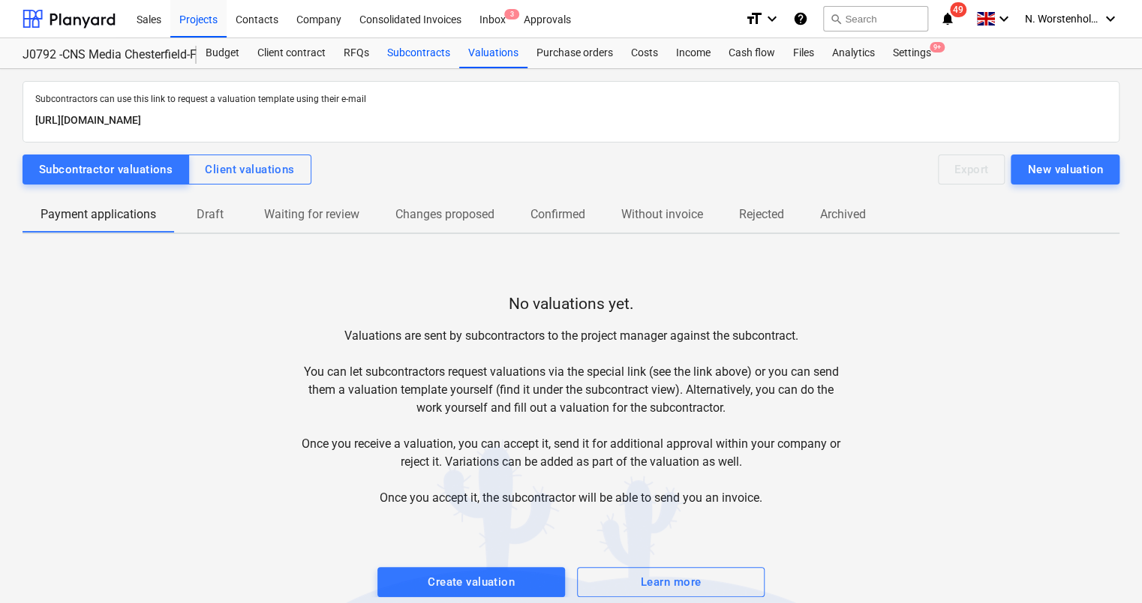
click at [417, 49] on div "Subcontracts" at bounding box center [418, 53] width 81 height 30
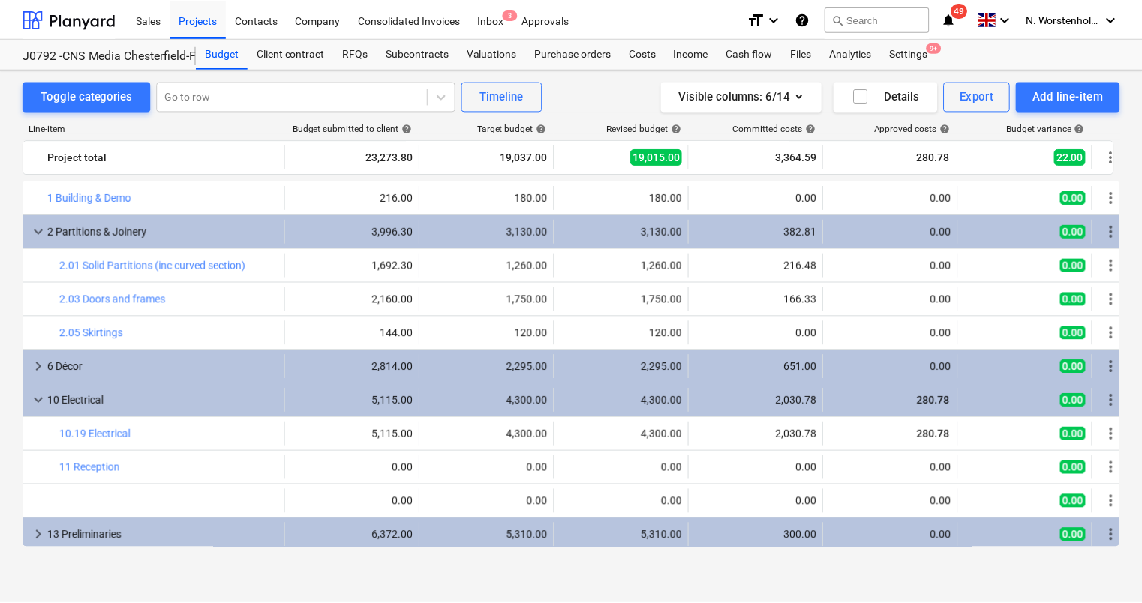
scroll to position [38, 0]
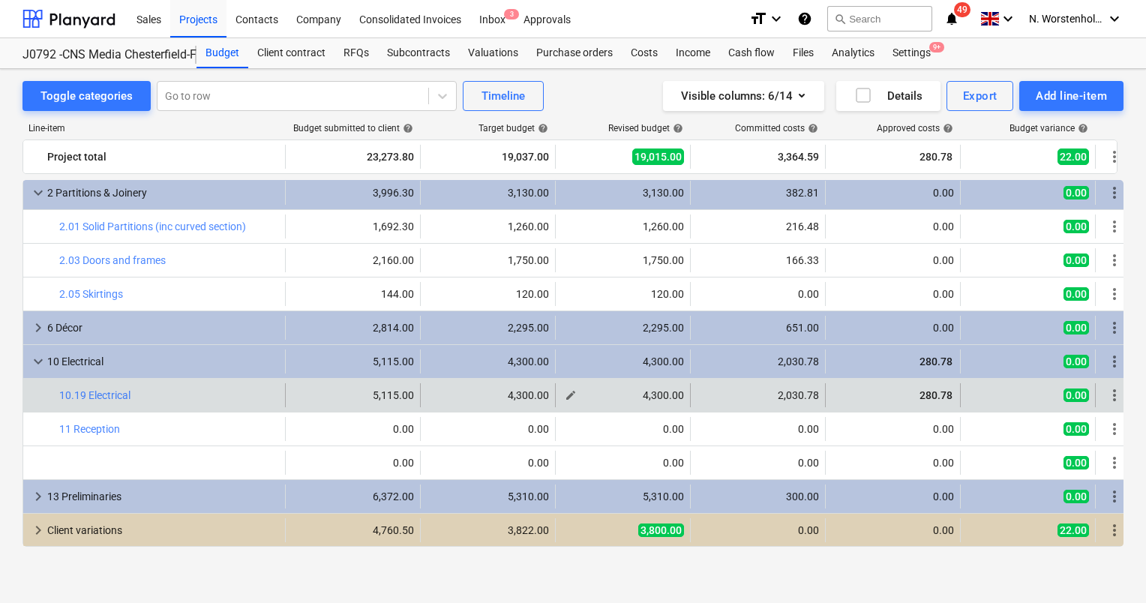
click at [568, 395] on span "edit" at bounding box center [571, 395] width 12 height 12
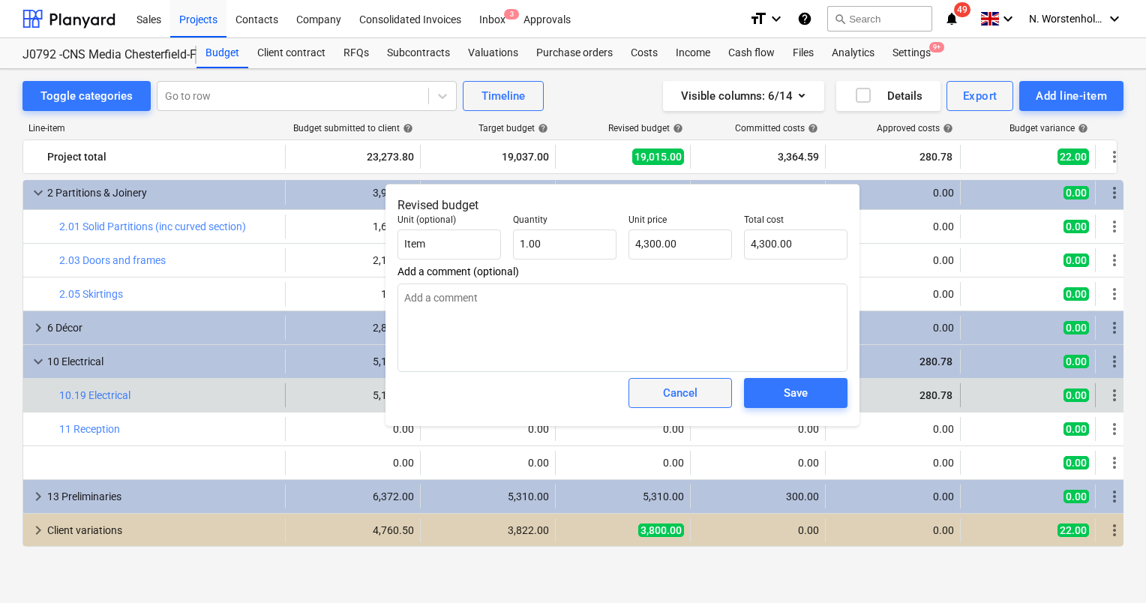
click at [705, 391] on span "Cancel" at bounding box center [680, 393] width 66 height 20
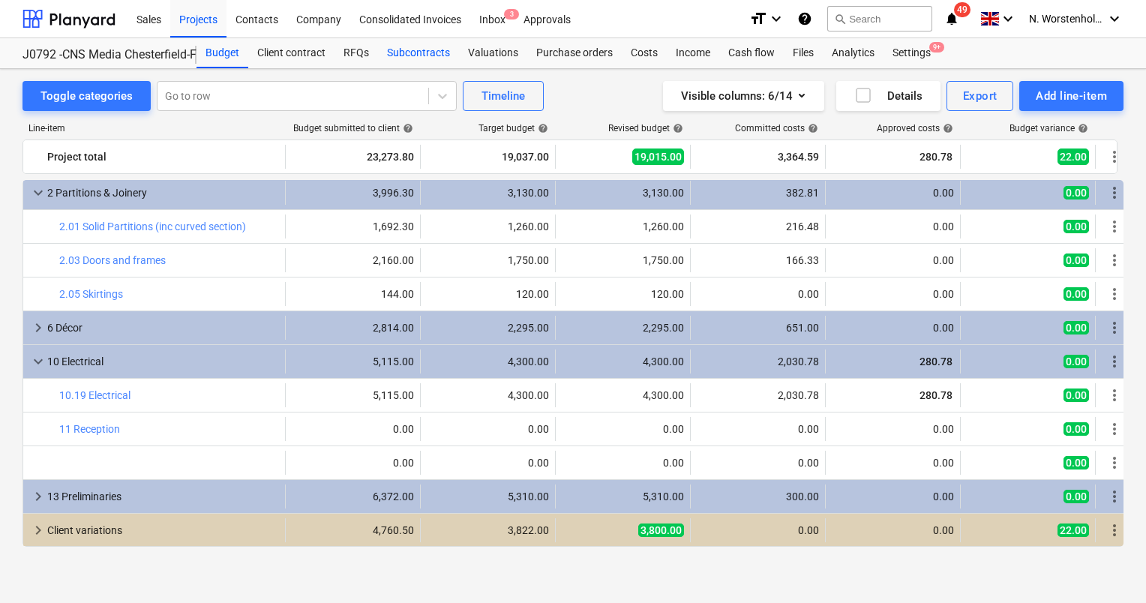
click at [410, 45] on div "Subcontracts" at bounding box center [418, 53] width 81 height 30
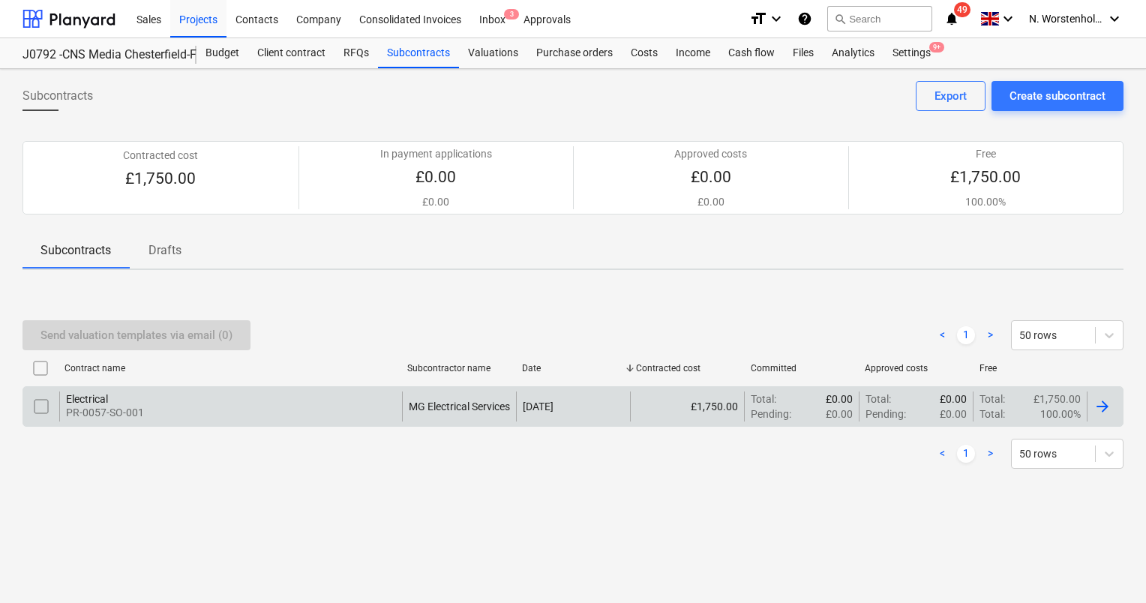
click at [98, 403] on div "Electrical" at bounding box center [105, 399] width 78 height 12
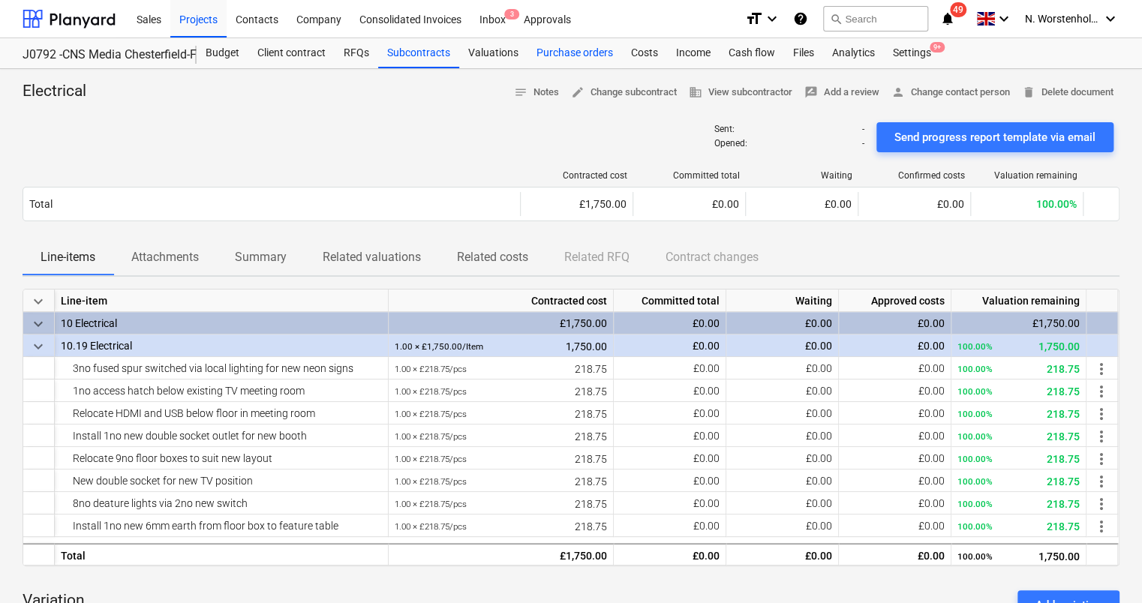
click at [593, 53] on div "Purchase orders" at bounding box center [574, 53] width 95 height 30
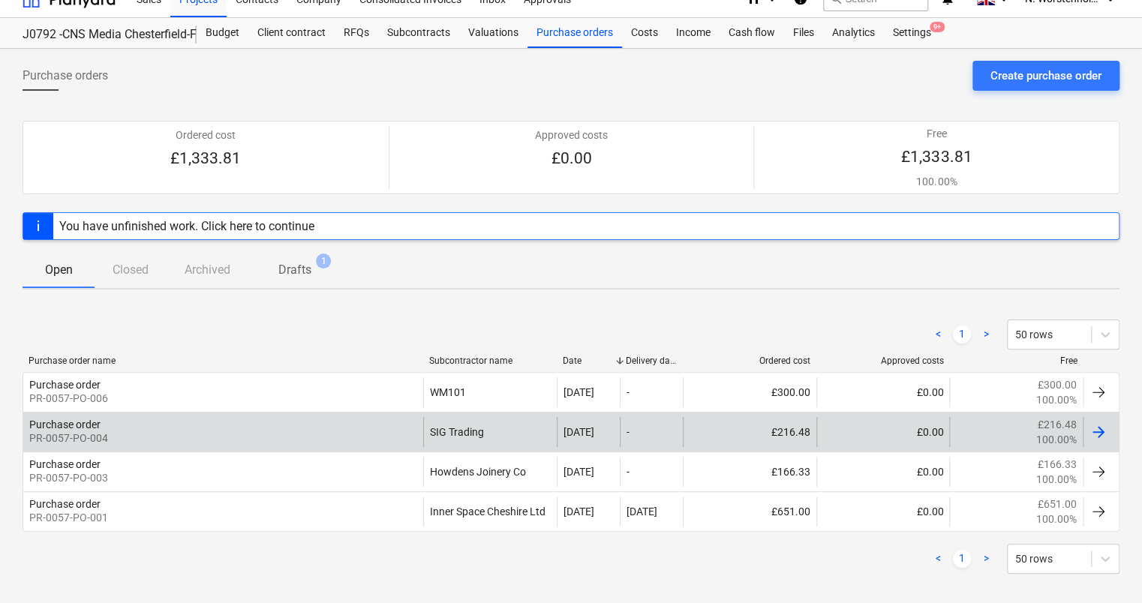
scroll to position [32, 0]
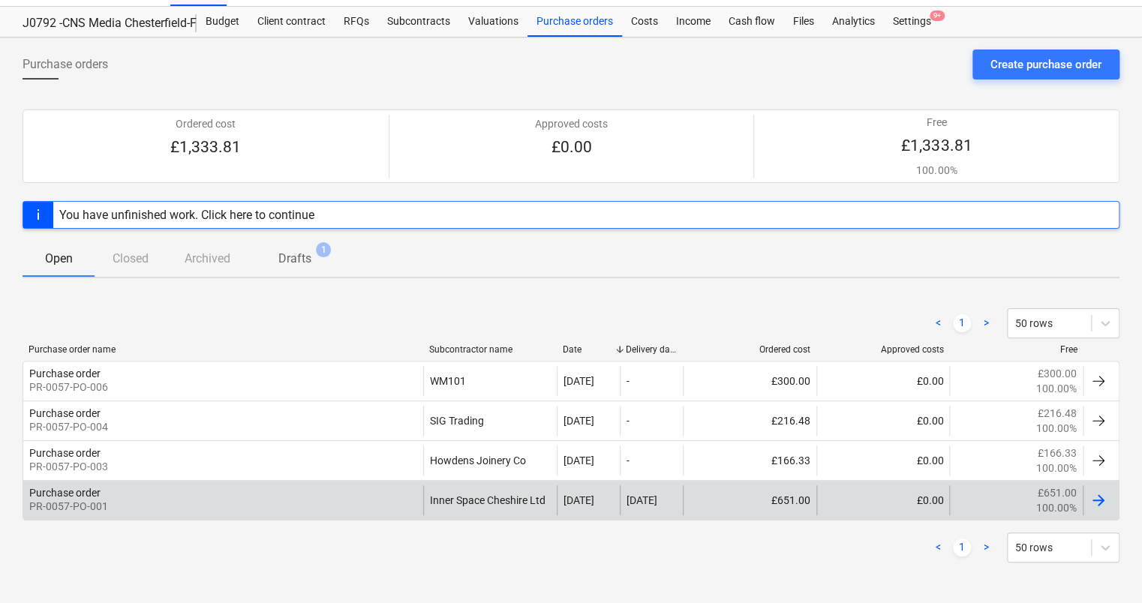
click at [86, 491] on div "Purchase order" at bounding box center [64, 493] width 71 height 12
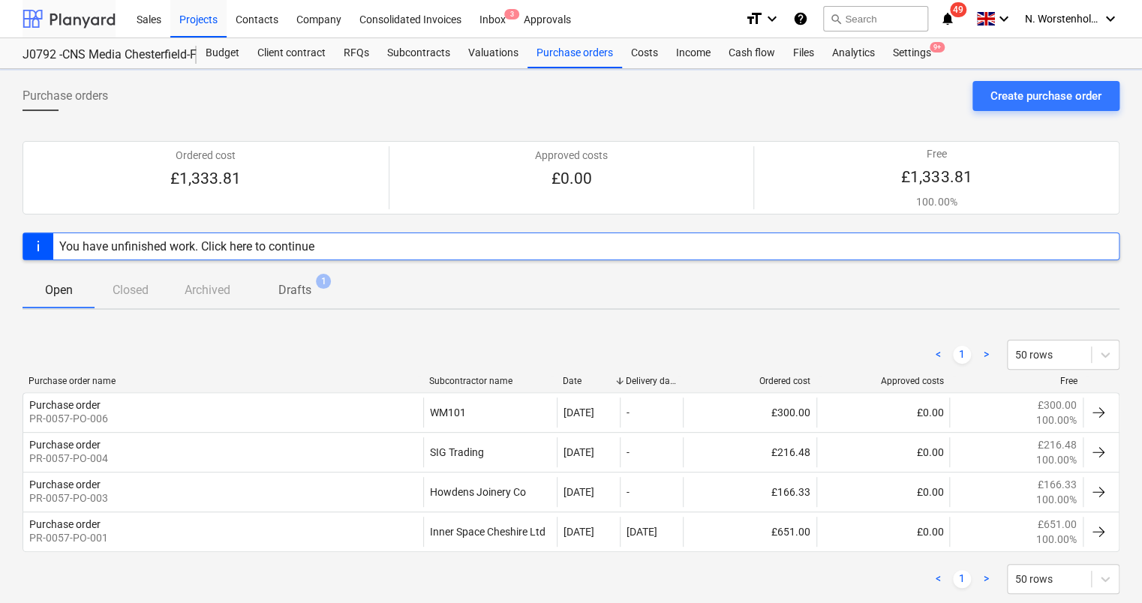
scroll to position [32, 0]
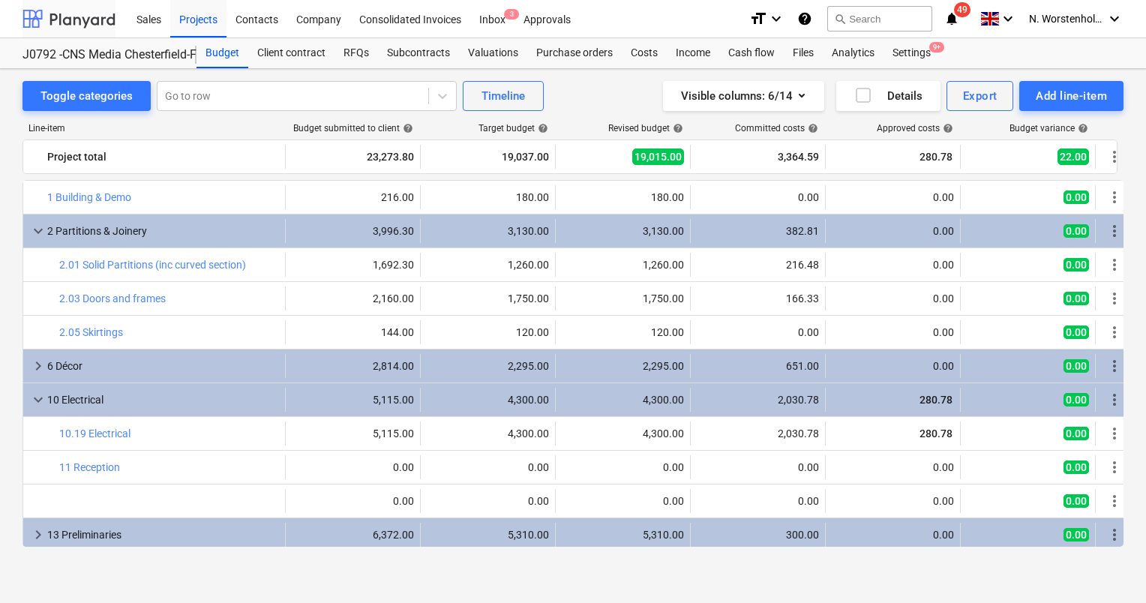
scroll to position [38, 0]
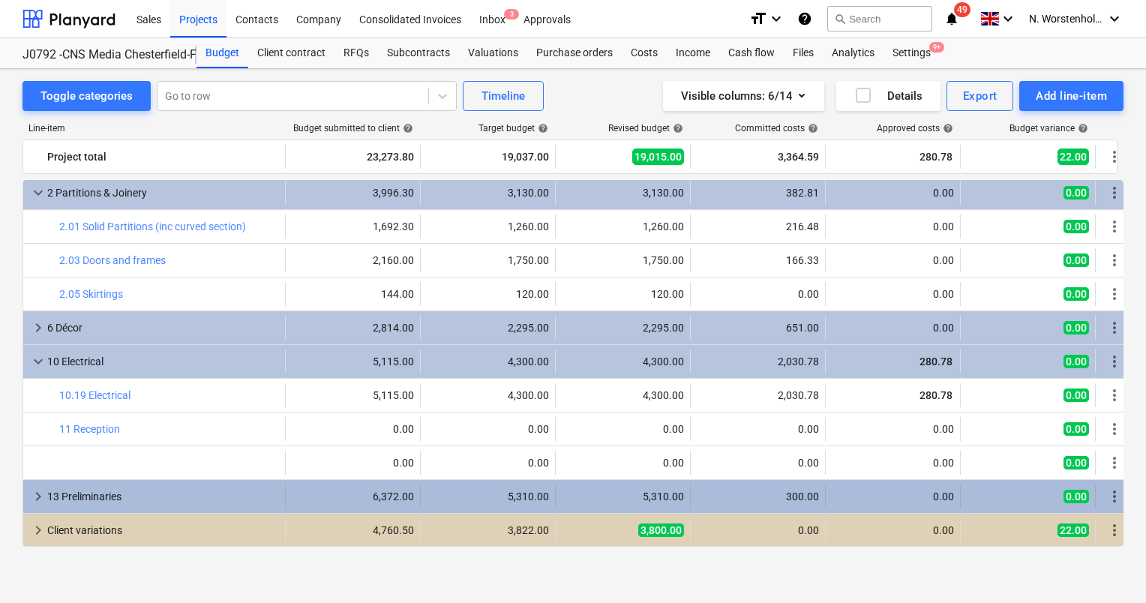
click at [799, 494] on div "300.00" at bounding box center [758, 497] width 122 height 12
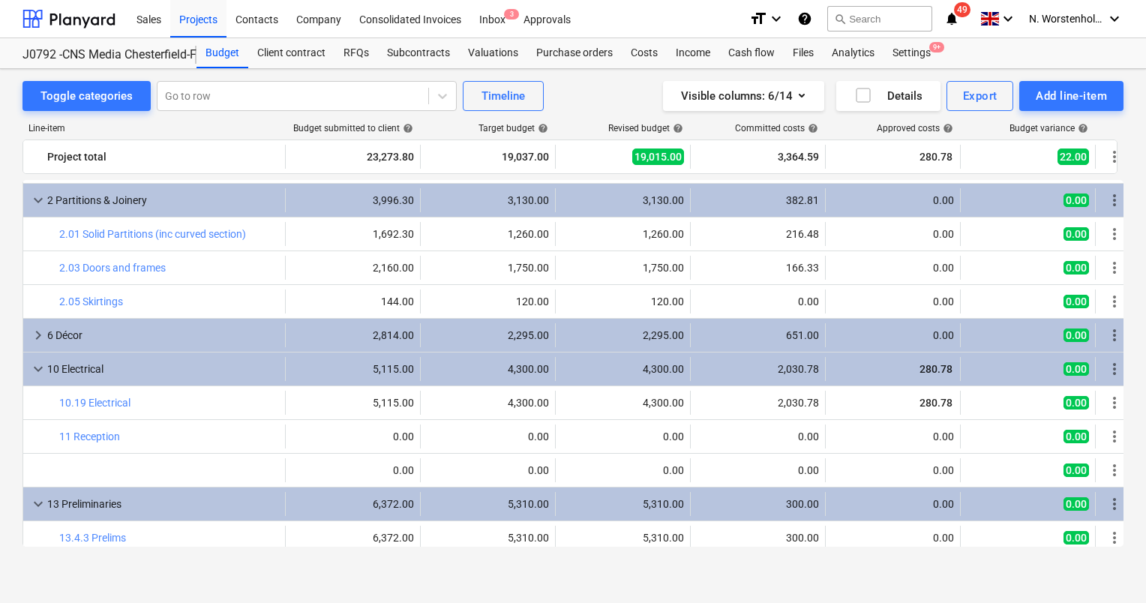
scroll to position [0, 0]
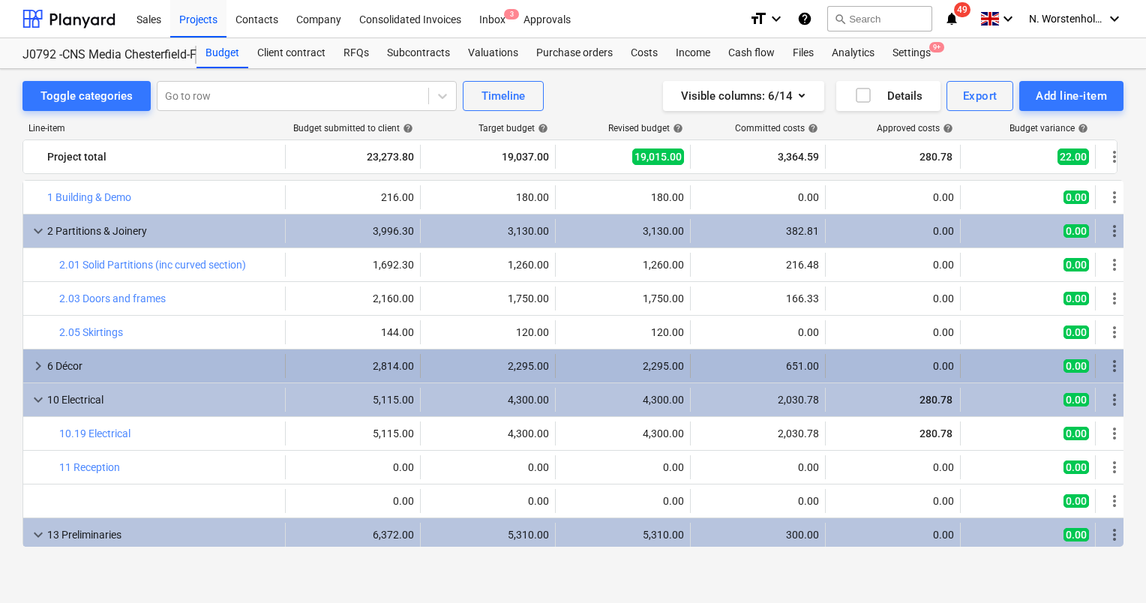
click at [34, 365] on span "keyboard_arrow_right" at bounding box center [38, 366] width 18 height 18
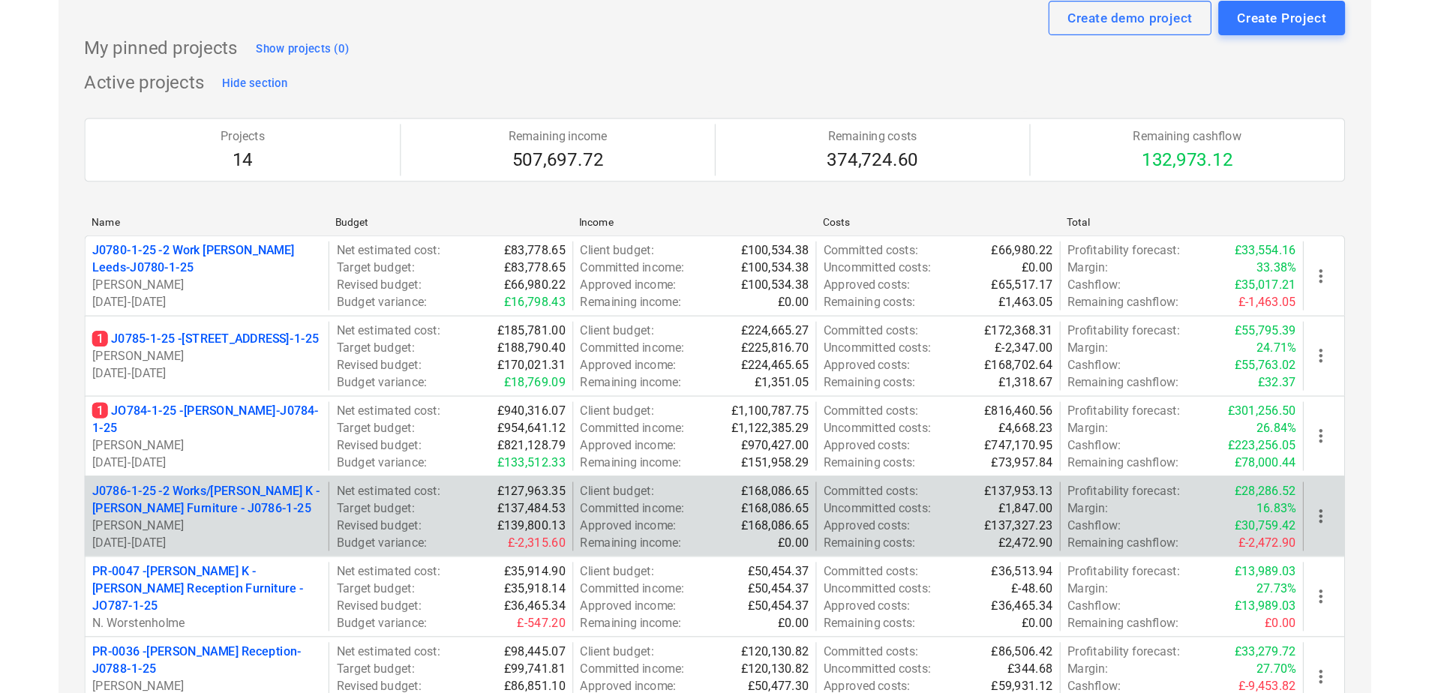
scroll to position [225, 0]
